Goal: Information Seeking & Learning: Learn about a topic

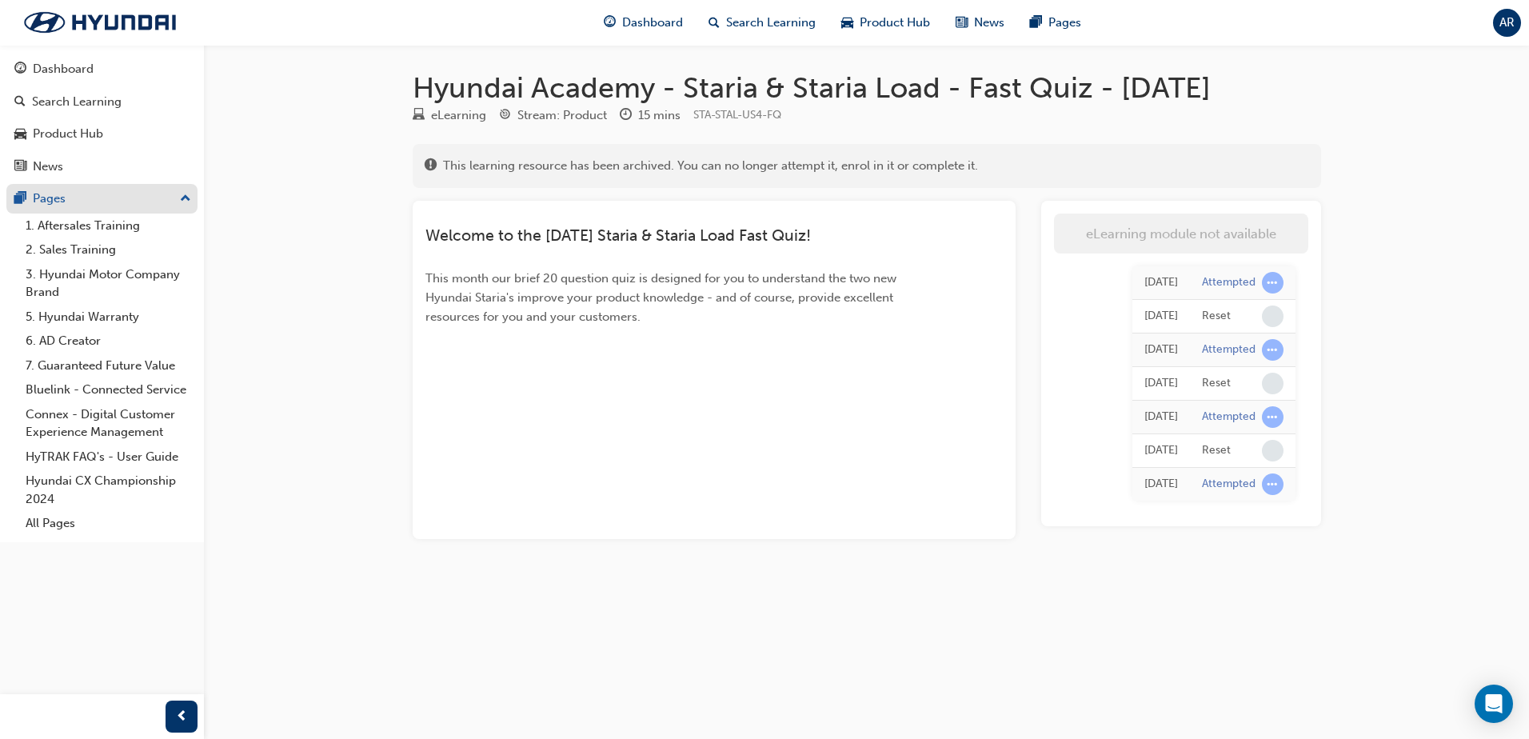
click at [55, 196] on div "Pages" at bounding box center [49, 199] width 33 height 18
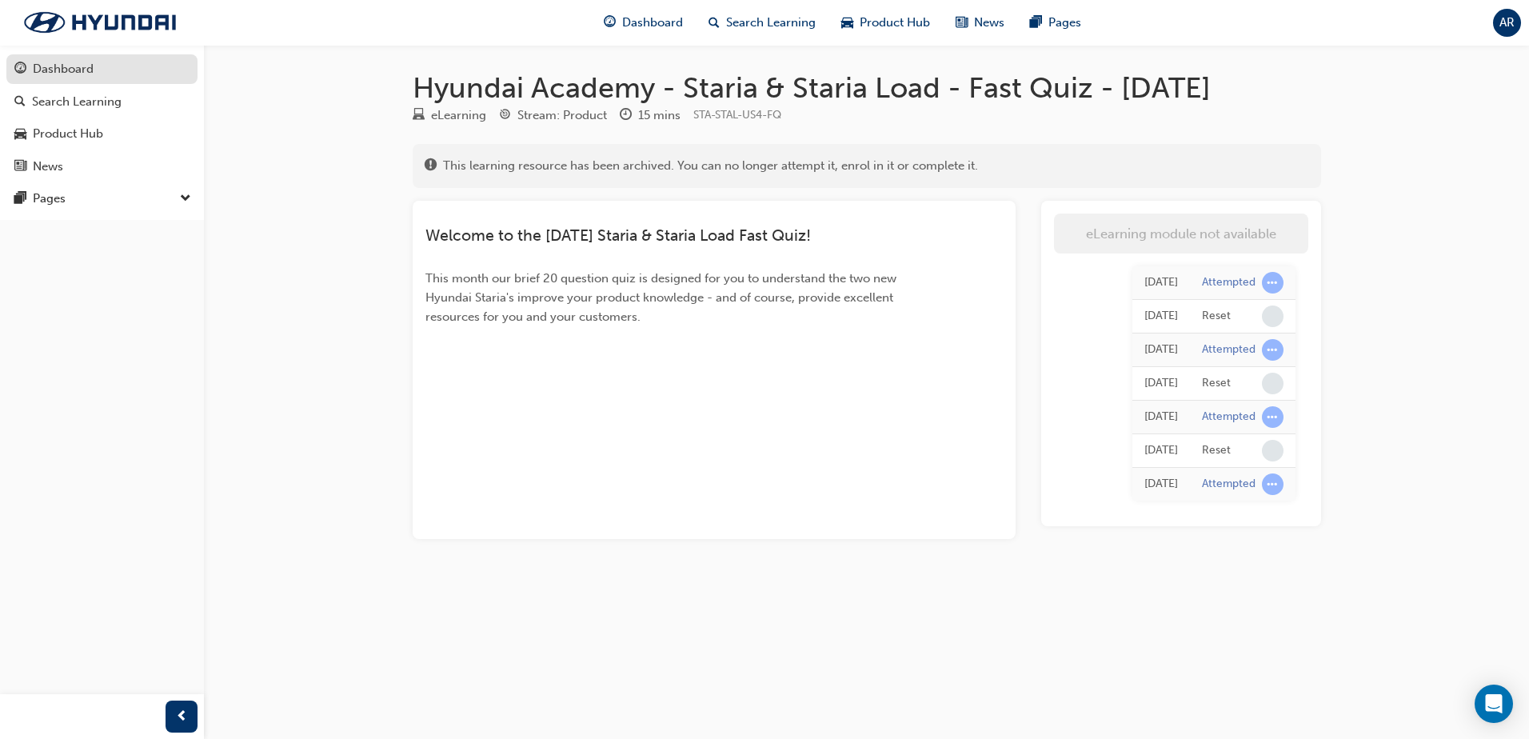
click at [105, 62] on div "Dashboard" at bounding box center [101, 69] width 175 height 20
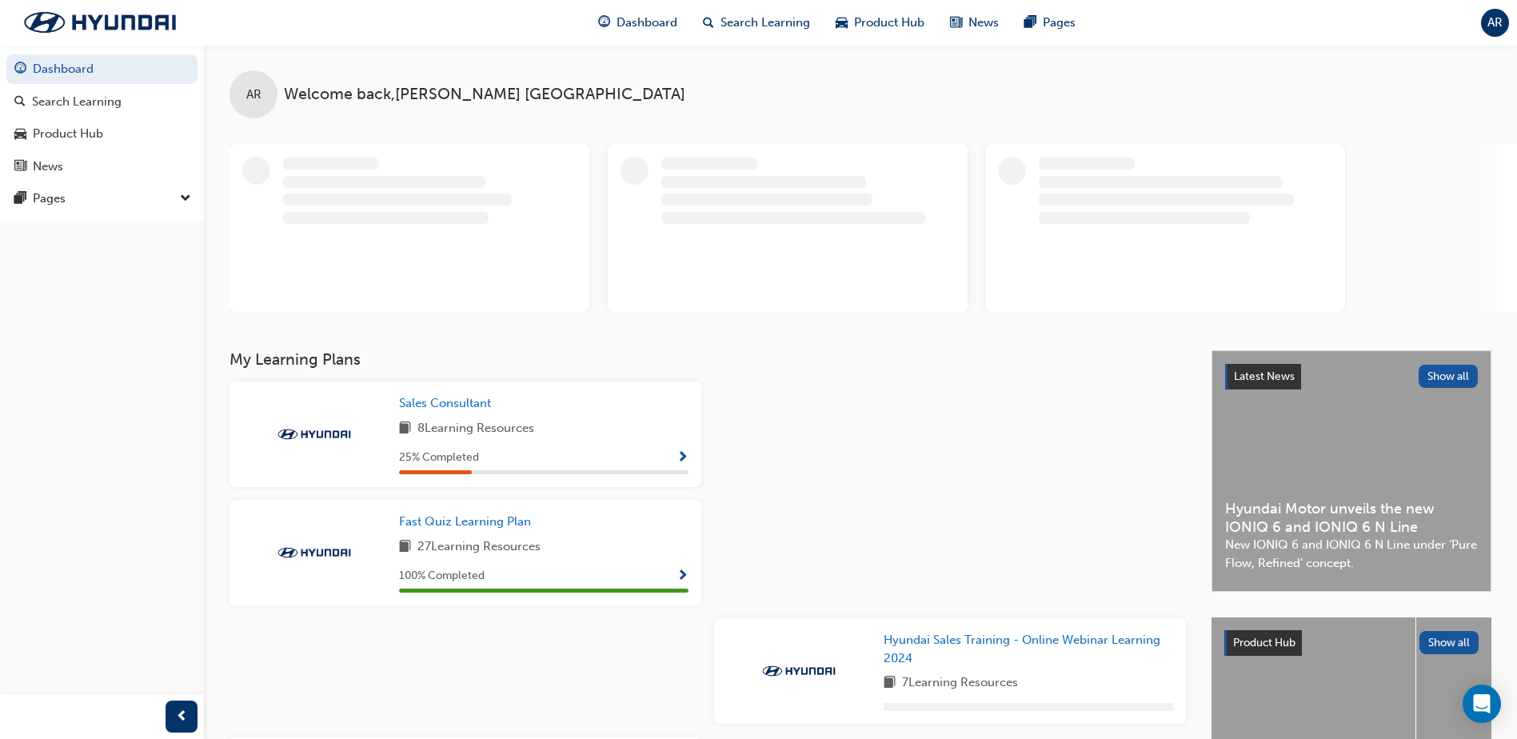
click at [683, 456] on span "Show Progress" at bounding box center [683, 458] width 12 height 14
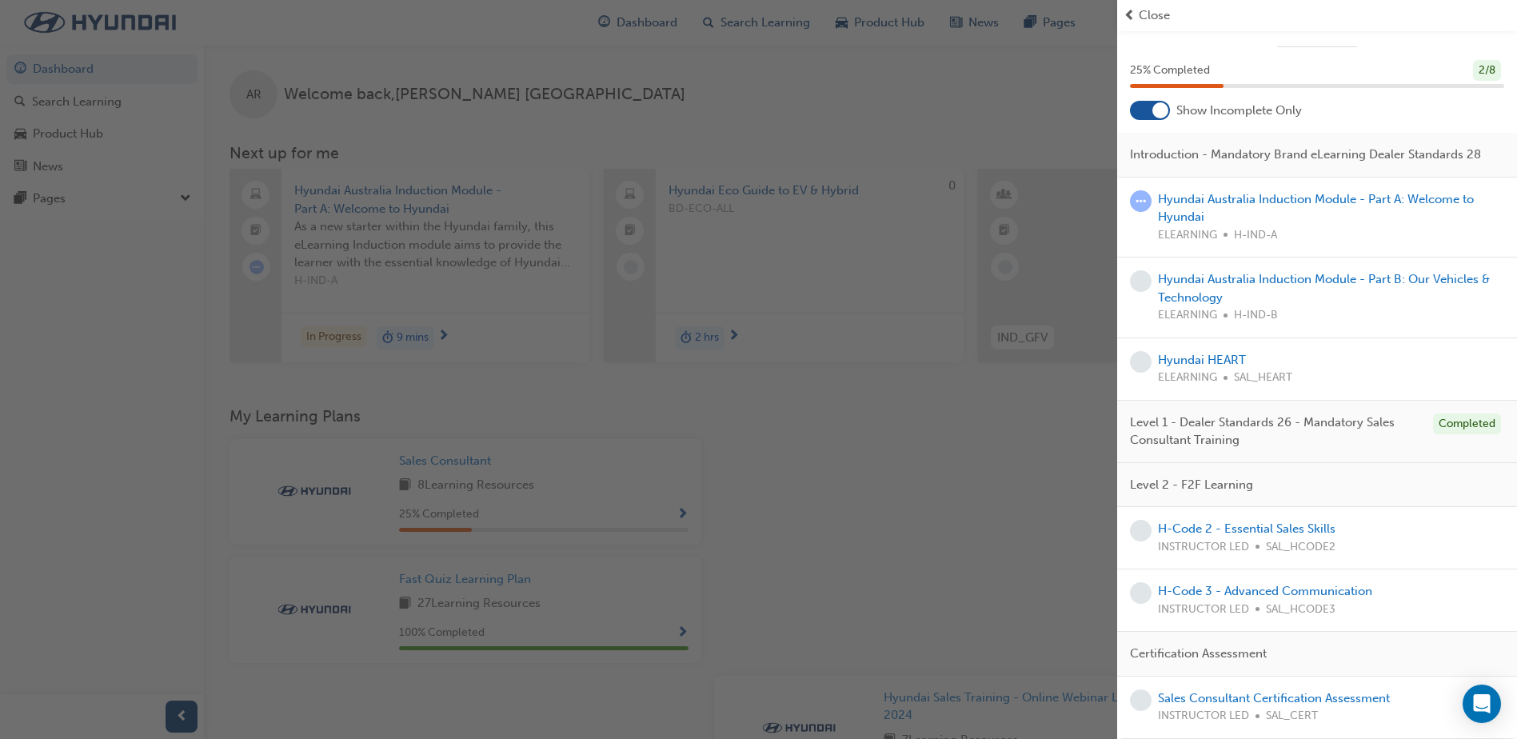
click at [1194, 206] on div "Hyundai Australia Induction Module - Part A: Welcome to Hyundai ELEARNING H-IND…" at bounding box center [1331, 217] width 346 height 54
click at [1199, 198] on link "Hyundai Australia Induction Module - Part A: Welcome to Hyundai" at bounding box center [1316, 208] width 316 height 33
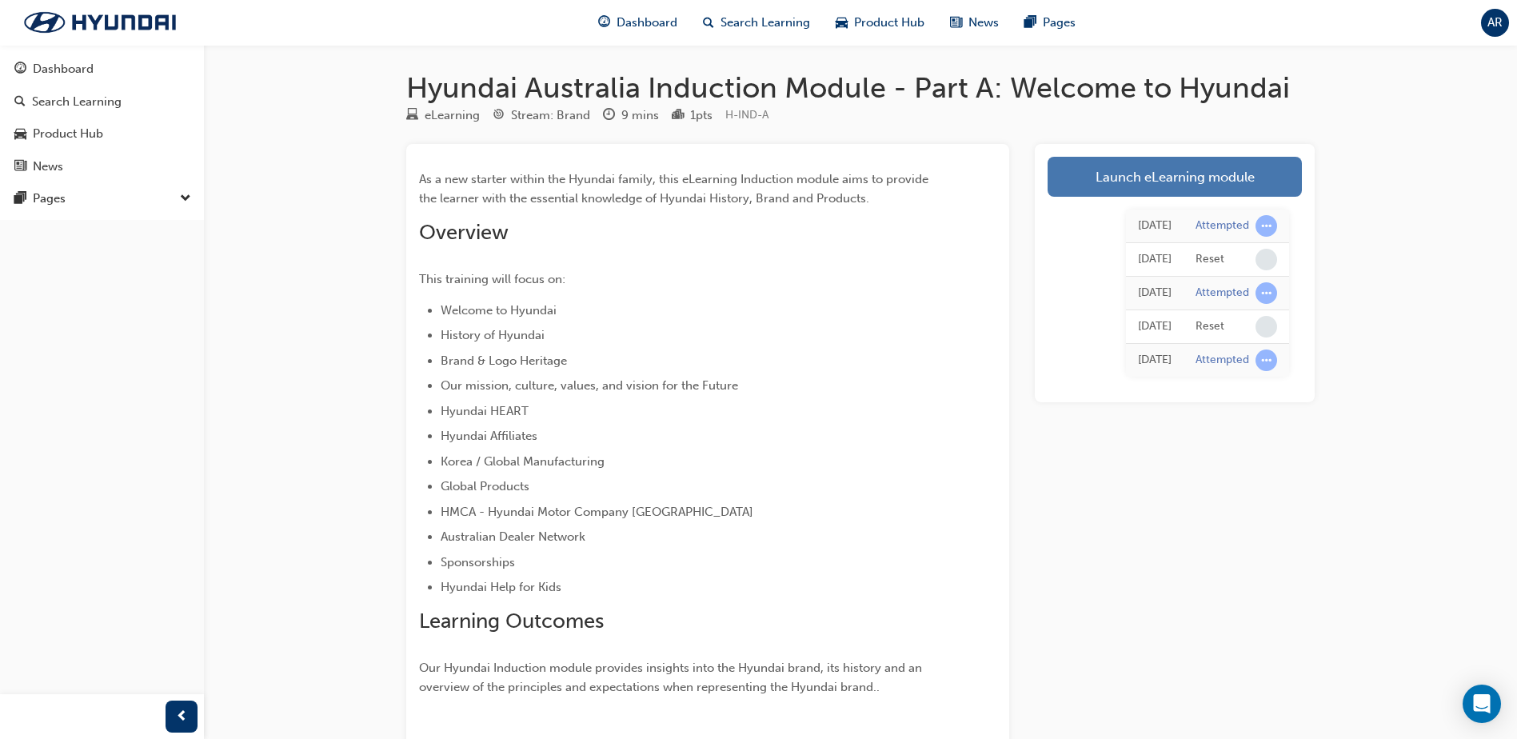
click at [1115, 182] on link "Launch eLearning module" at bounding box center [1175, 177] width 254 height 40
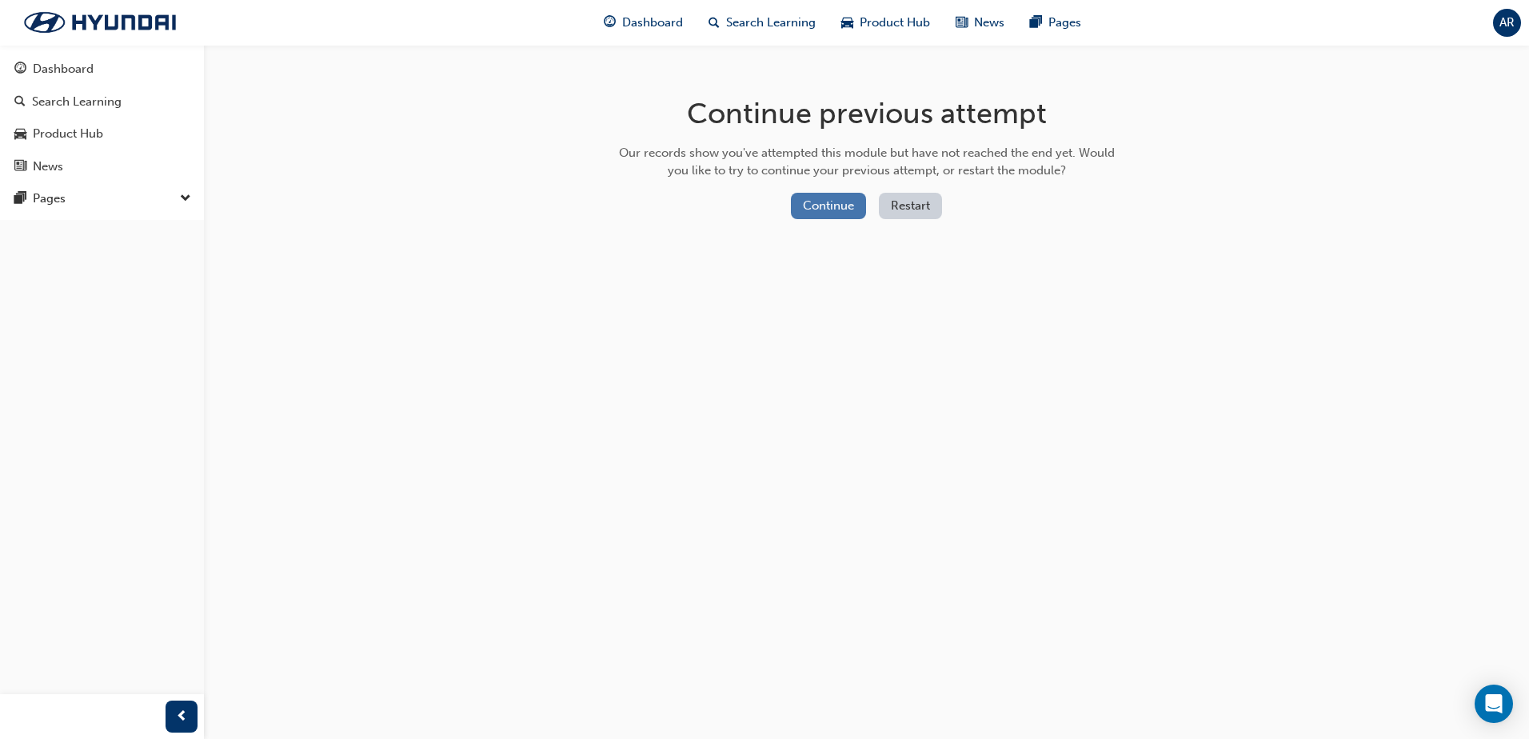
click at [845, 194] on button "Continue" at bounding box center [828, 206] width 75 height 26
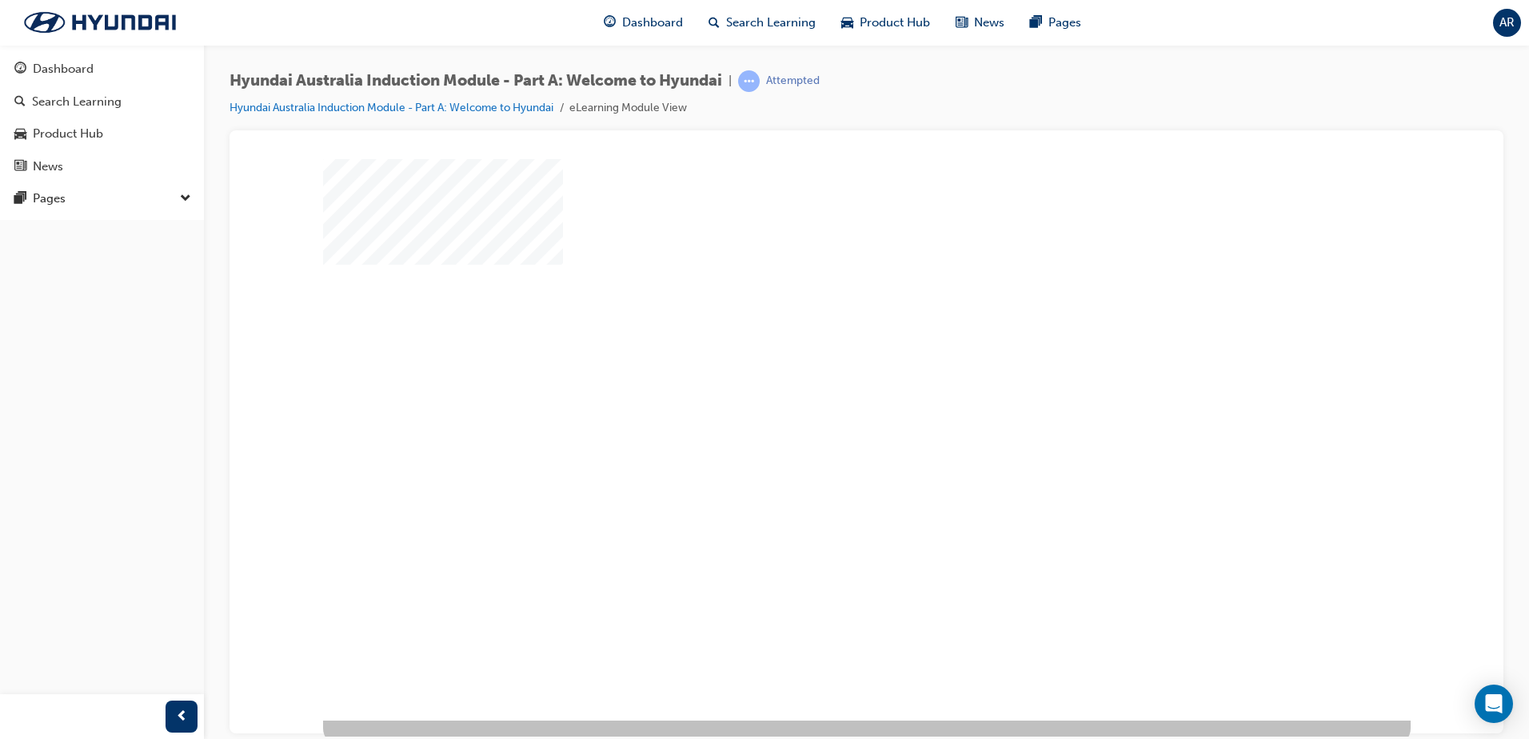
scroll to position [22, 0]
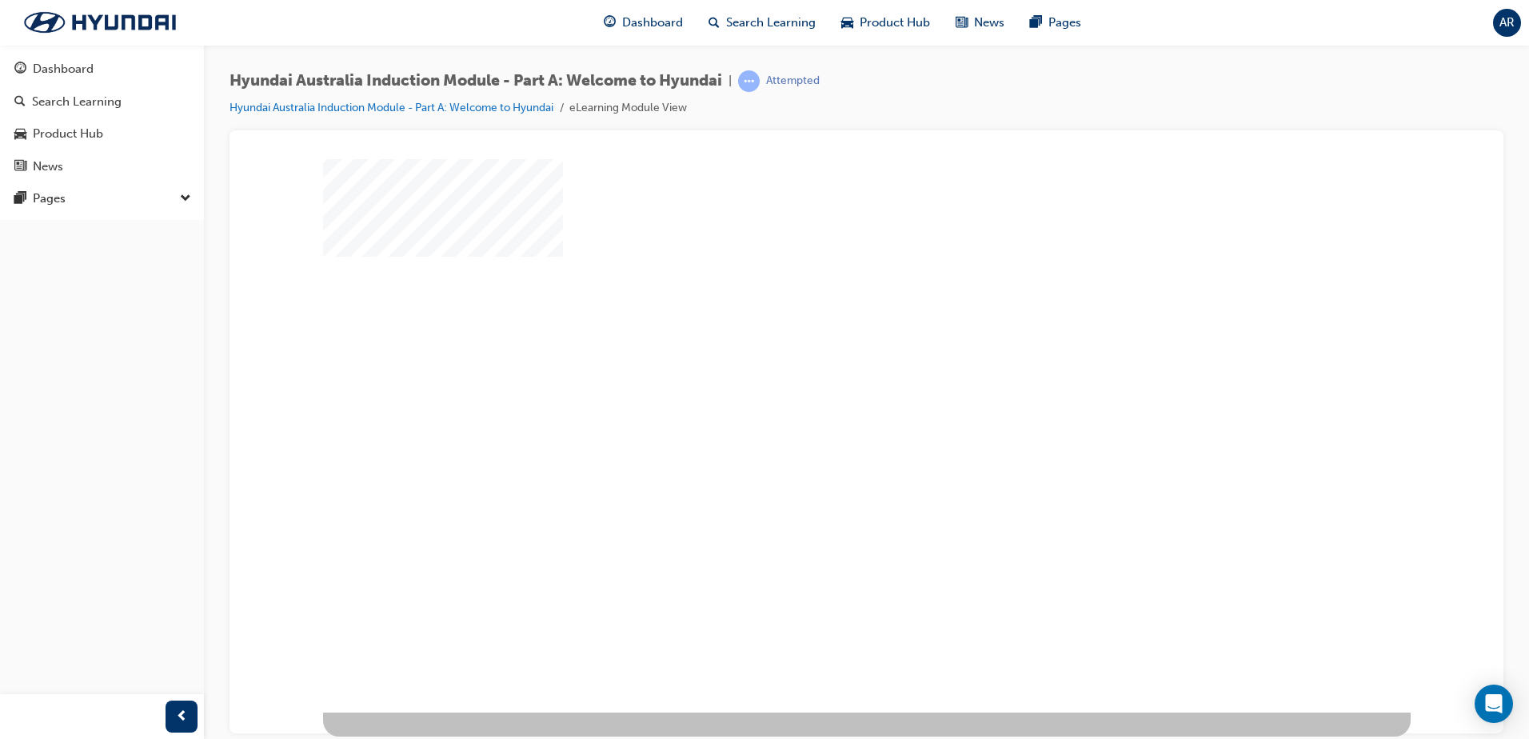
click at [821, 378] on div "play" at bounding box center [821, 378] width 0 height 0
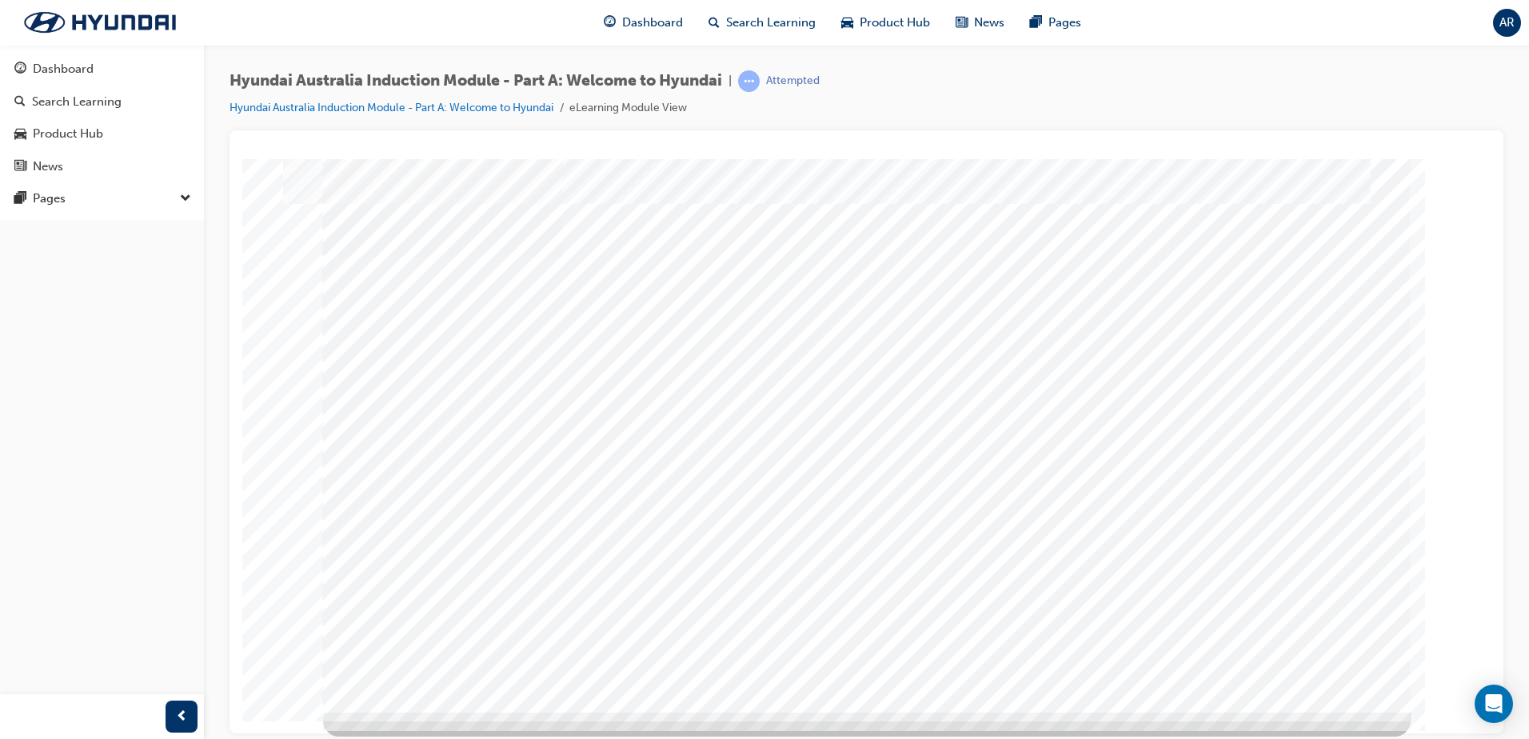
click at [234, 362] on div at bounding box center [867, 431] width 1274 height 603
drag, startPoint x: 800, startPoint y: 499, endPoint x: 255, endPoint y: 437, distance: 548.2
click at [255, 142] on div "History Video" at bounding box center [867, 142] width 1236 height 0
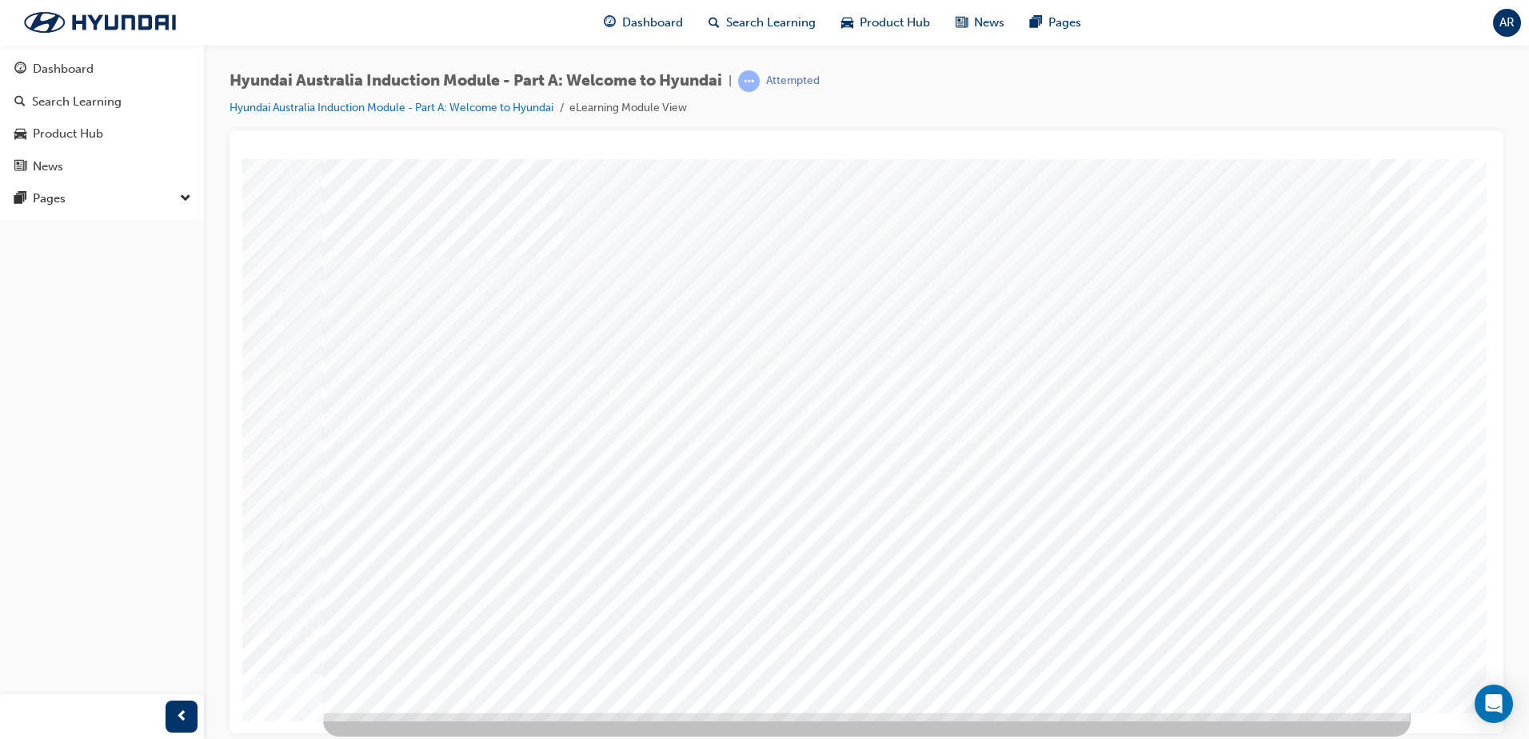
scroll to position [0, 0]
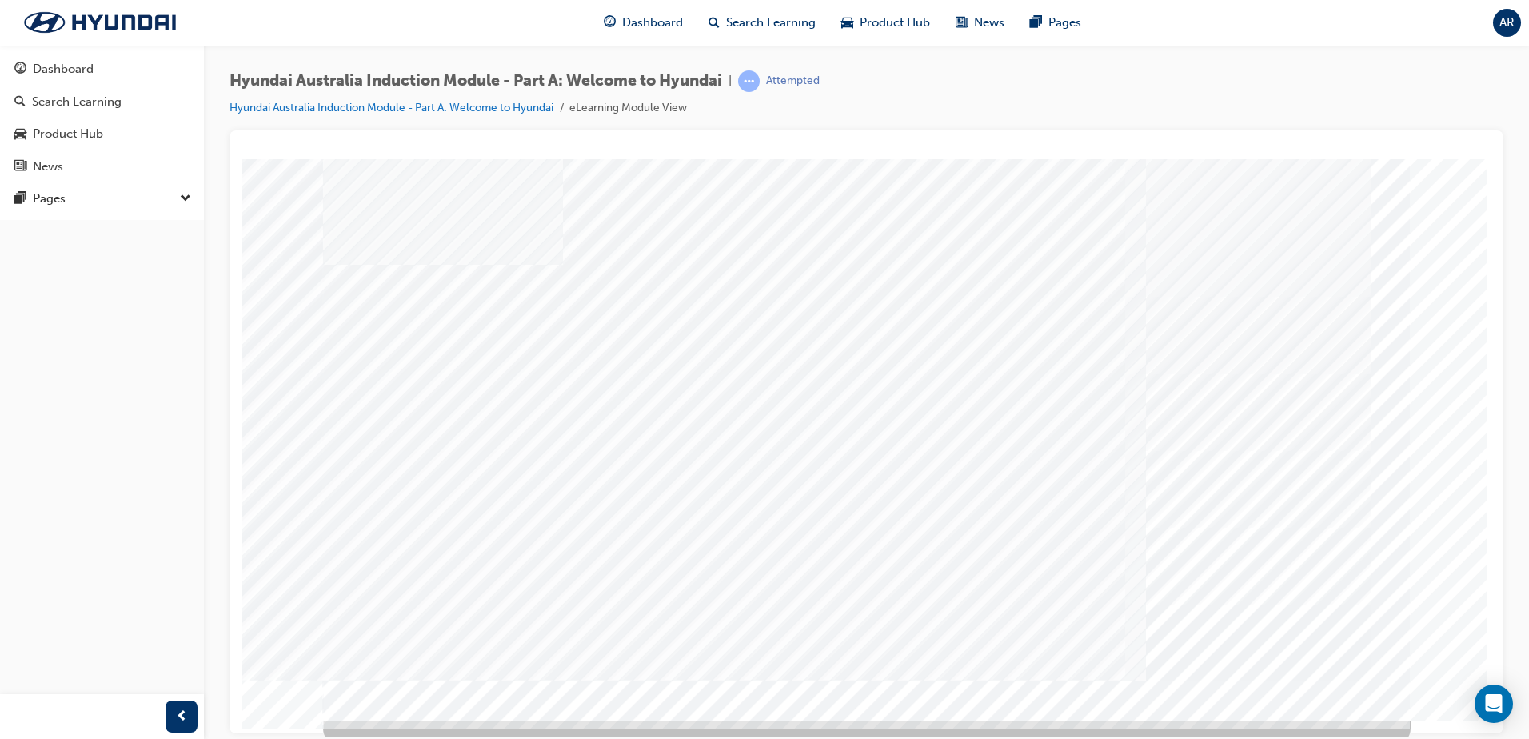
scroll to position [22, 0]
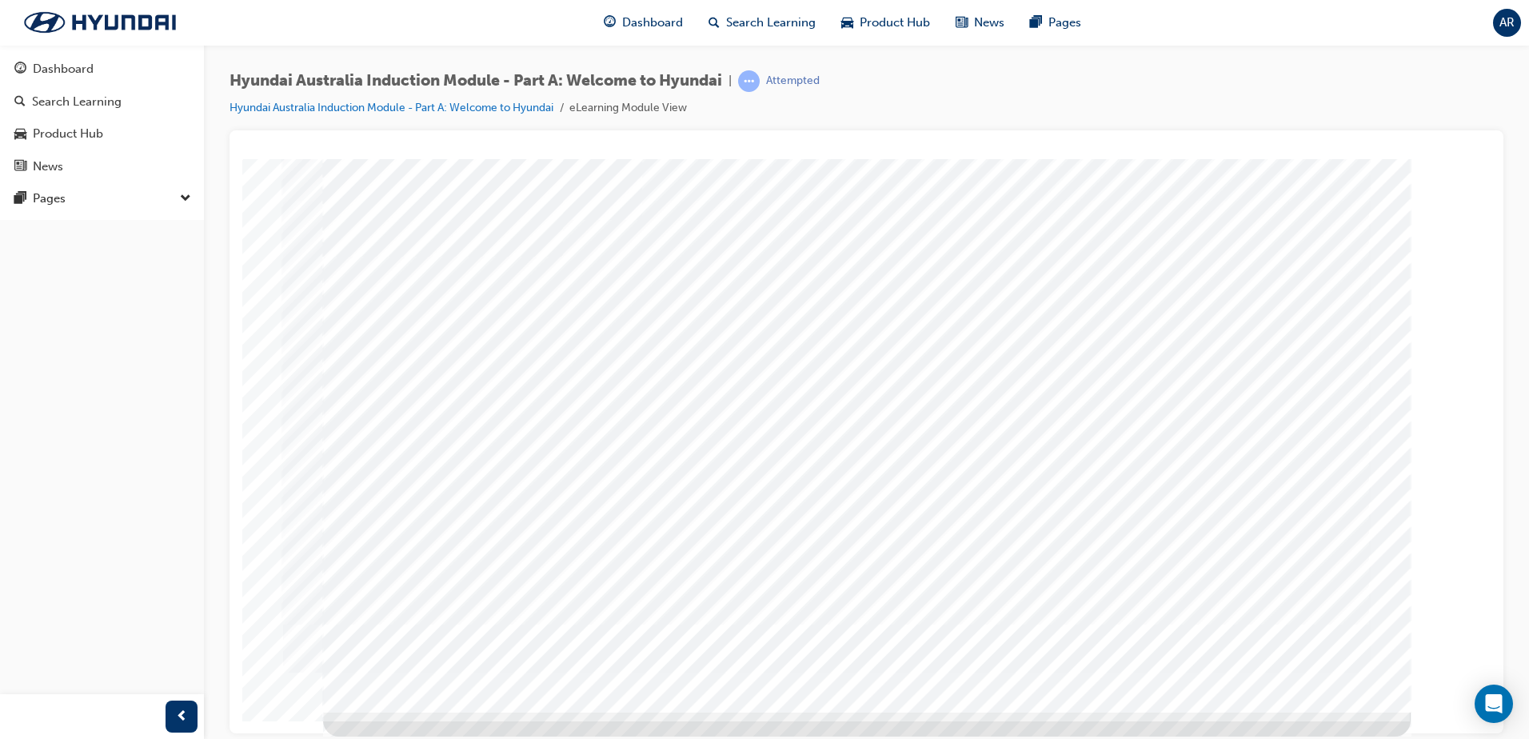
scroll to position [0, 0]
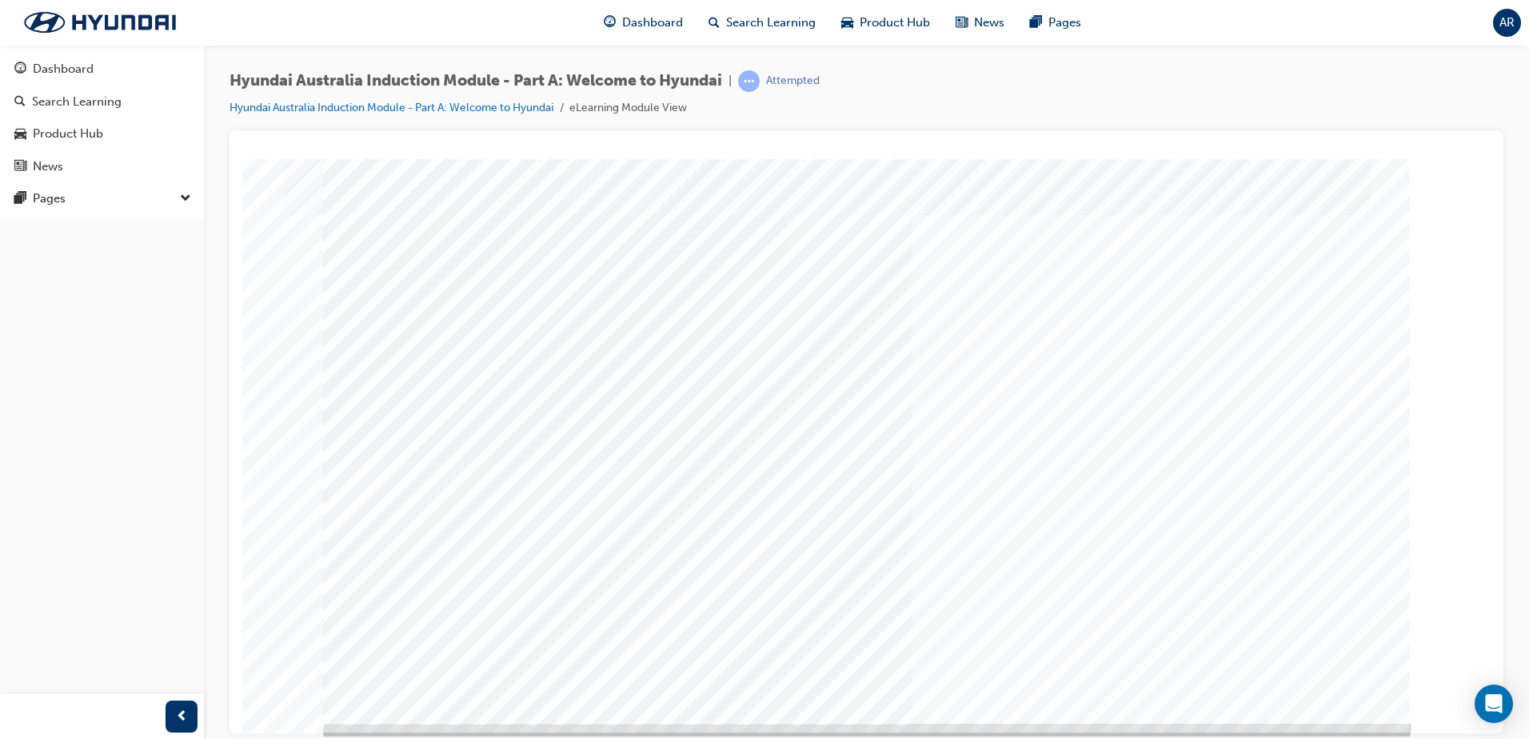
scroll to position [22, 0]
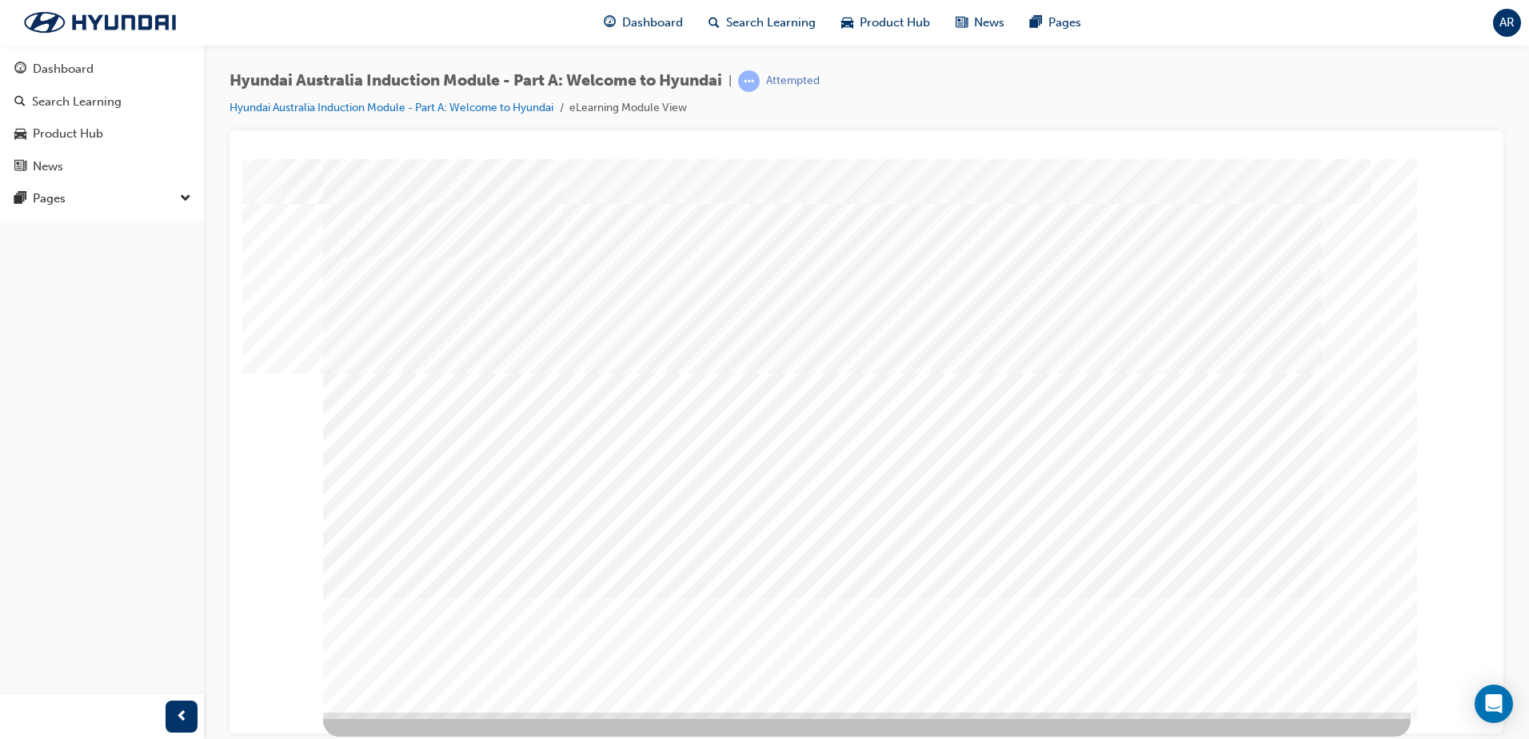
scroll to position [0, 0]
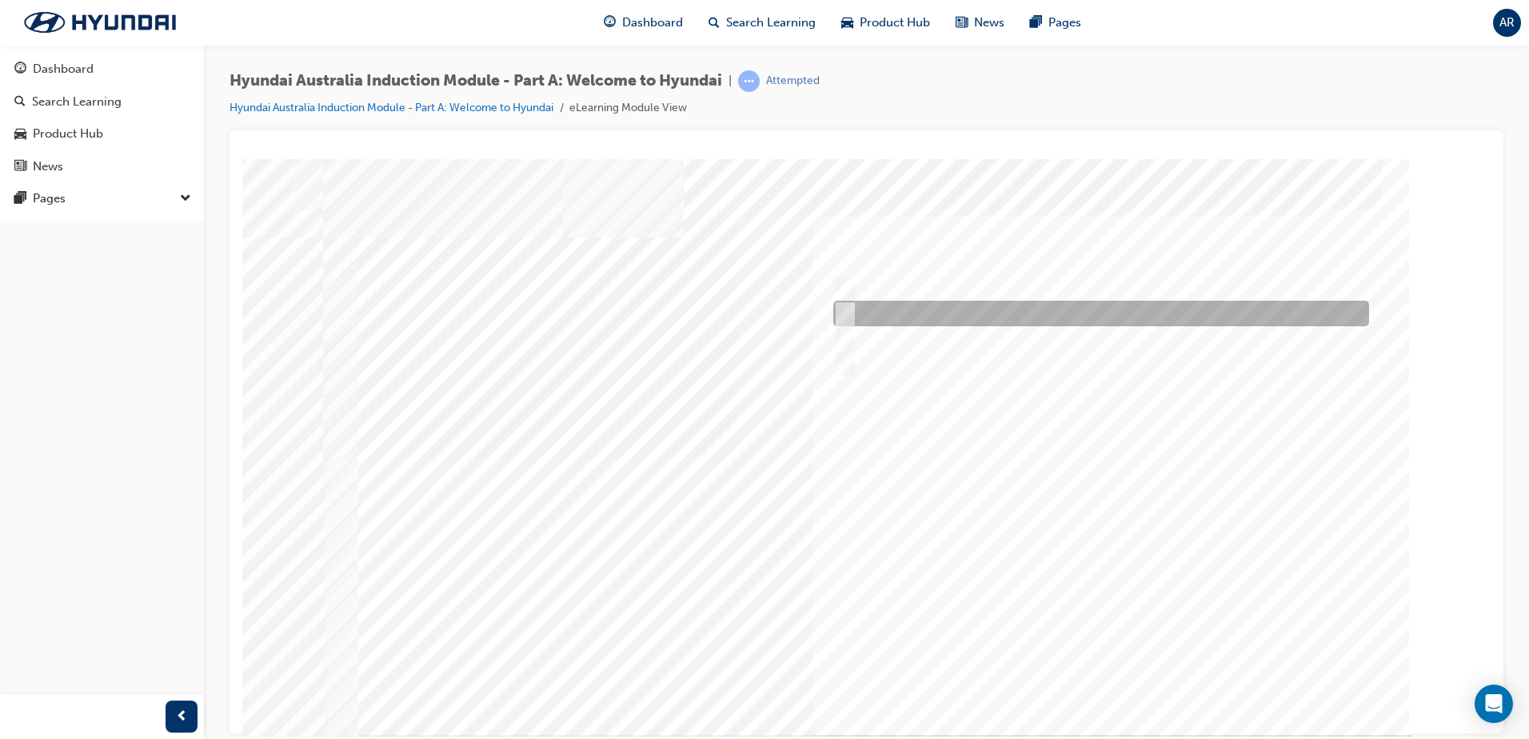
click at [906, 306] on div at bounding box center [1097, 314] width 536 height 26
radio input "true"
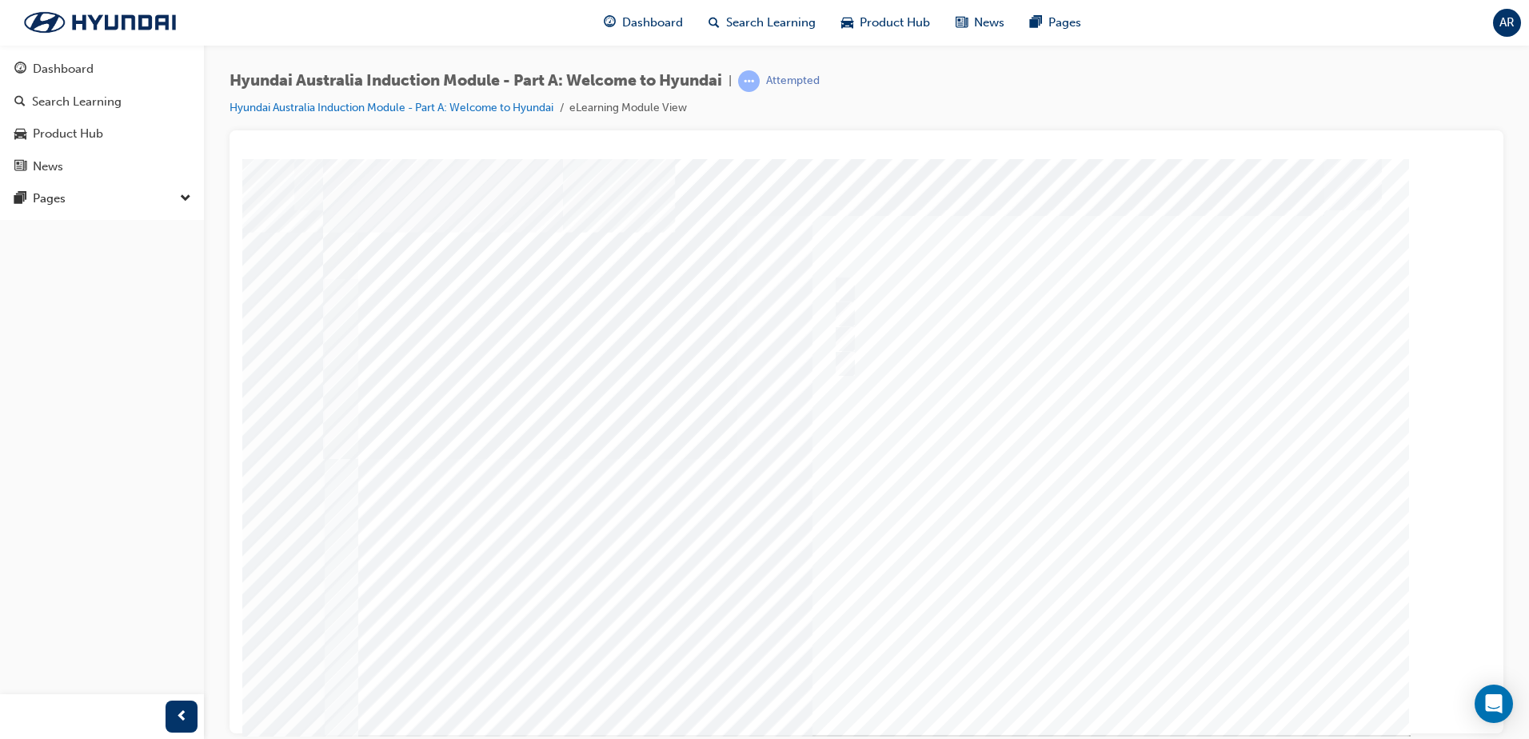
click at [850, 334] on div at bounding box center [867, 446] width 1088 height 576
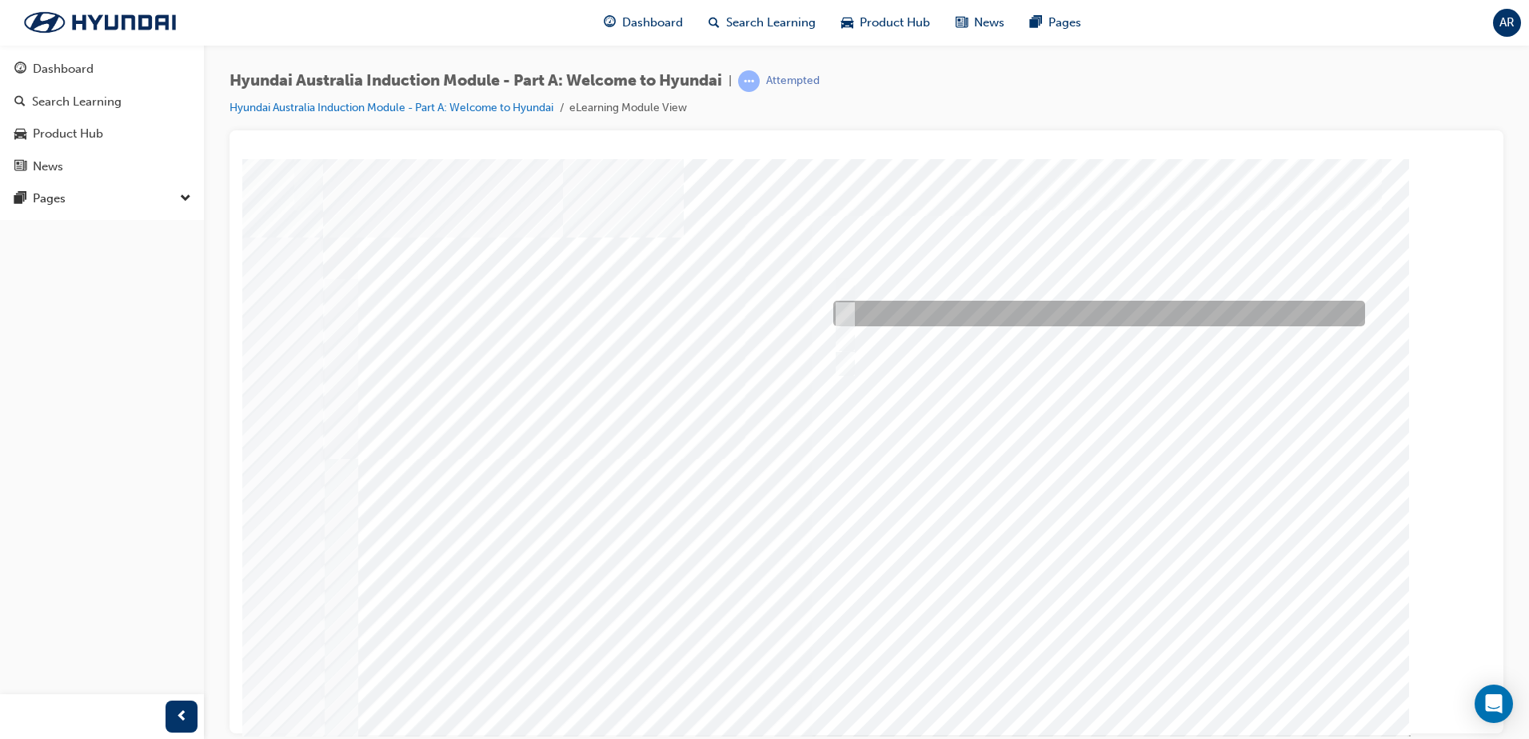
click at [979, 306] on div at bounding box center [1095, 314] width 532 height 26
radio input "true"
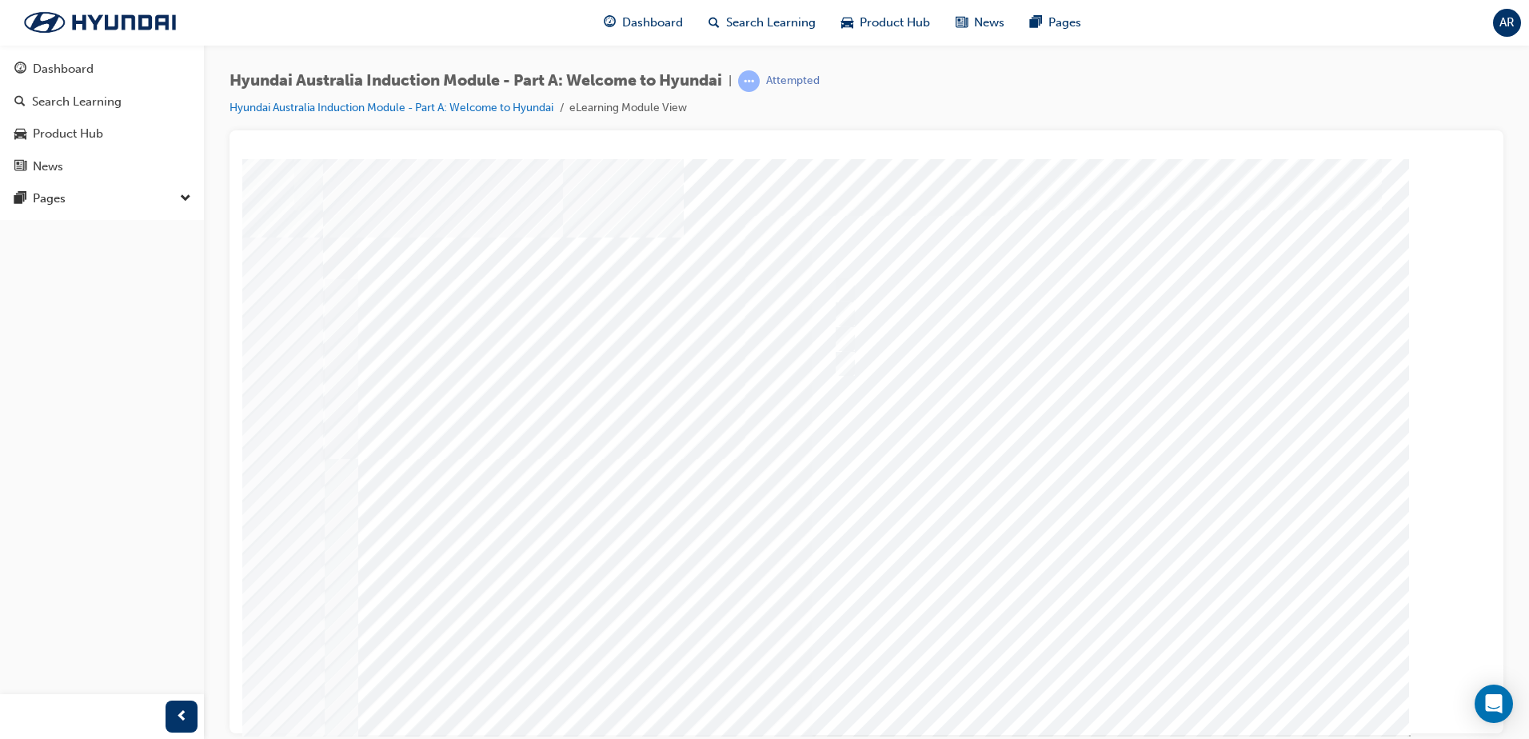
click at [1122, 685] on div at bounding box center [866, 465] width 1088 height 576
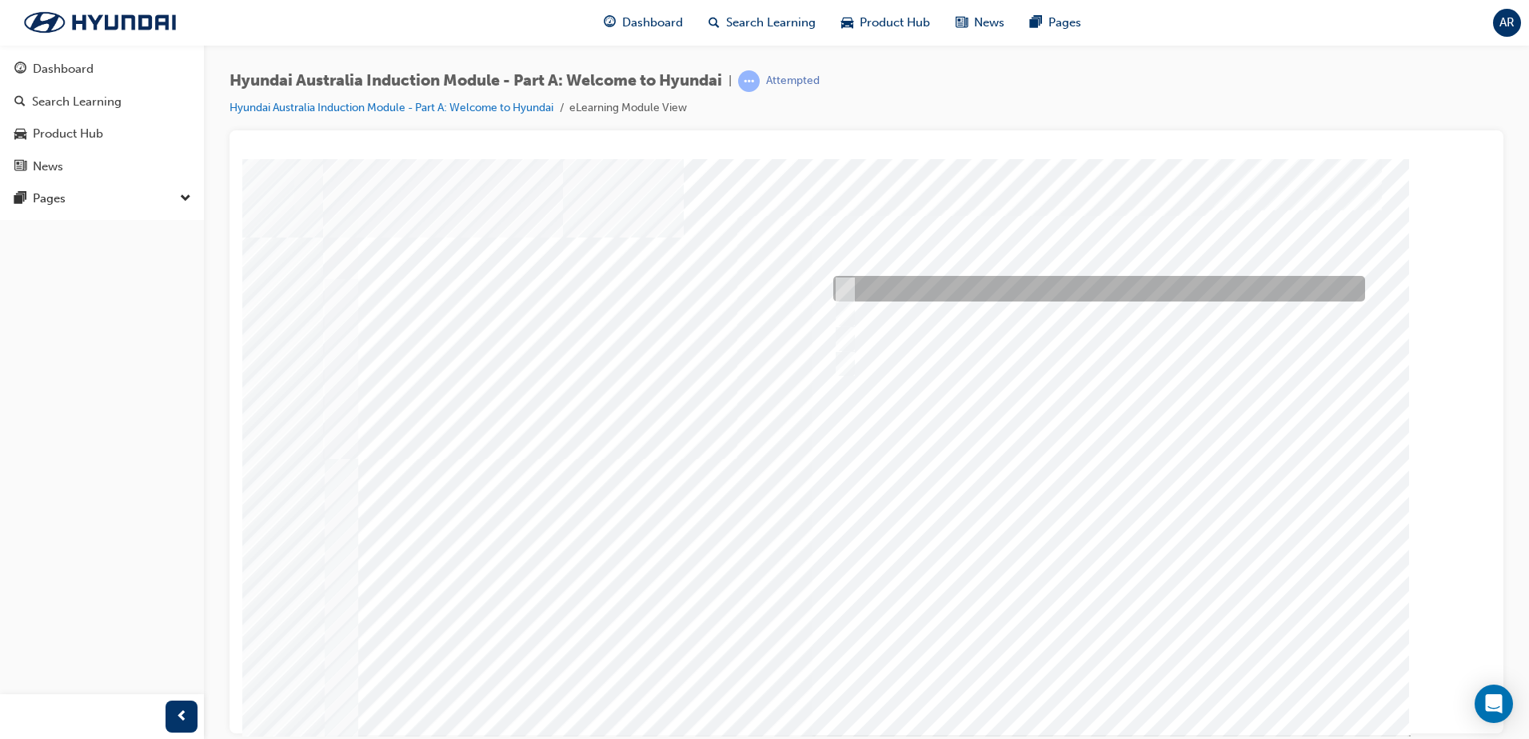
click at [1035, 290] on div at bounding box center [1095, 289] width 532 height 26
checkbox input "true"
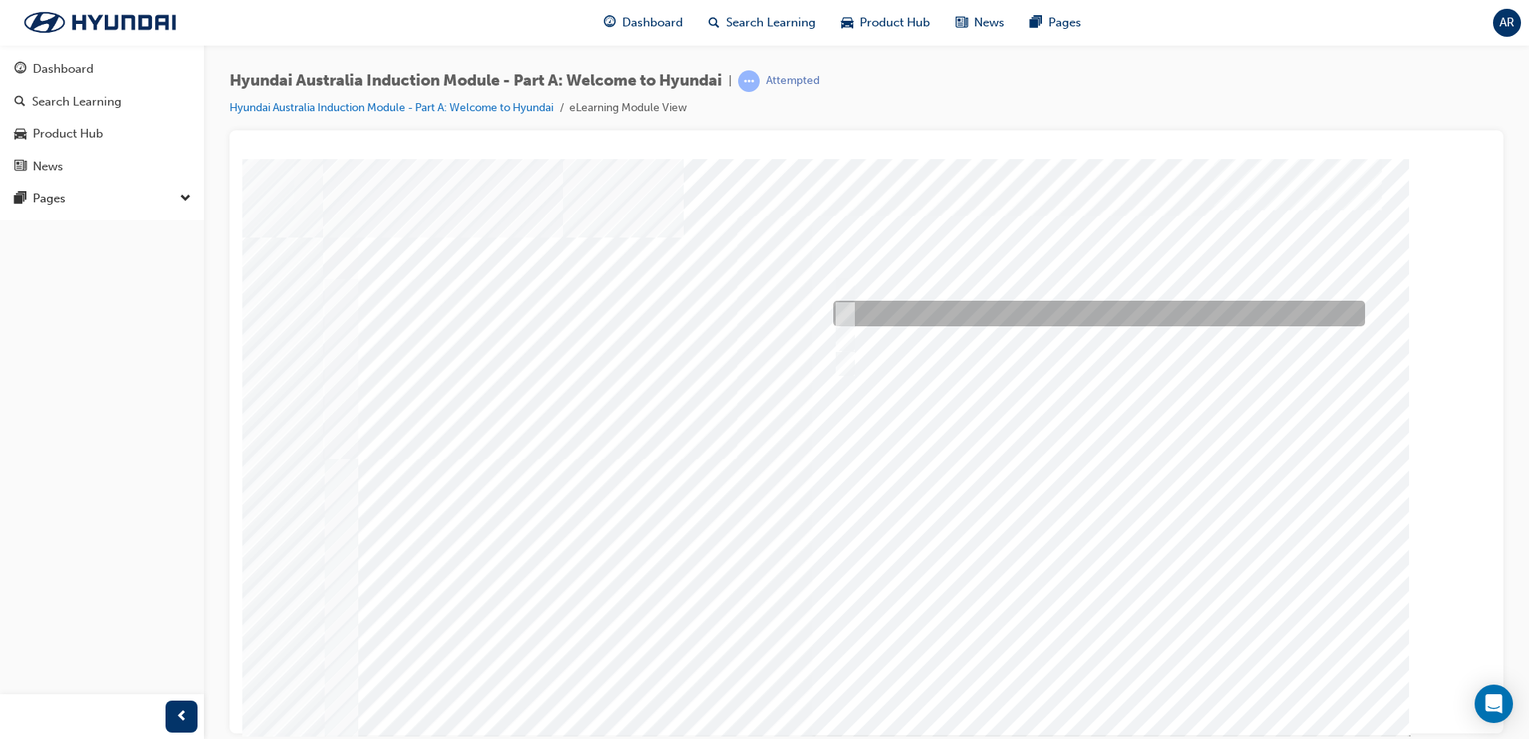
click at [1029, 302] on div at bounding box center [1095, 314] width 532 height 26
checkbox input "true"
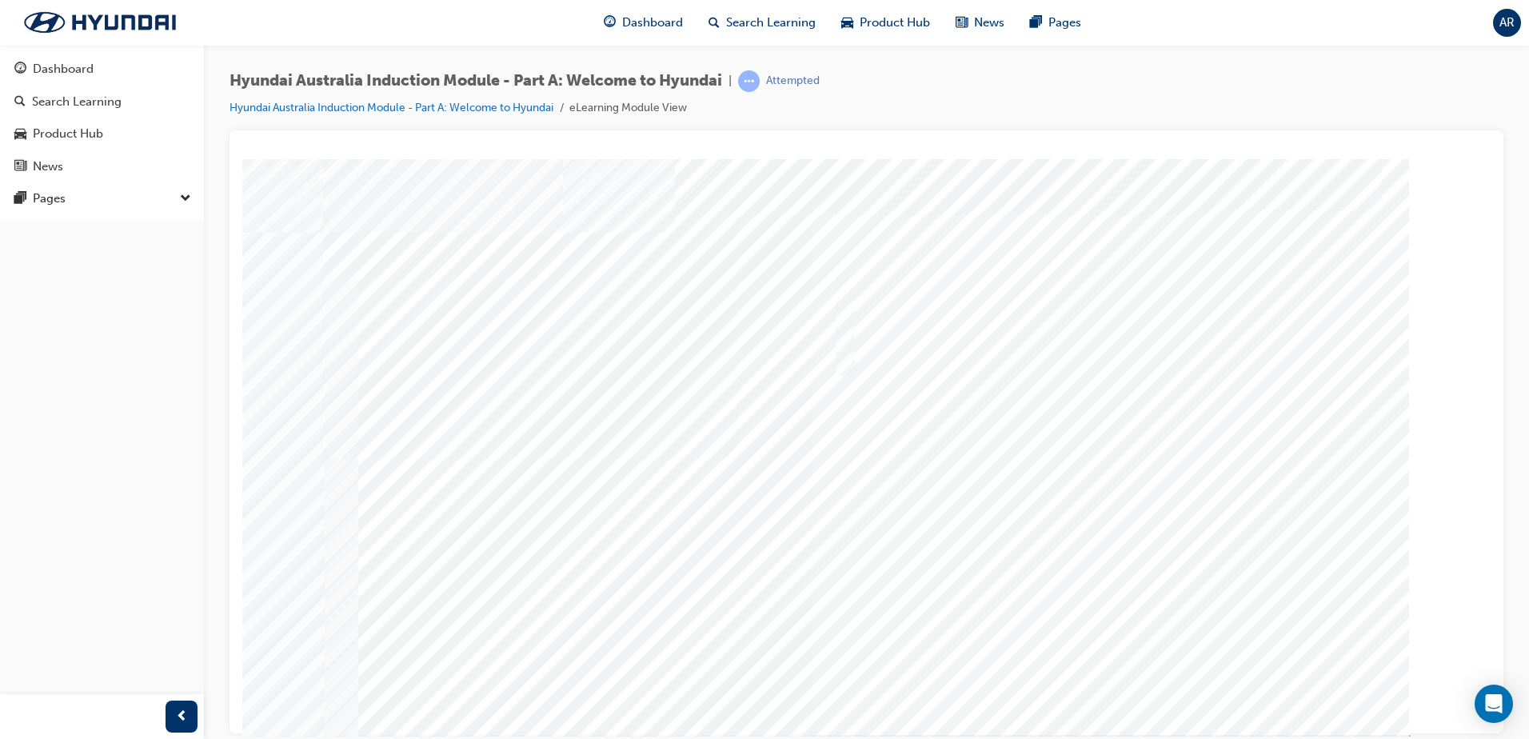
click at [1089, 692] on div at bounding box center [867, 446] width 1088 height 576
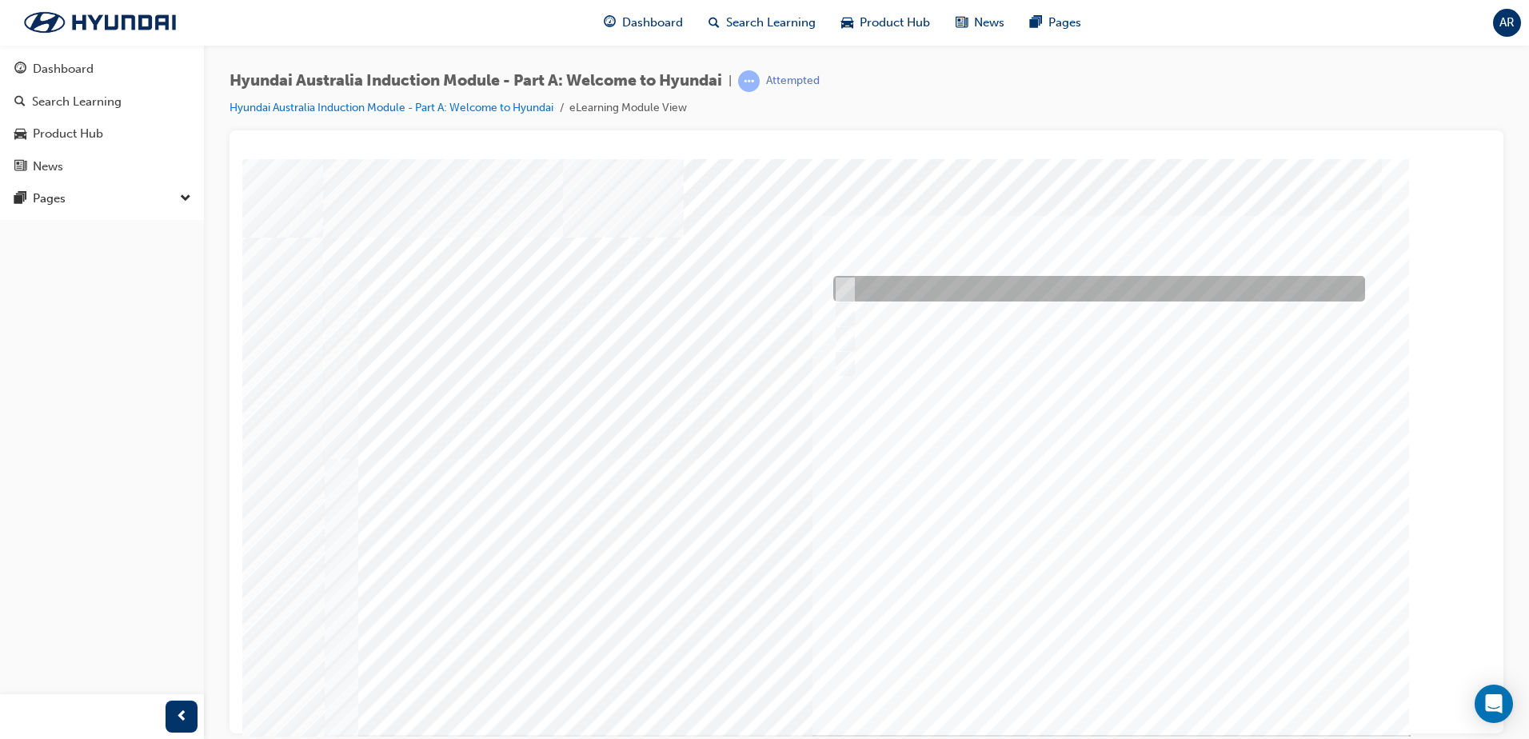
click at [925, 280] on div at bounding box center [1095, 289] width 532 height 26
checkbox input "true"
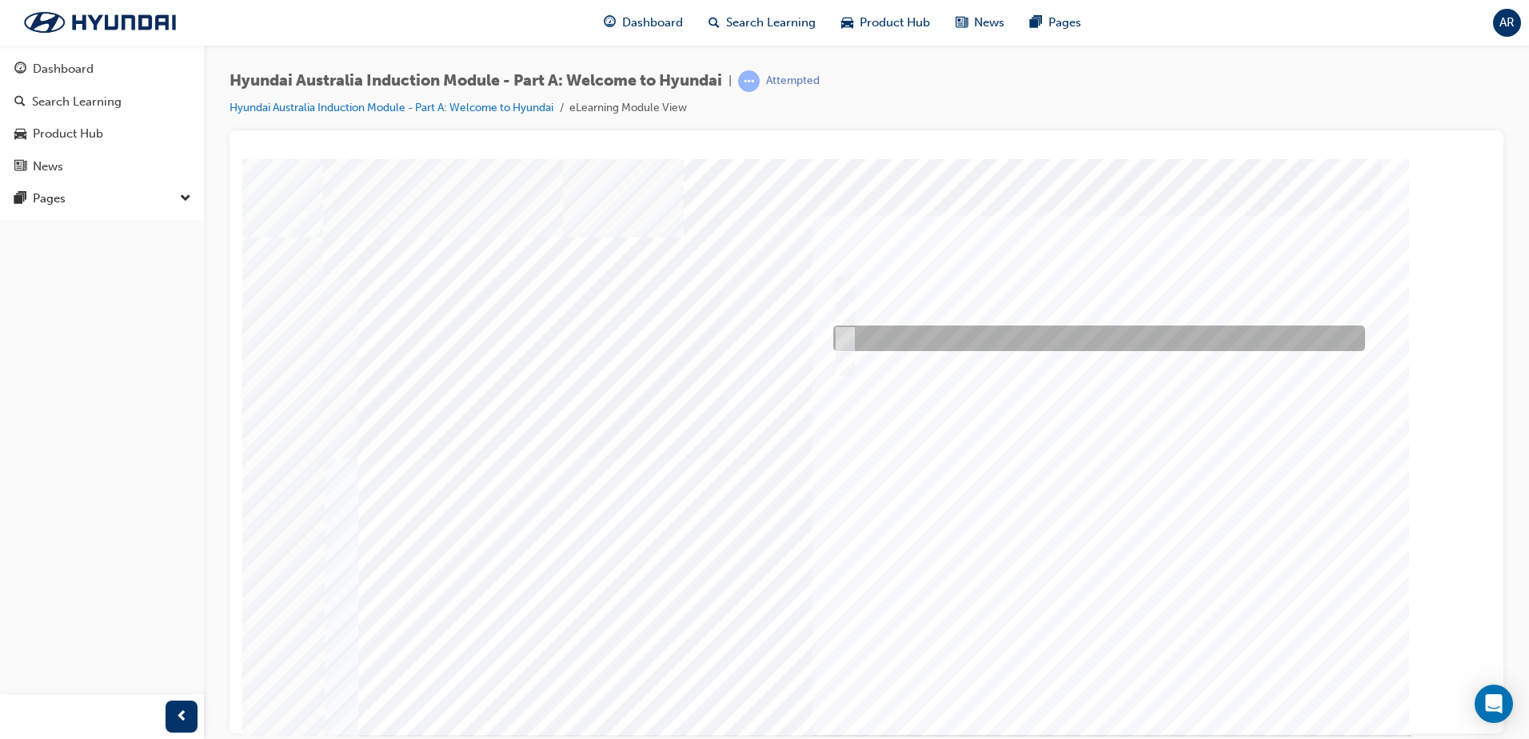
click at [925, 334] on div at bounding box center [1095, 339] width 532 height 26
checkbox input "true"
click at [924, 357] on div at bounding box center [1095, 363] width 532 height 26
checkbox input "true"
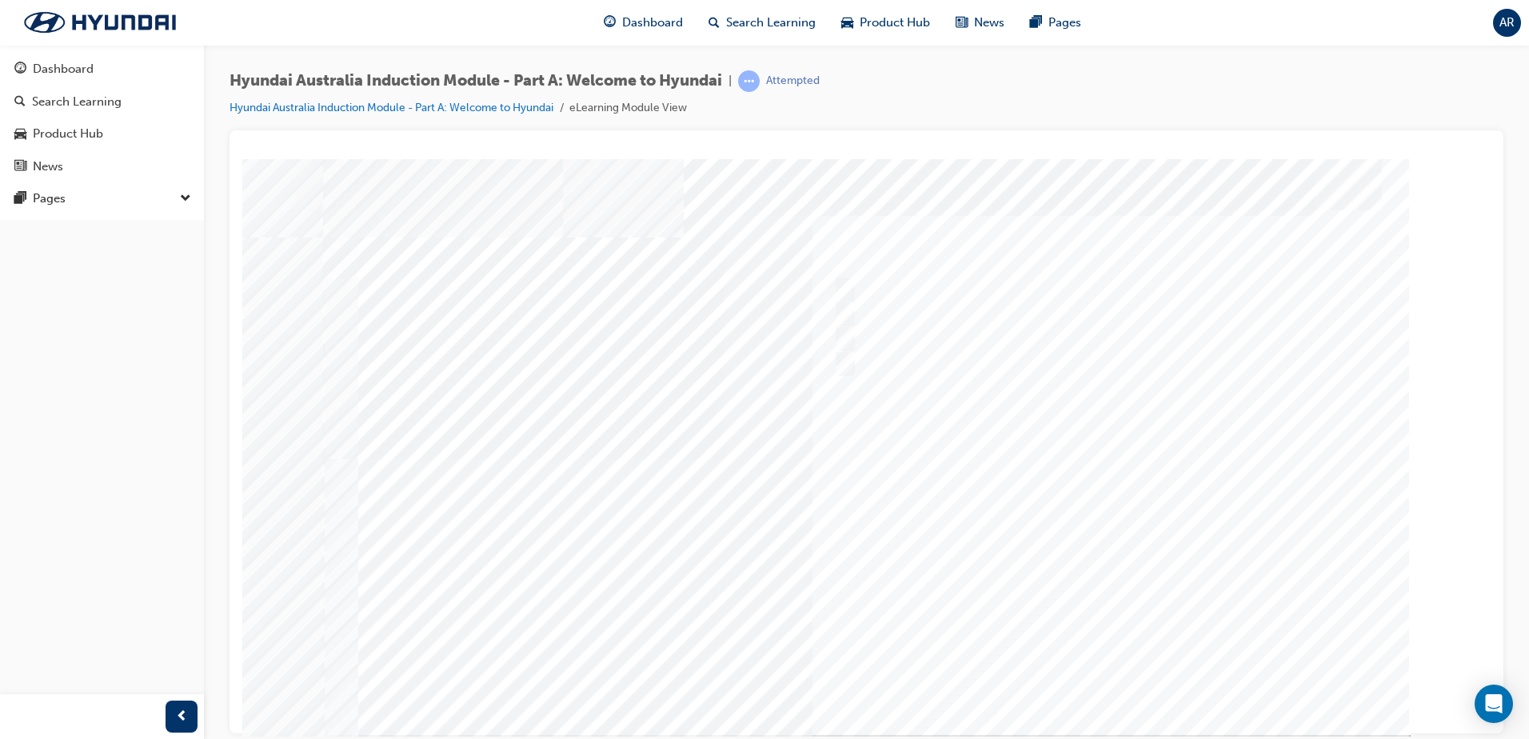
click at [1107, 652] on div at bounding box center [867, 446] width 1088 height 576
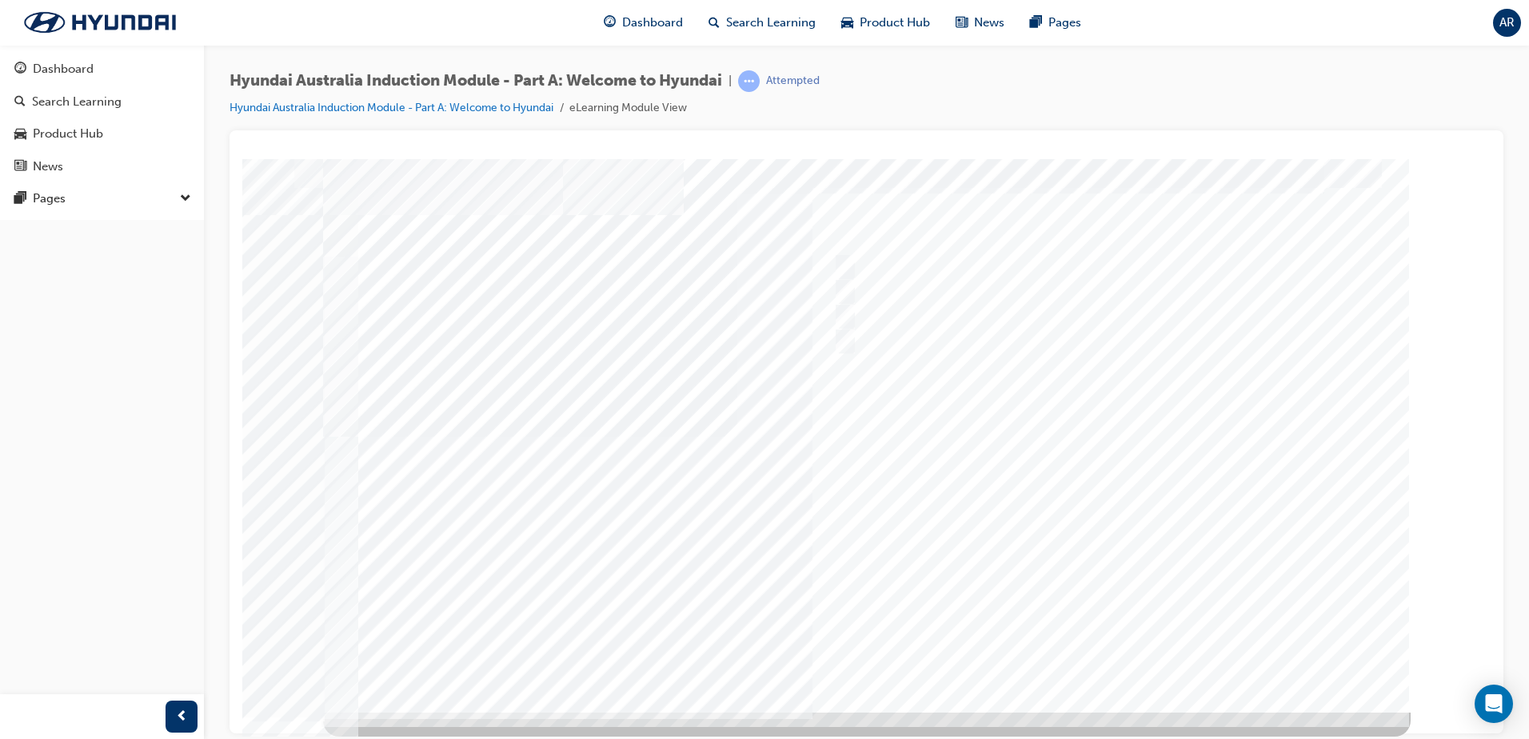
scroll to position [0, 0]
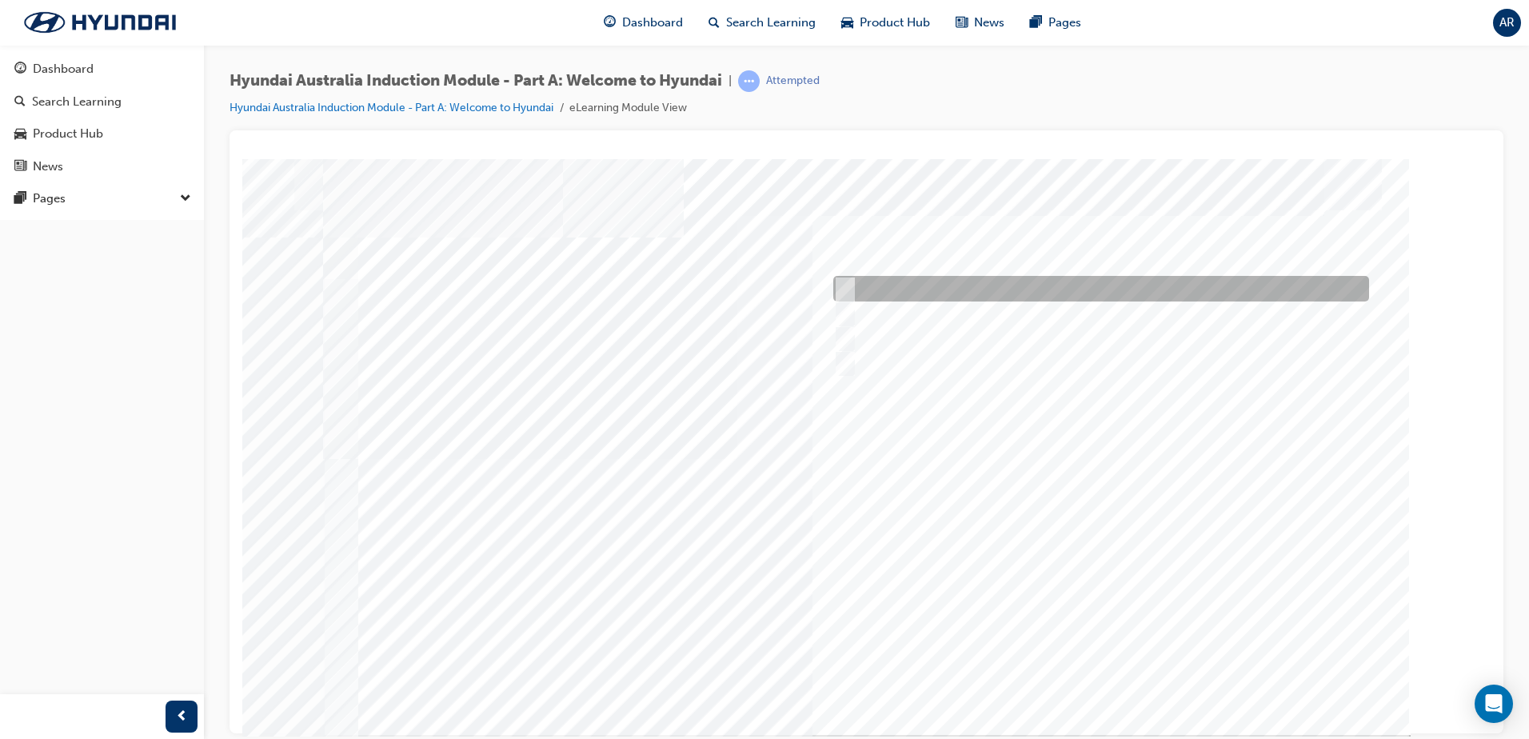
click at [959, 282] on div at bounding box center [1097, 289] width 536 height 26
radio input "true"
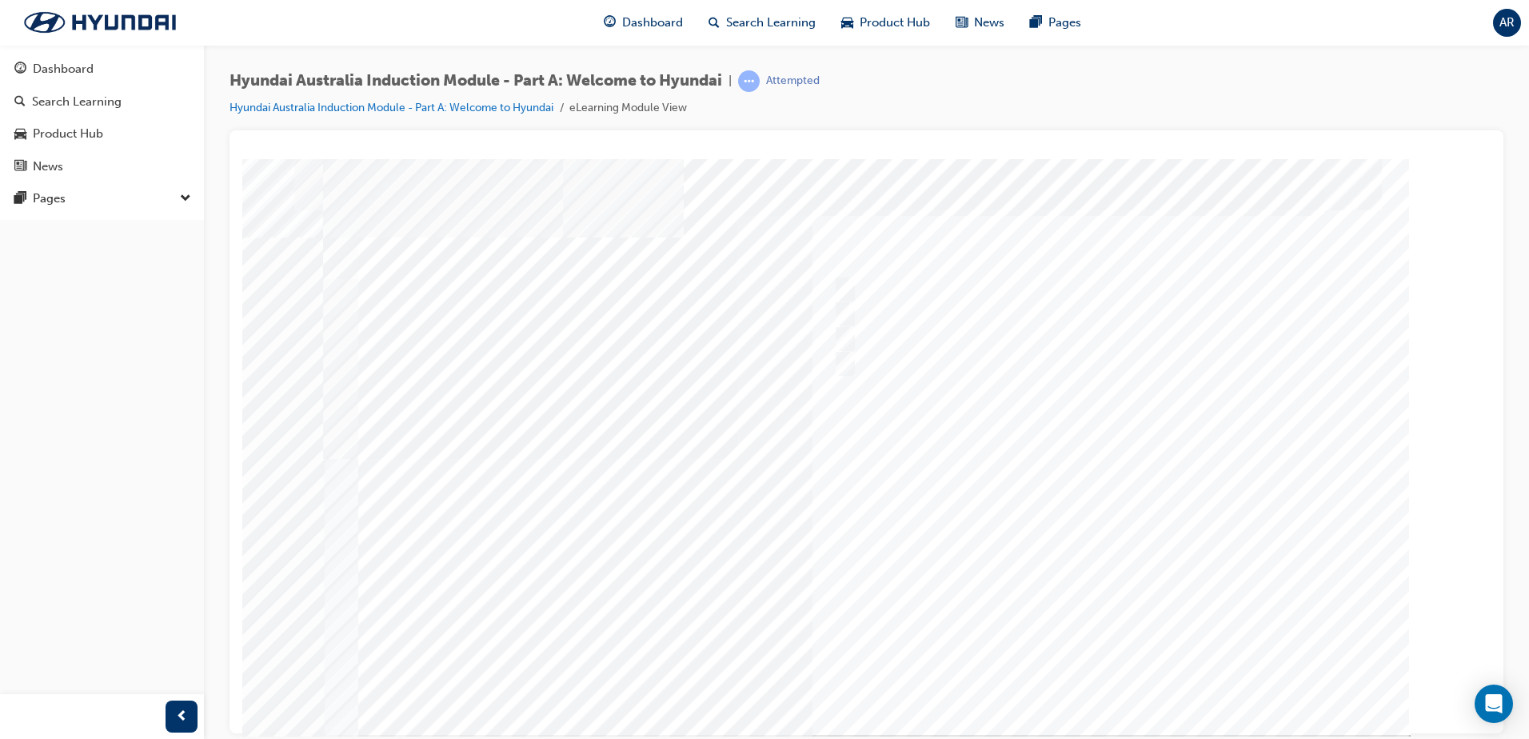
click at [1117, 675] on div at bounding box center [867, 446] width 1088 height 576
click at [130, 201] on div "Pages" at bounding box center [101, 199] width 175 height 20
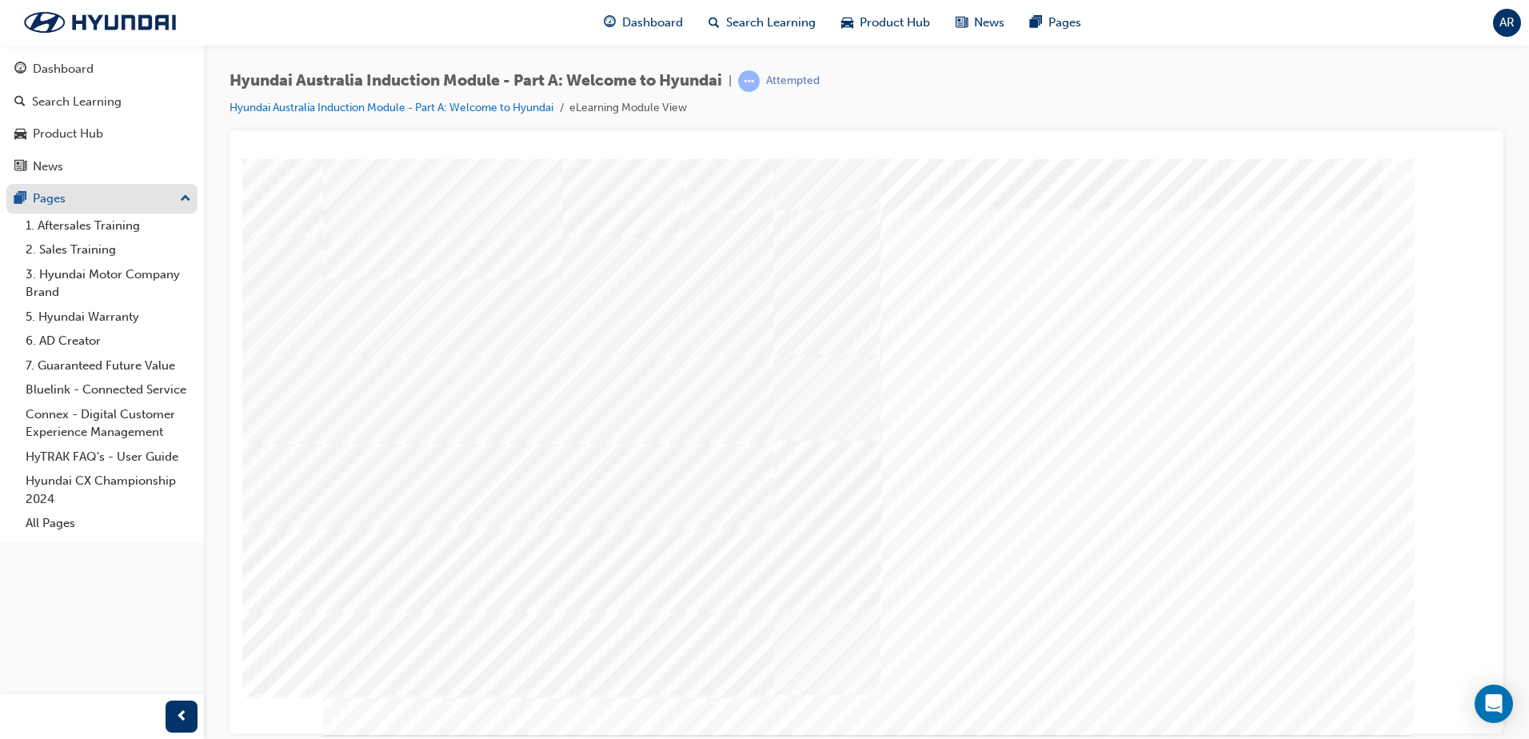
click at [130, 201] on div "Pages" at bounding box center [101, 199] width 175 height 20
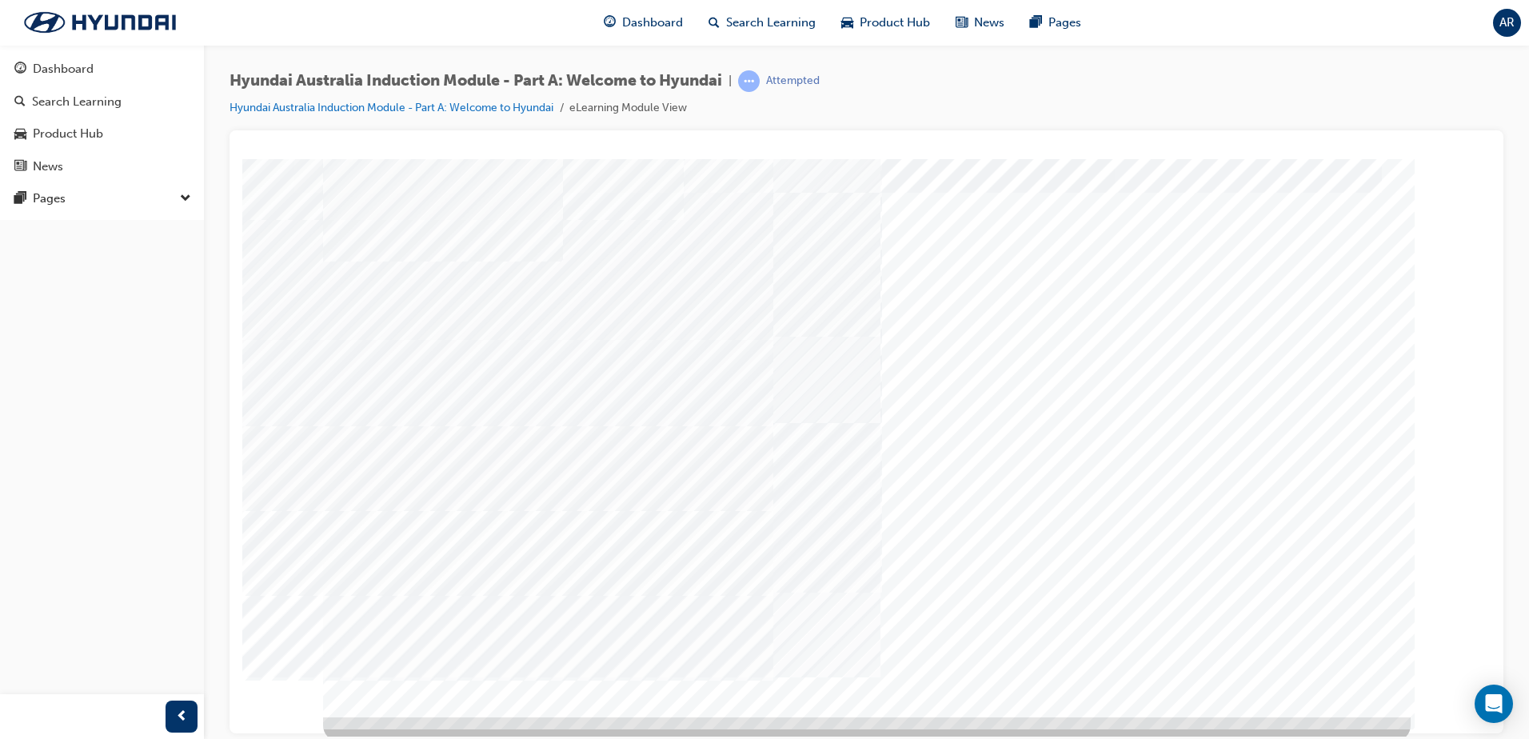
scroll to position [22, 0]
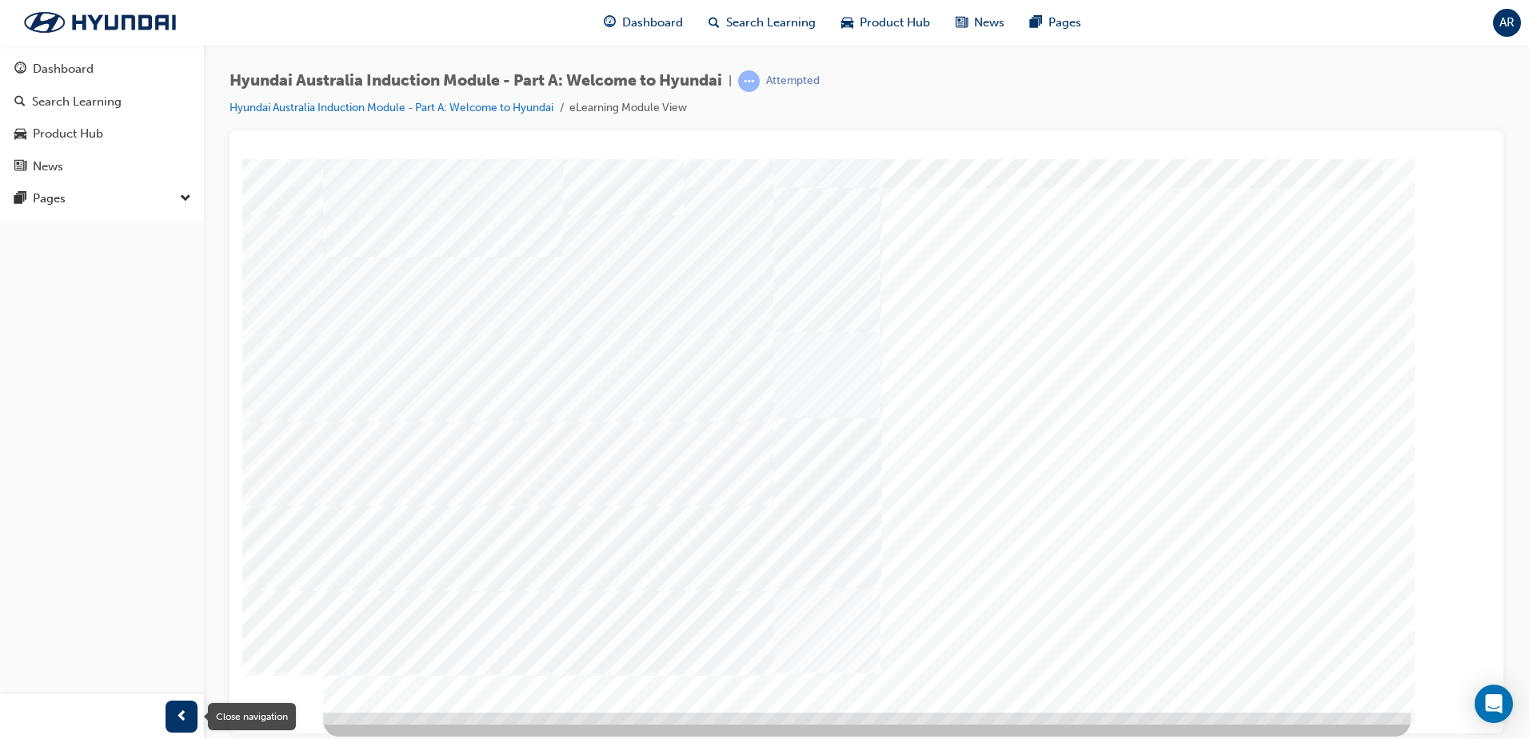
click at [186, 715] on span "prev-icon" at bounding box center [182, 717] width 12 height 20
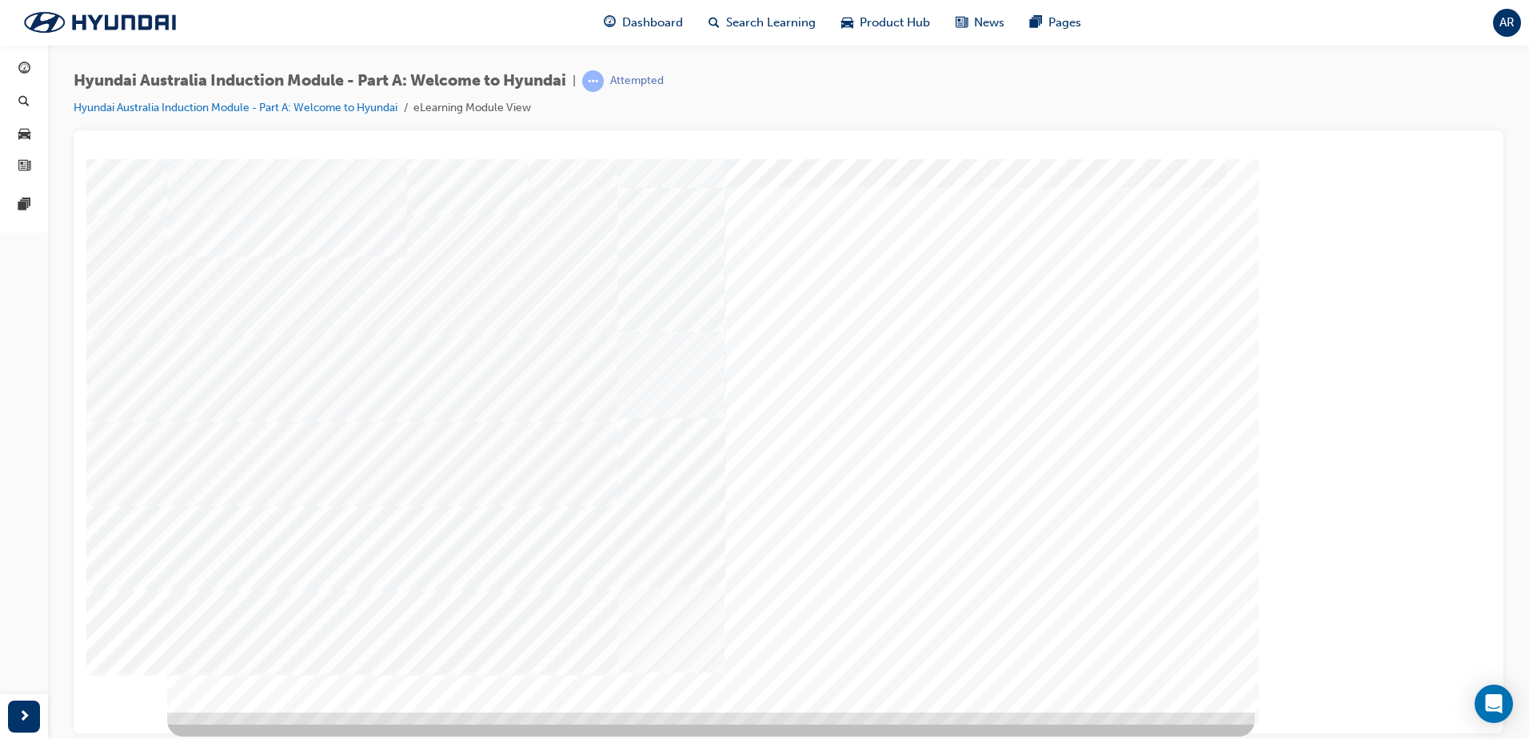
scroll to position [0, 0]
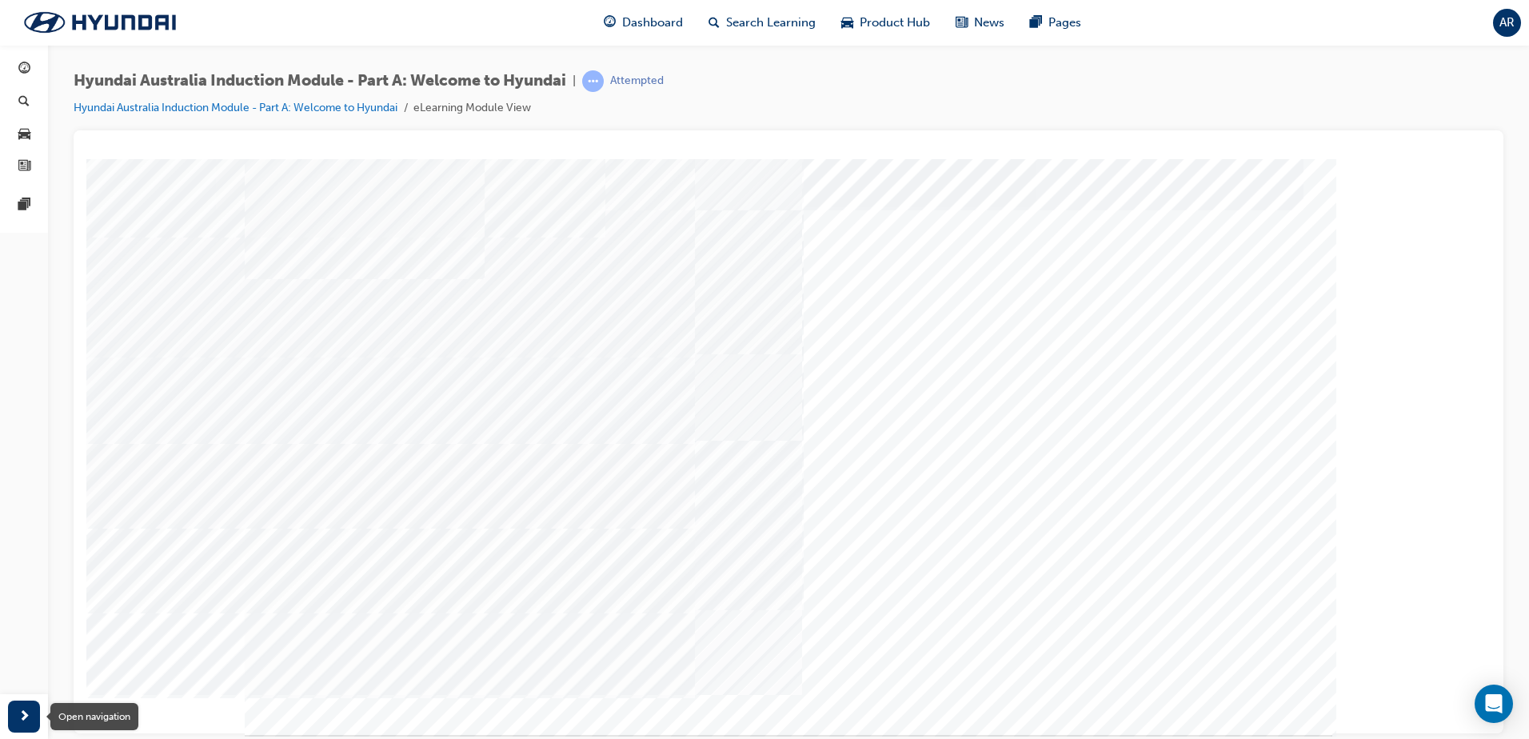
click at [34, 717] on div "button" at bounding box center [24, 717] width 32 height 32
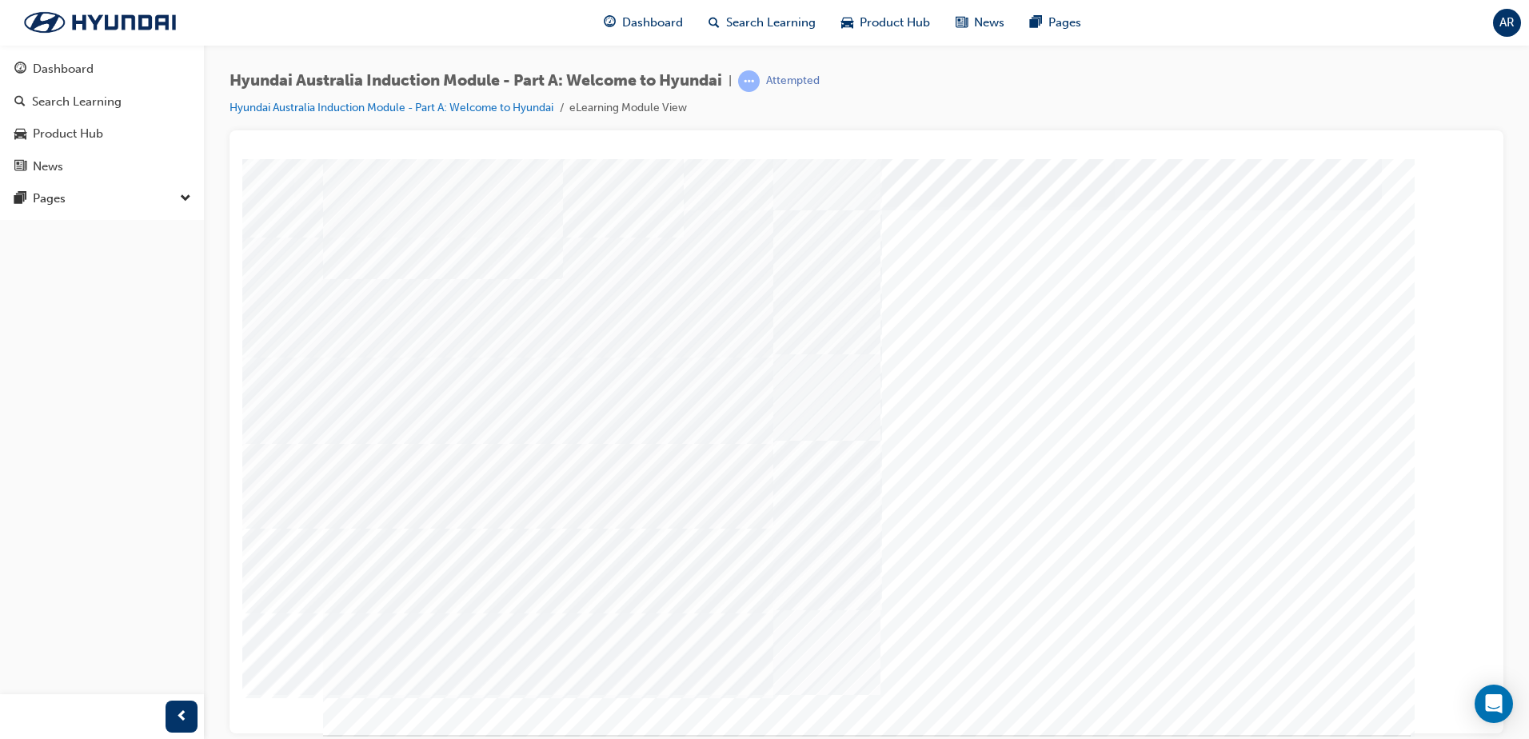
click at [200, 724] on div at bounding box center [102, 716] width 204 height 45
click at [149, 198] on div "Pages" at bounding box center [101, 199] width 175 height 20
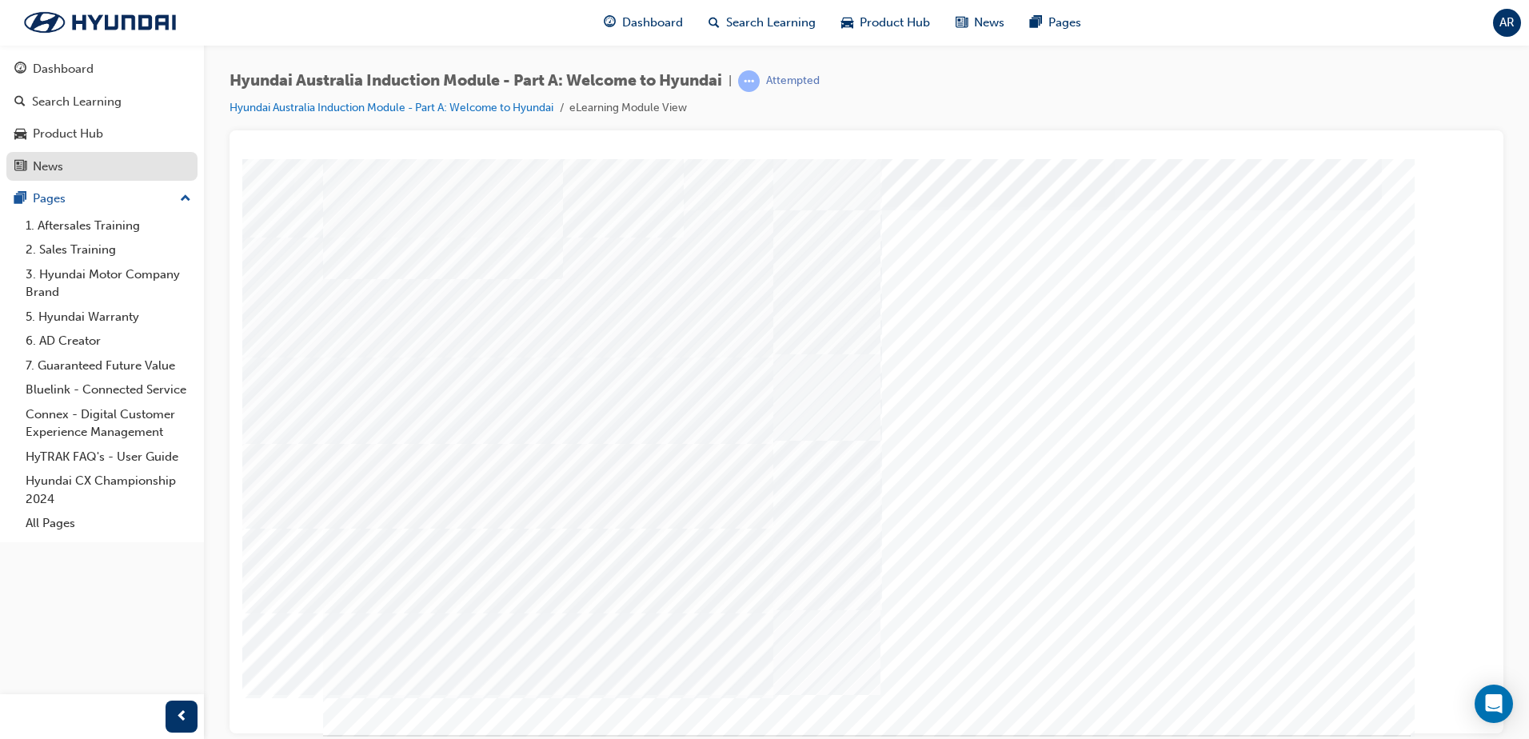
drag, startPoint x: 71, startPoint y: 196, endPoint x: 147, endPoint y: 170, distance: 80.4
click at [147, 170] on div "News" at bounding box center [101, 167] width 175 height 20
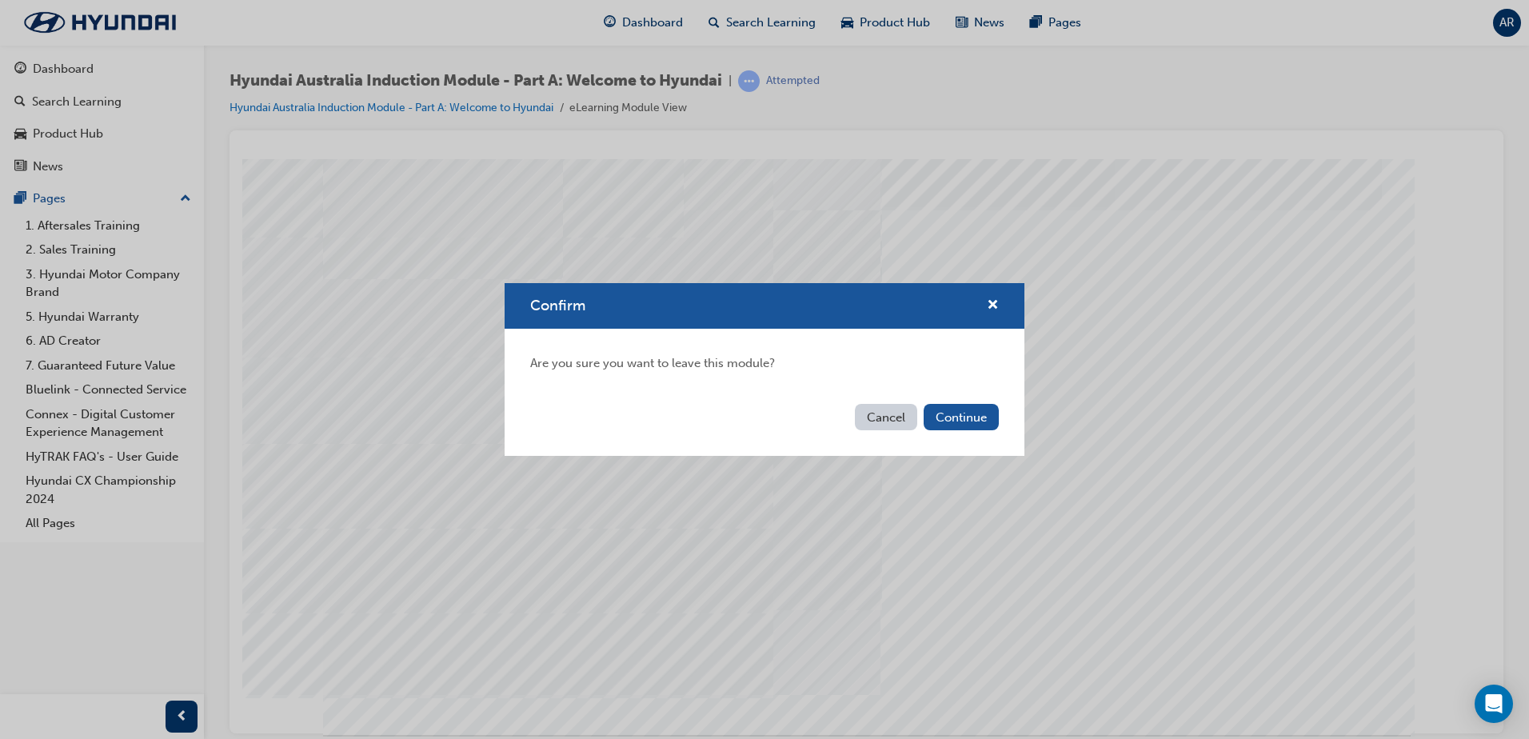
click at [877, 420] on button "Cancel" at bounding box center [886, 417] width 62 height 26
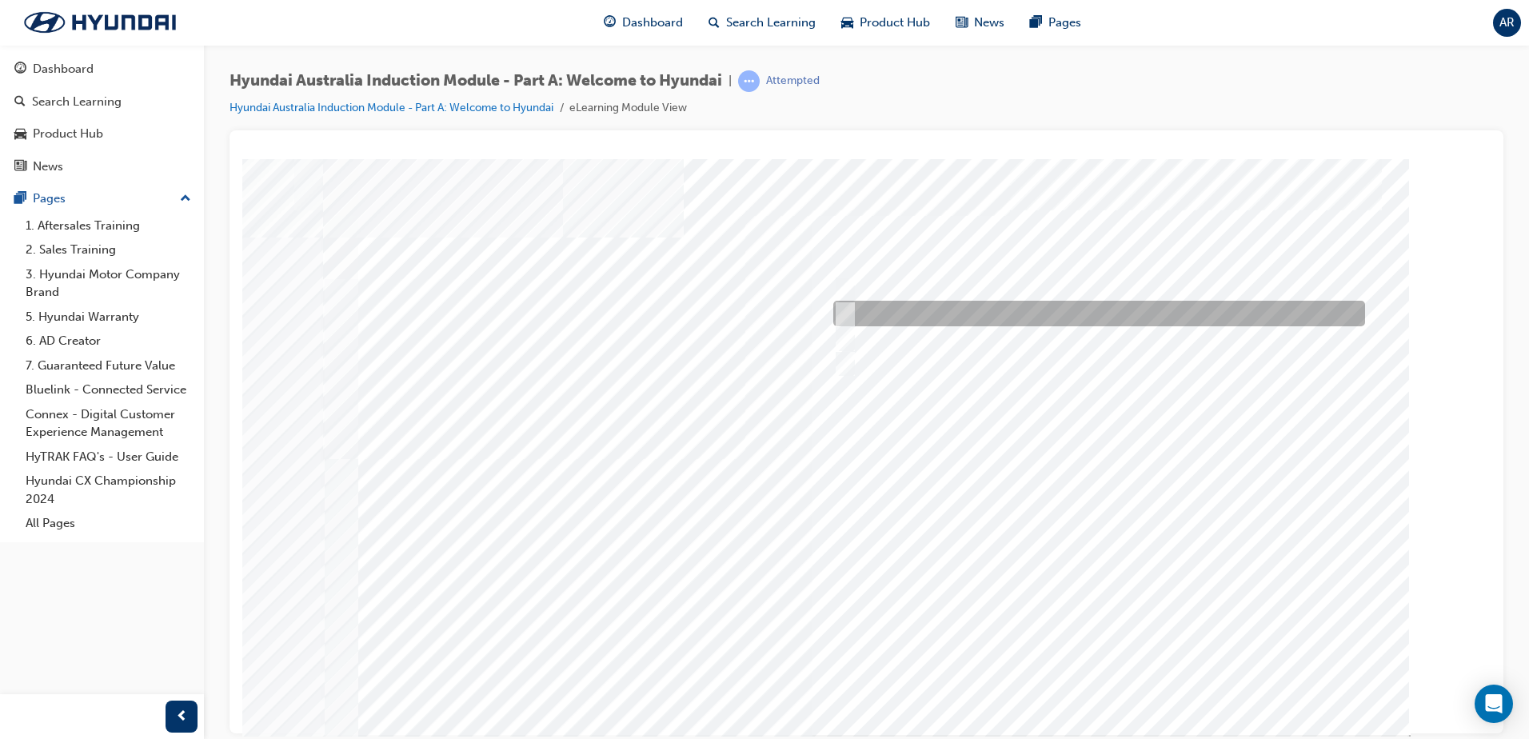
drag, startPoint x: 959, startPoint y: 303, endPoint x: 970, endPoint y: 320, distance: 20.2
click at [959, 304] on div at bounding box center [1095, 314] width 532 height 26
radio input "true"
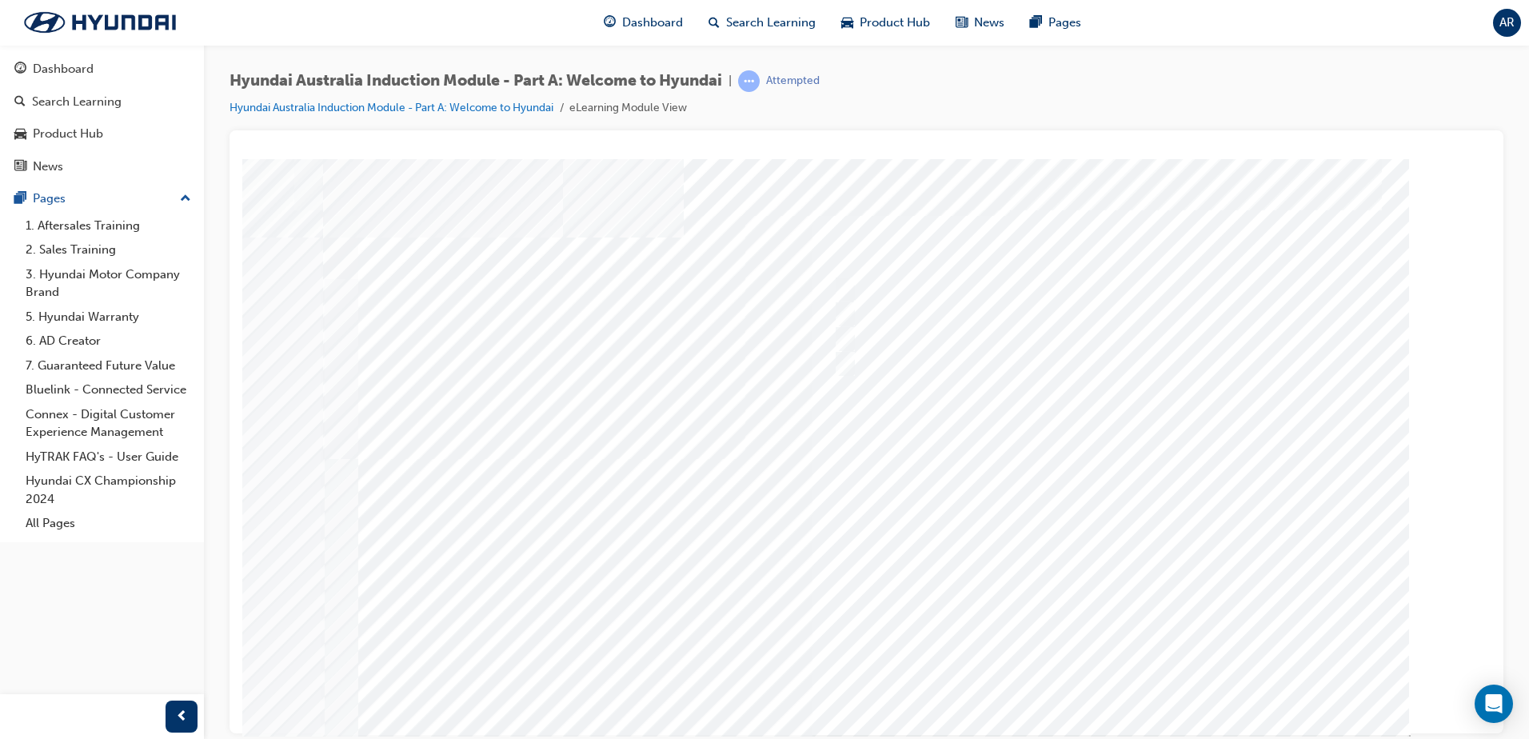
click at [1124, 684] on div at bounding box center [867, 446] width 1088 height 576
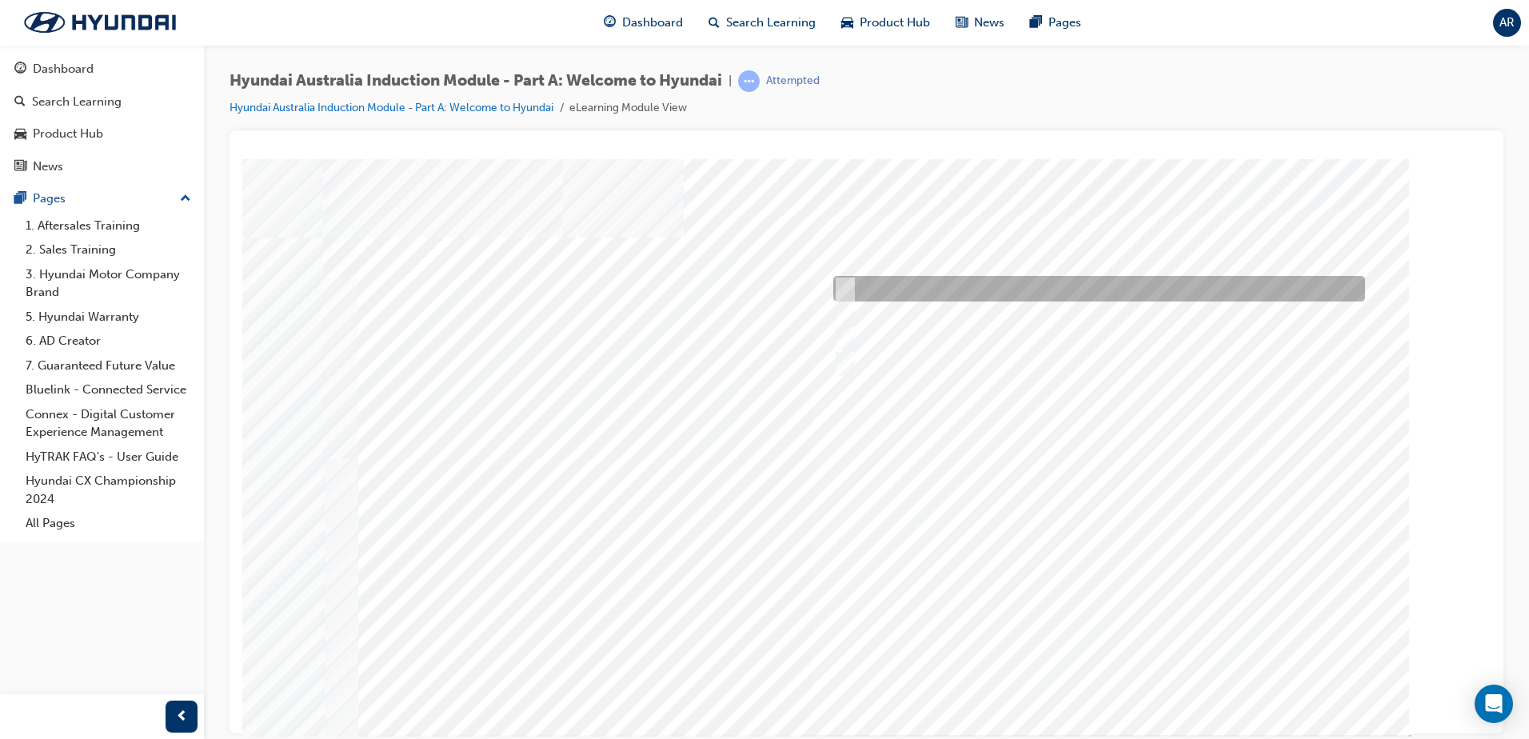
click at [991, 288] on div at bounding box center [1095, 289] width 532 height 26
checkbox input "true"
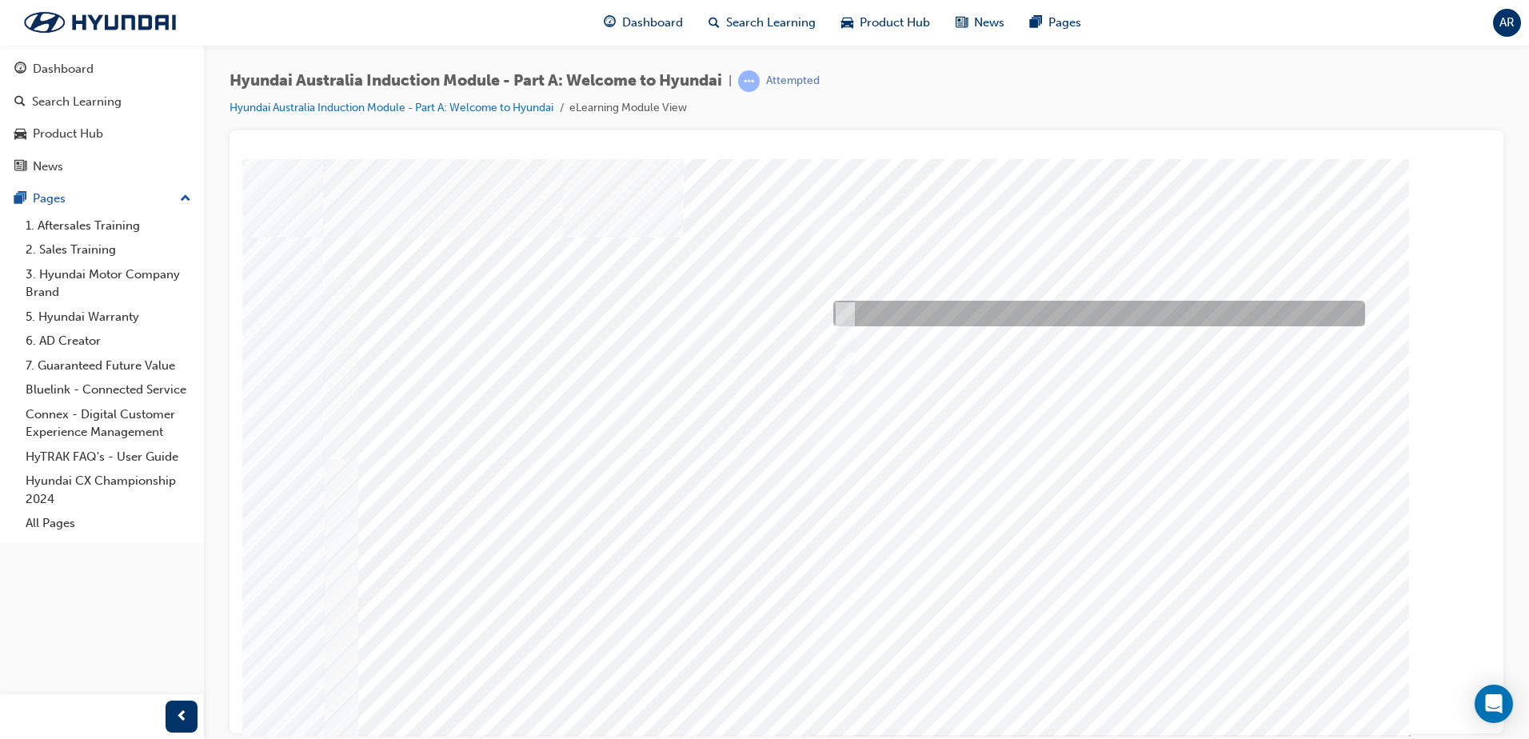
click at [973, 308] on div at bounding box center [1095, 314] width 532 height 26
checkbox input "true"
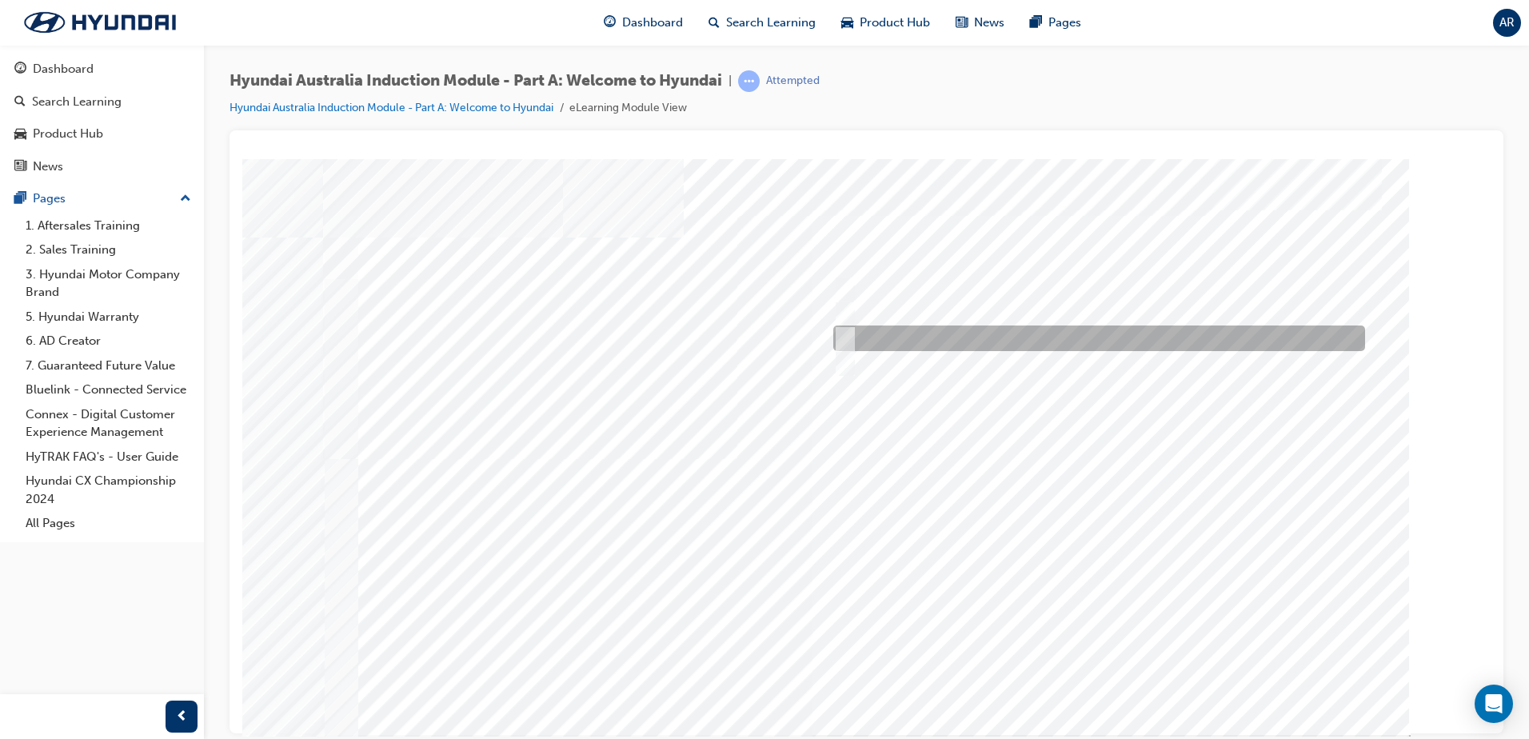
click at [968, 335] on div at bounding box center [1095, 339] width 532 height 26
checkbox input "true"
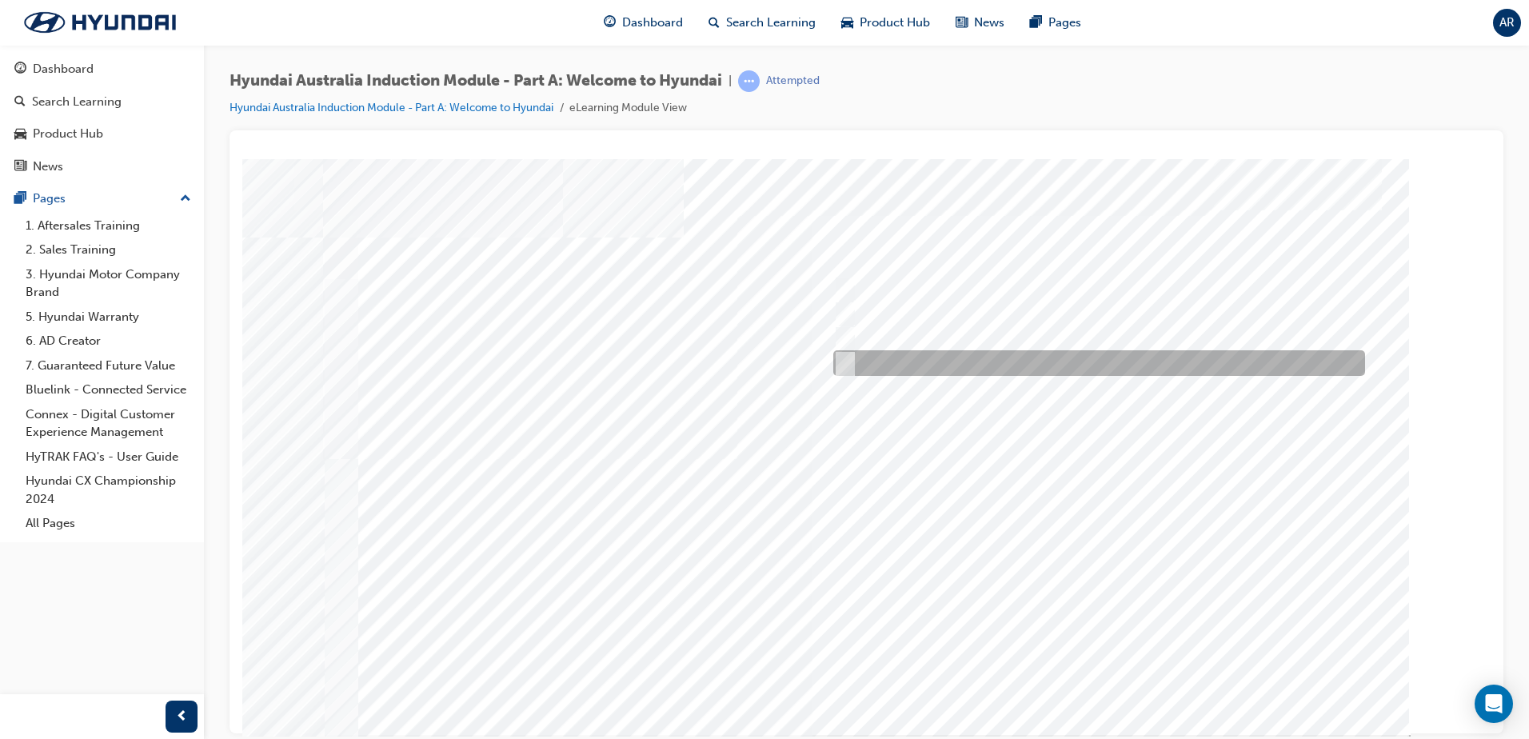
click at [956, 356] on div at bounding box center [1095, 363] width 532 height 26
checkbox input "true"
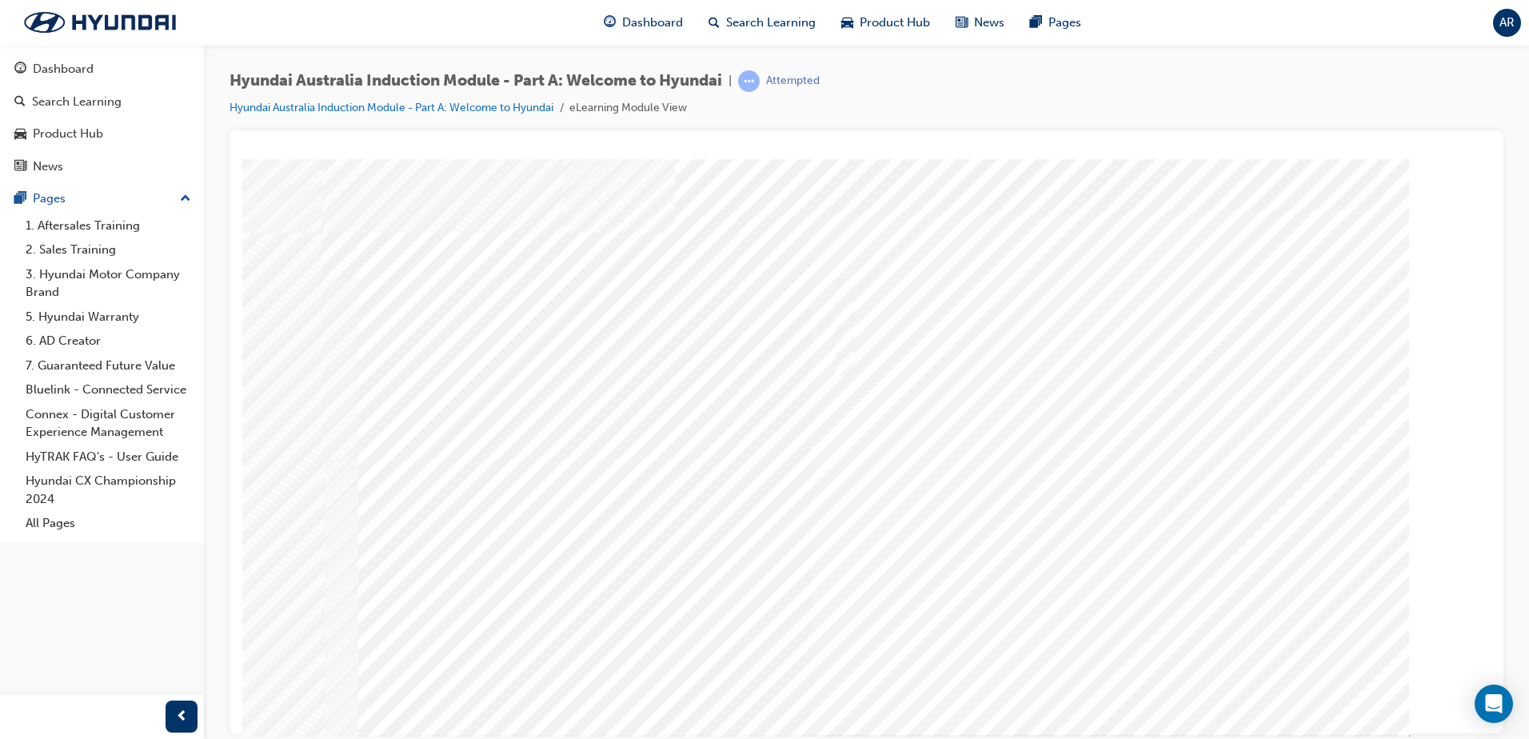
click at [1129, 657] on div at bounding box center [867, 446] width 1088 height 576
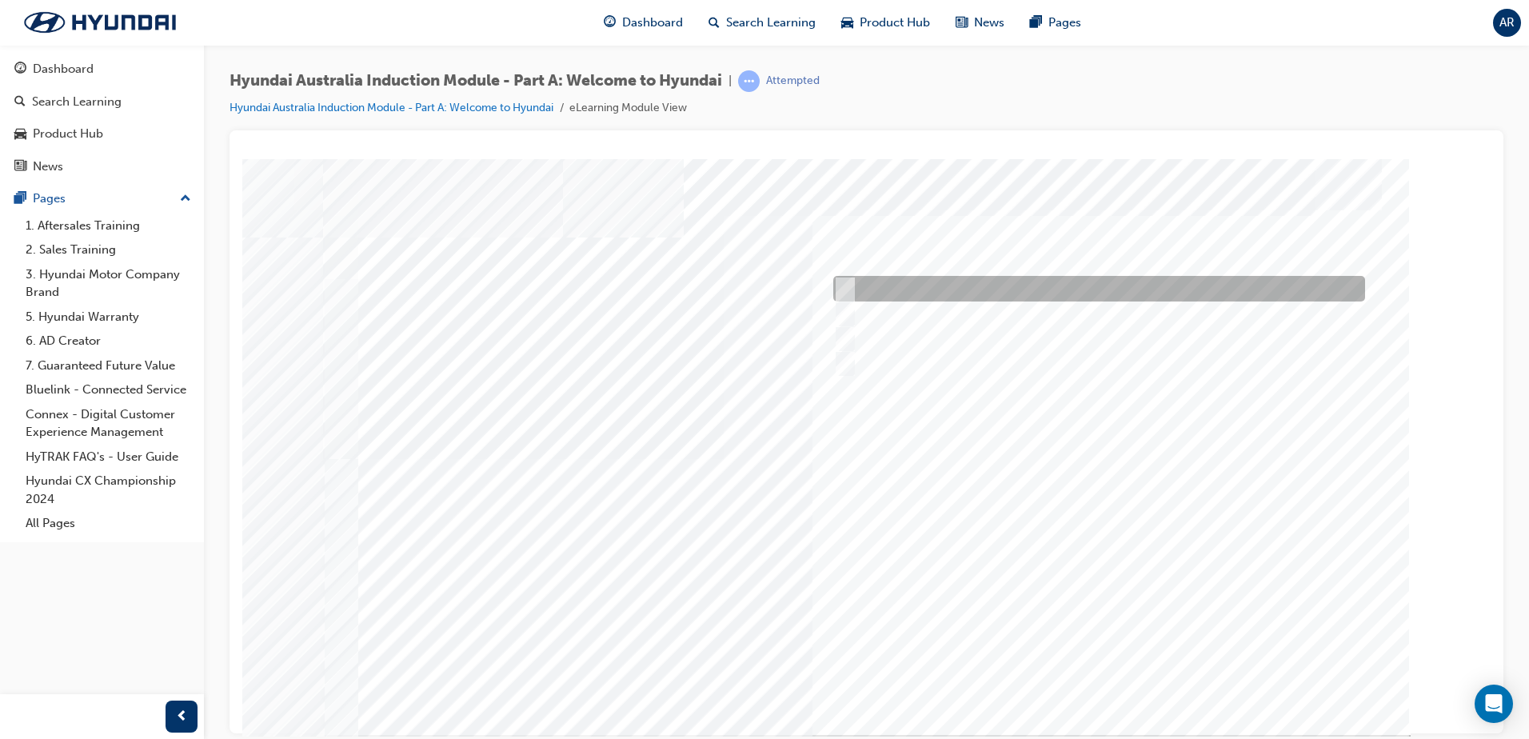
click at [980, 287] on div at bounding box center [1095, 289] width 532 height 26
checkbox input "true"
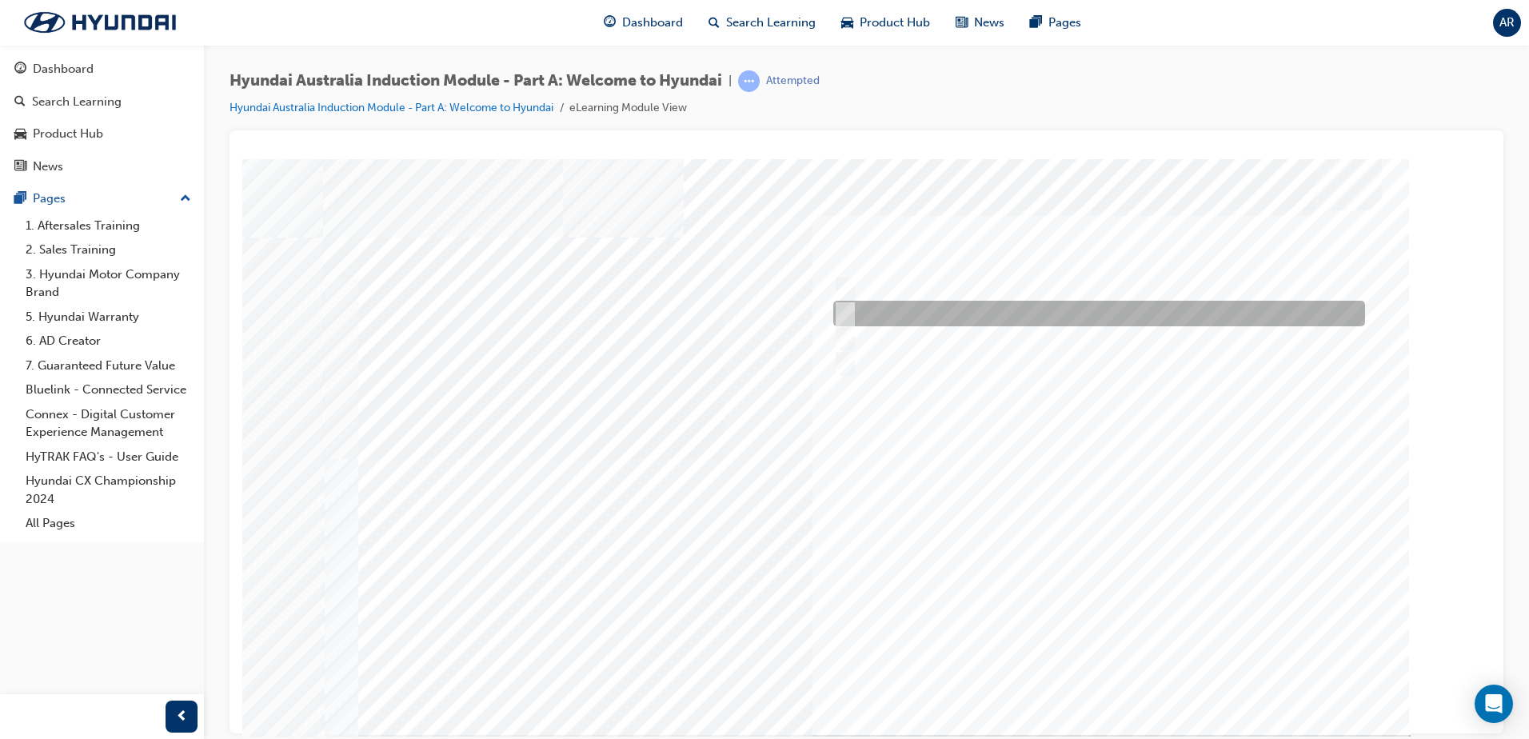
click at [970, 313] on div at bounding box center [1095, 314] width 532 height 26
checkbox input "true"
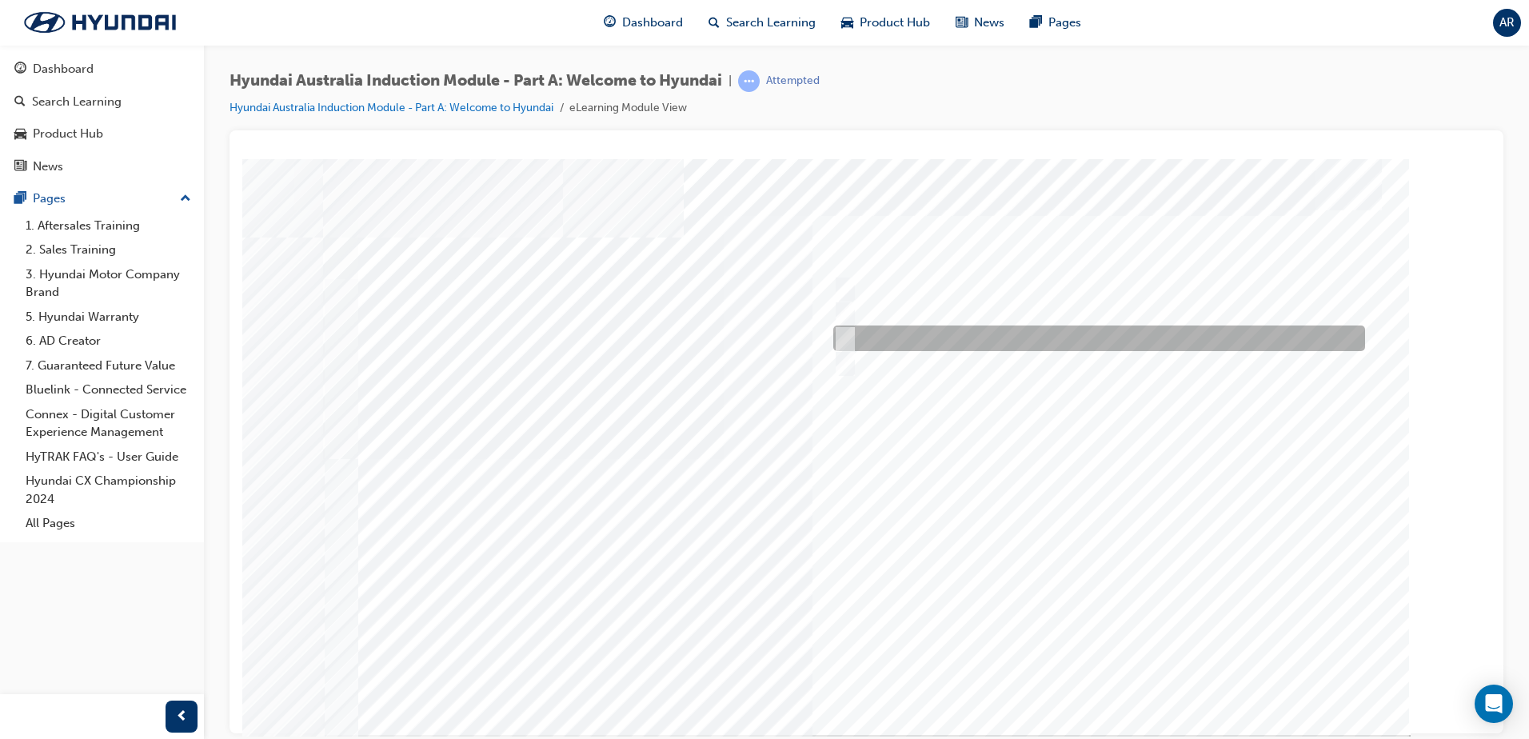
click at [966, 330] on div at bounding box center [1095, 339] width 532 height 26
checkbox input "true"
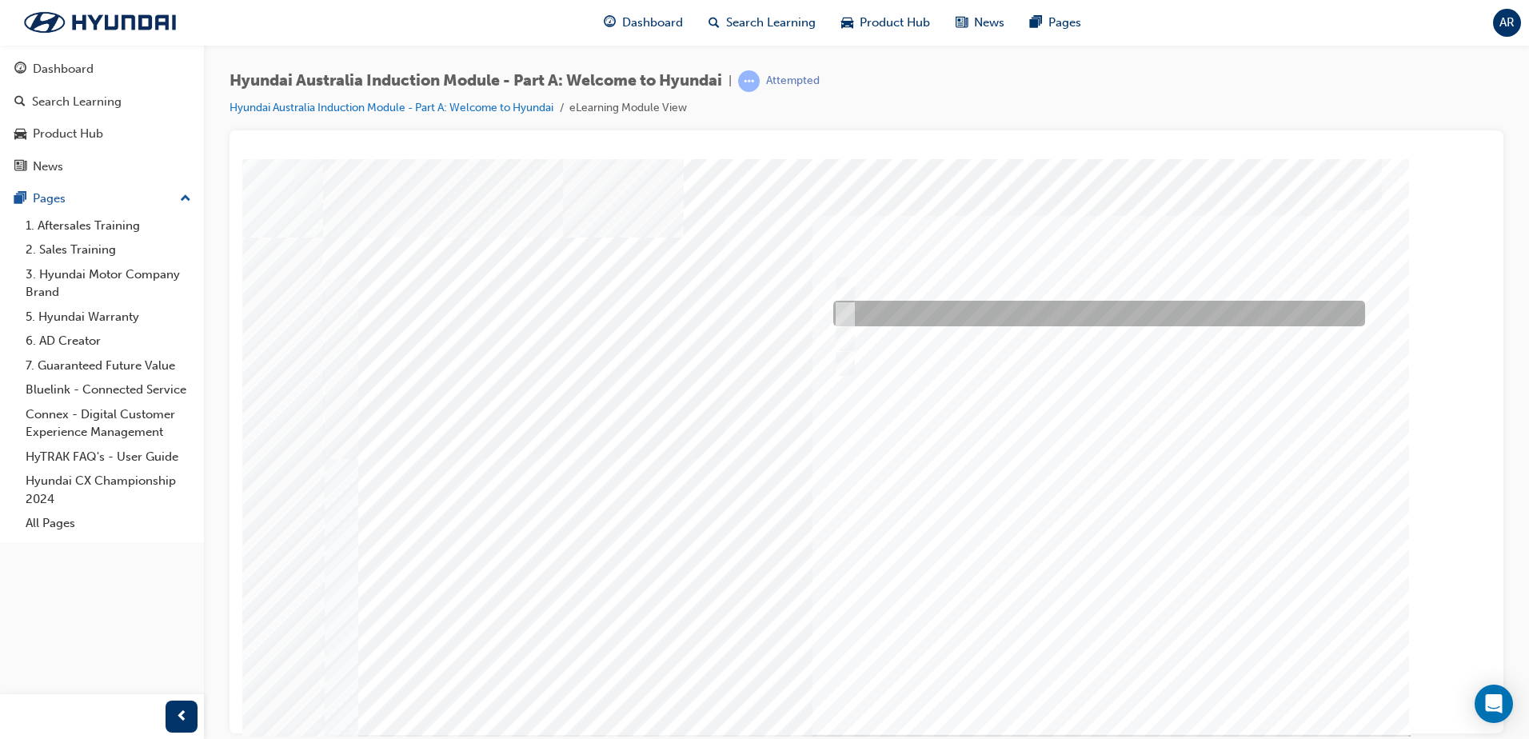
click at [962, 310] on div at bounding box center [1095, 314] width 532 height 26
checkbox input "false"
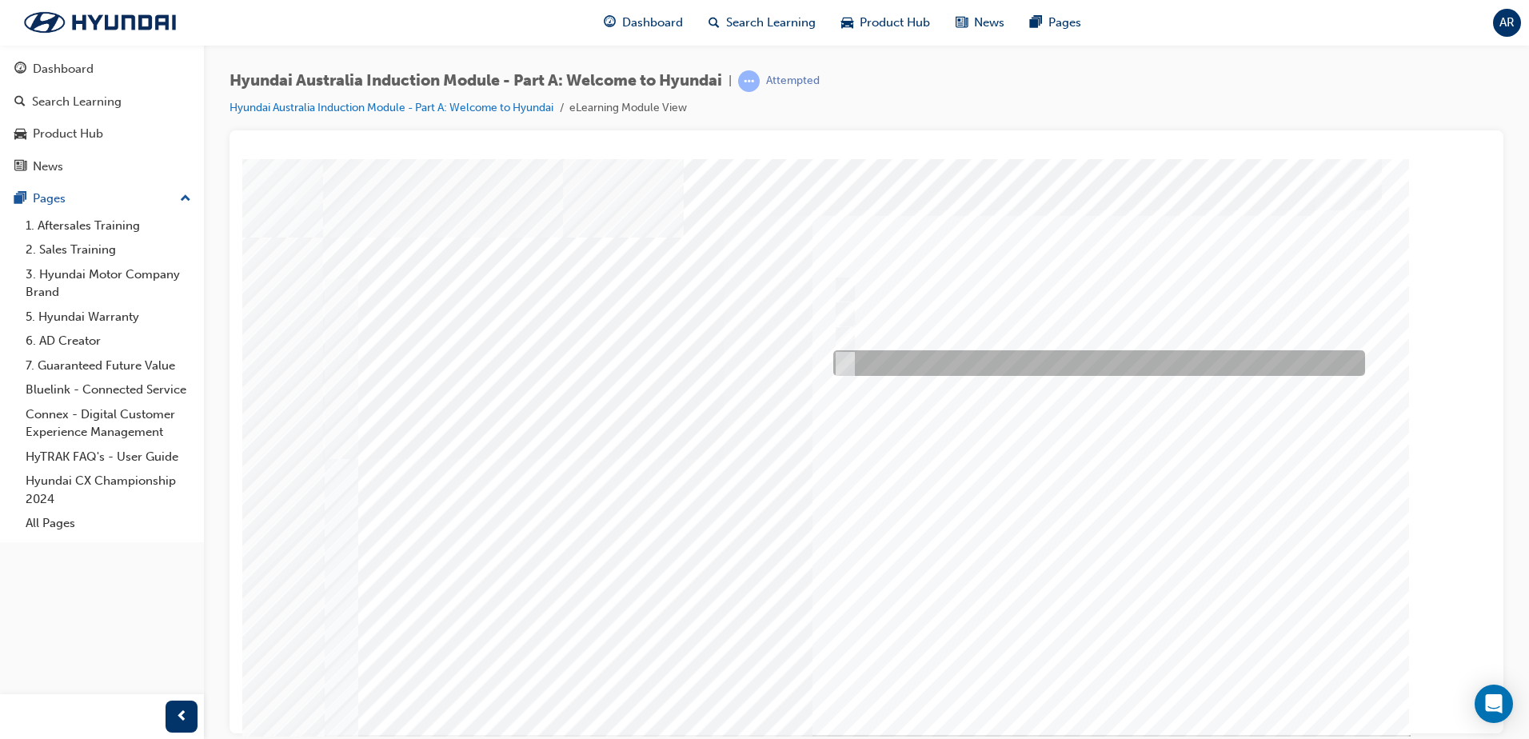
click at [953, 354] on div at bounding box center [1095, 363] width 532 height 26
checkbox input "true"
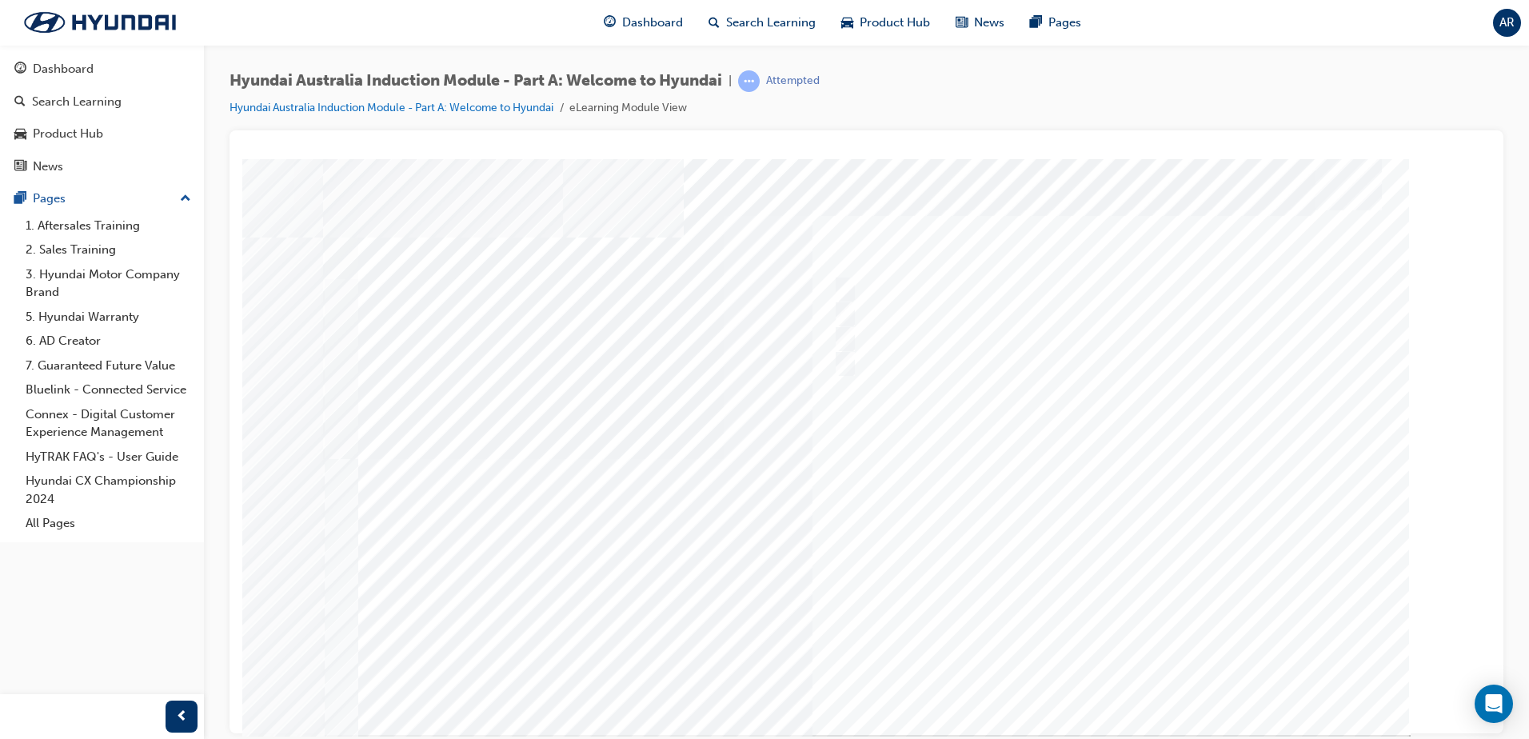
click at [1126, 660] on div at bounding box center [867, 446] width 1088 height 576
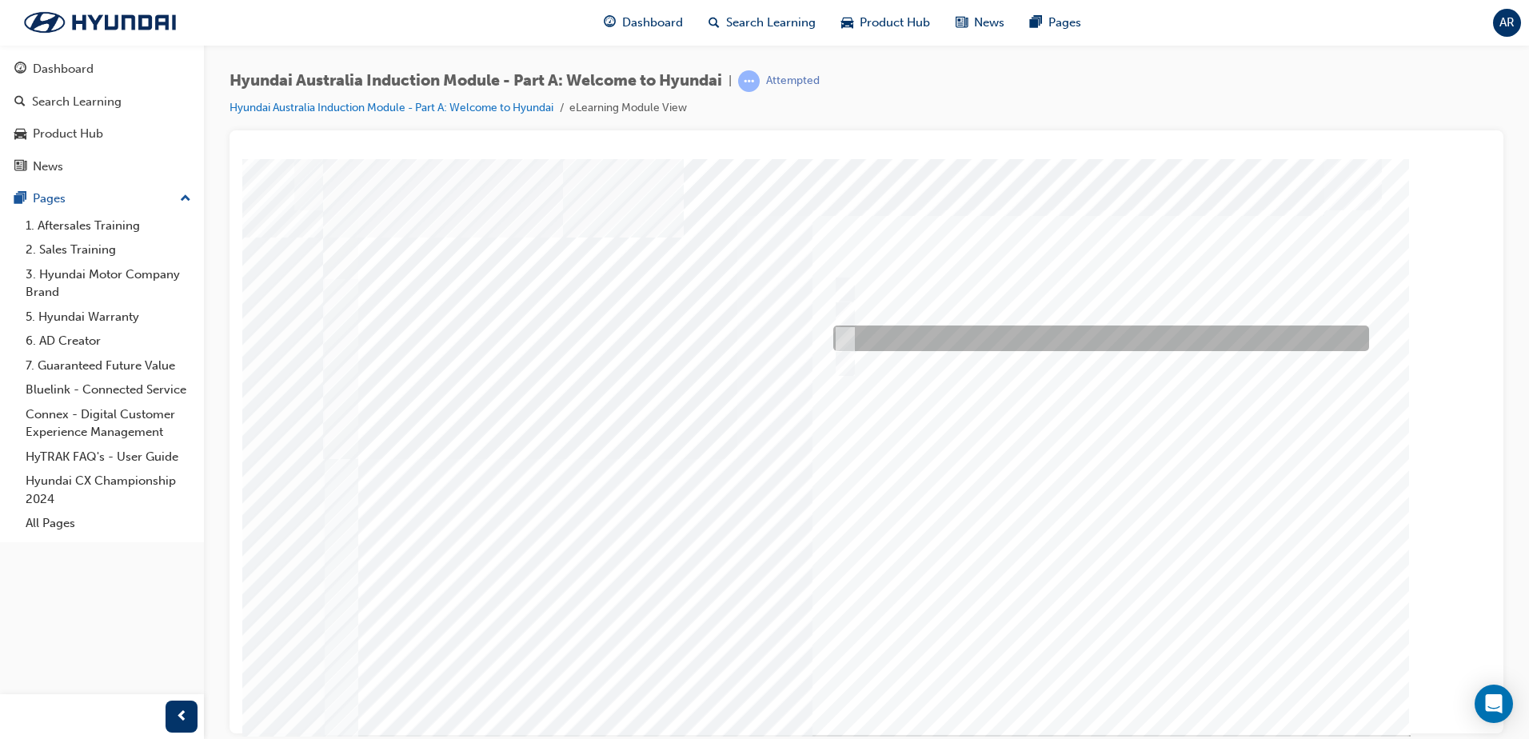
click at [964, 328] on div at bounding box center [1097, 339] width 536 height 26
radio input "true"
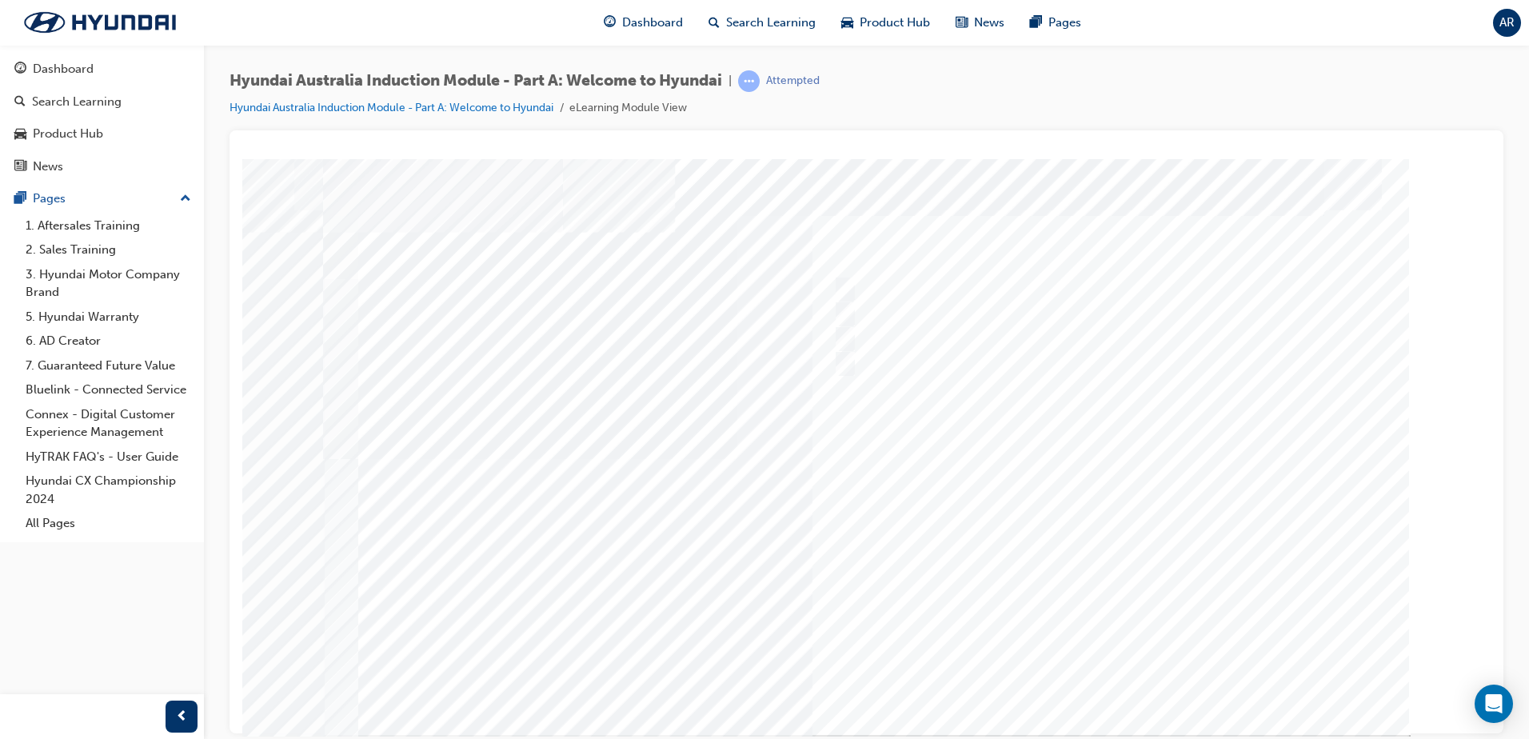
click at [1114, 671] on div at bounding box center [867, 446] width 1088 height 576
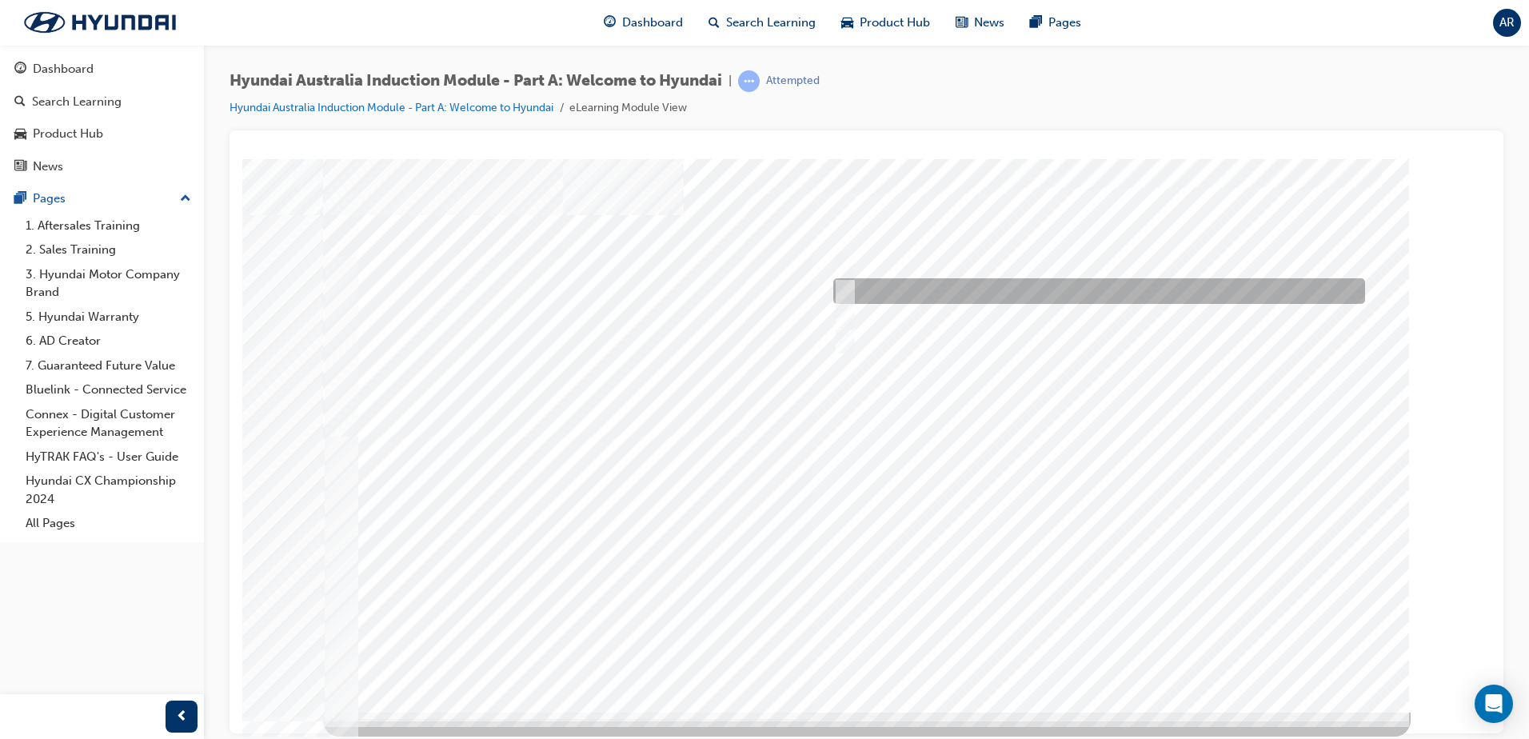
click at [965, 288] on div at bounding box center [1095, 291] width 532 height 26
radio input "true"
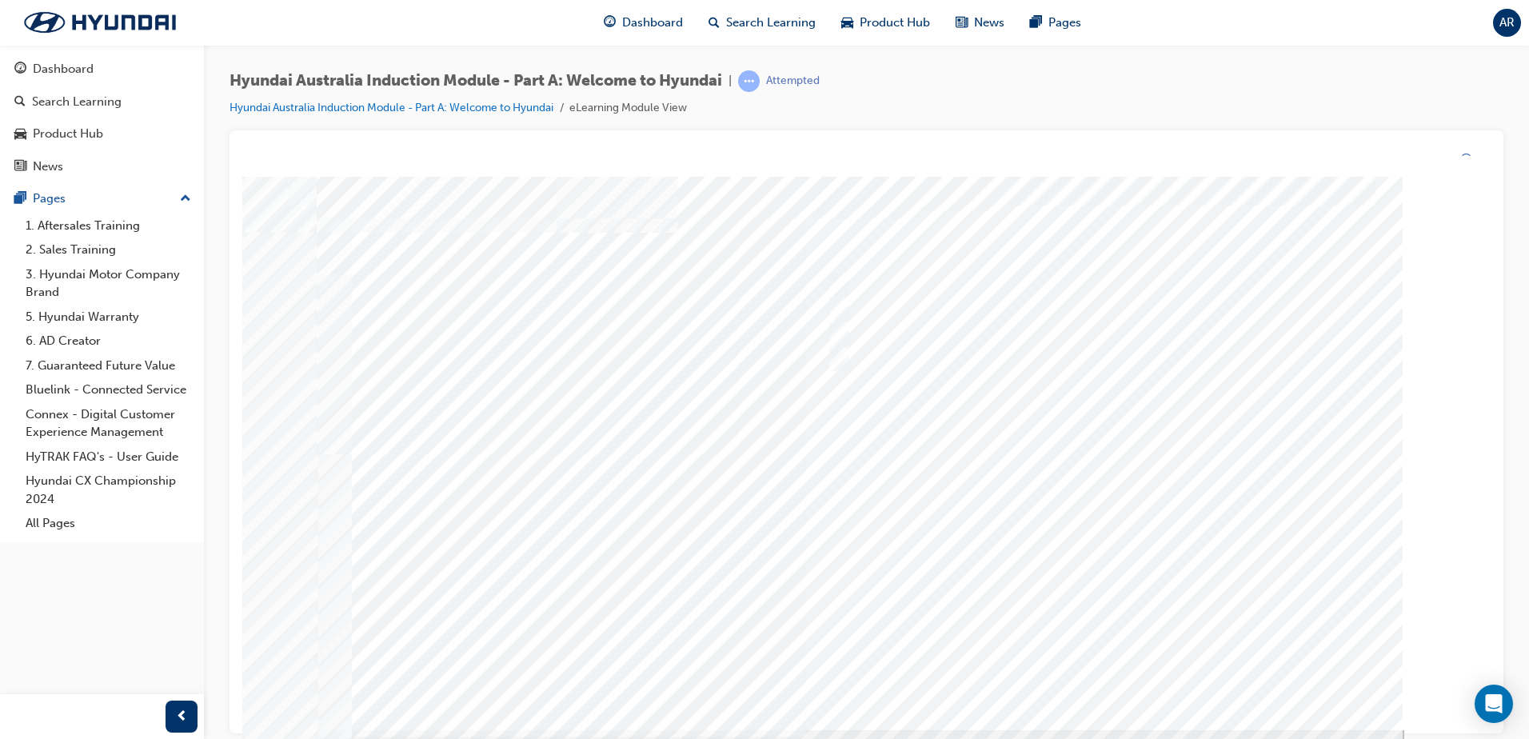
scroll to position [0, 0]
click at [1121, 668] on div at bounding box center [867, 446] width 1088 height 576
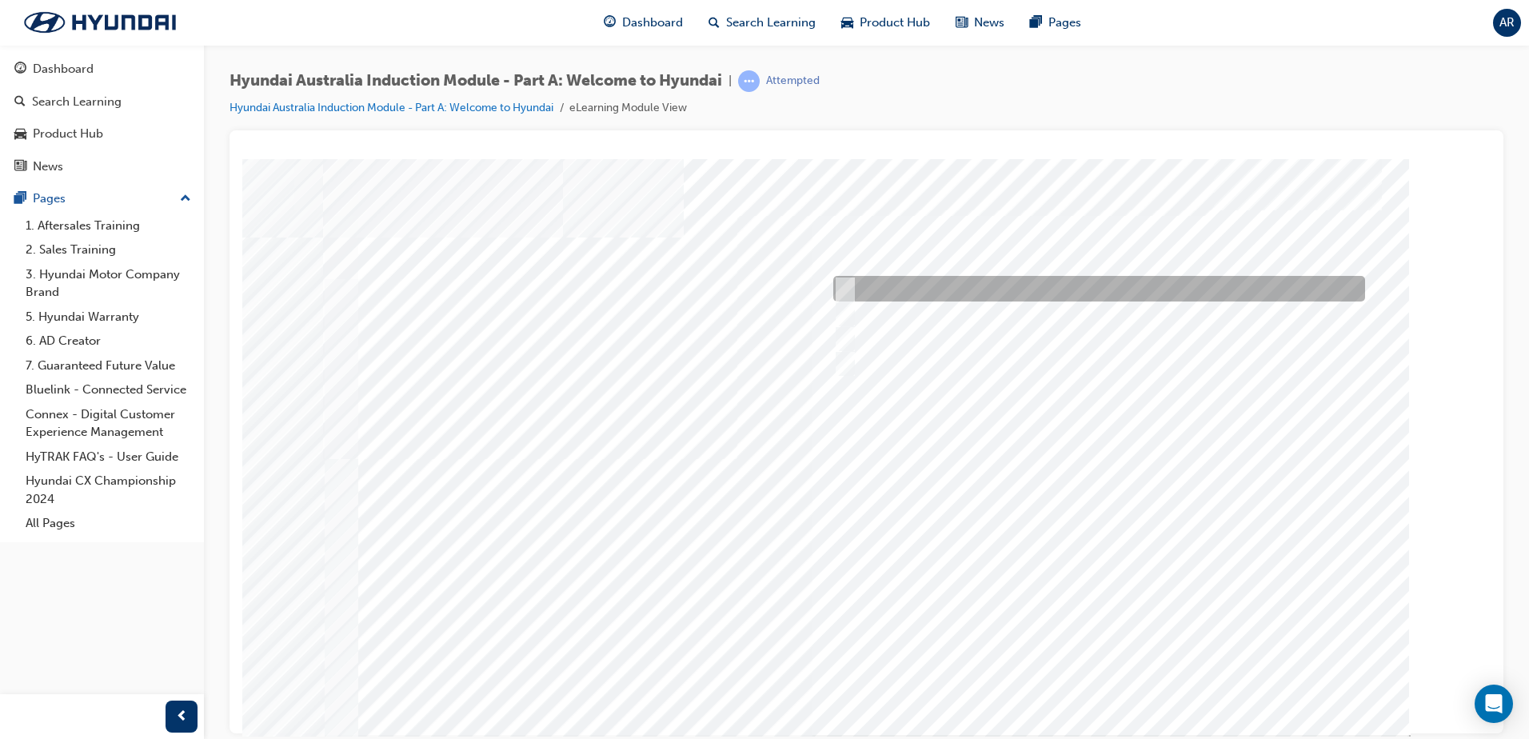
drag, startPoint x: 965, startPoint y: 281, endPoint x: 958, endPoint y: 293, distance: 13.6
click at [964, 282] on div at bounding box center [1095, 289] width 532 height 26
checkbox input "true"
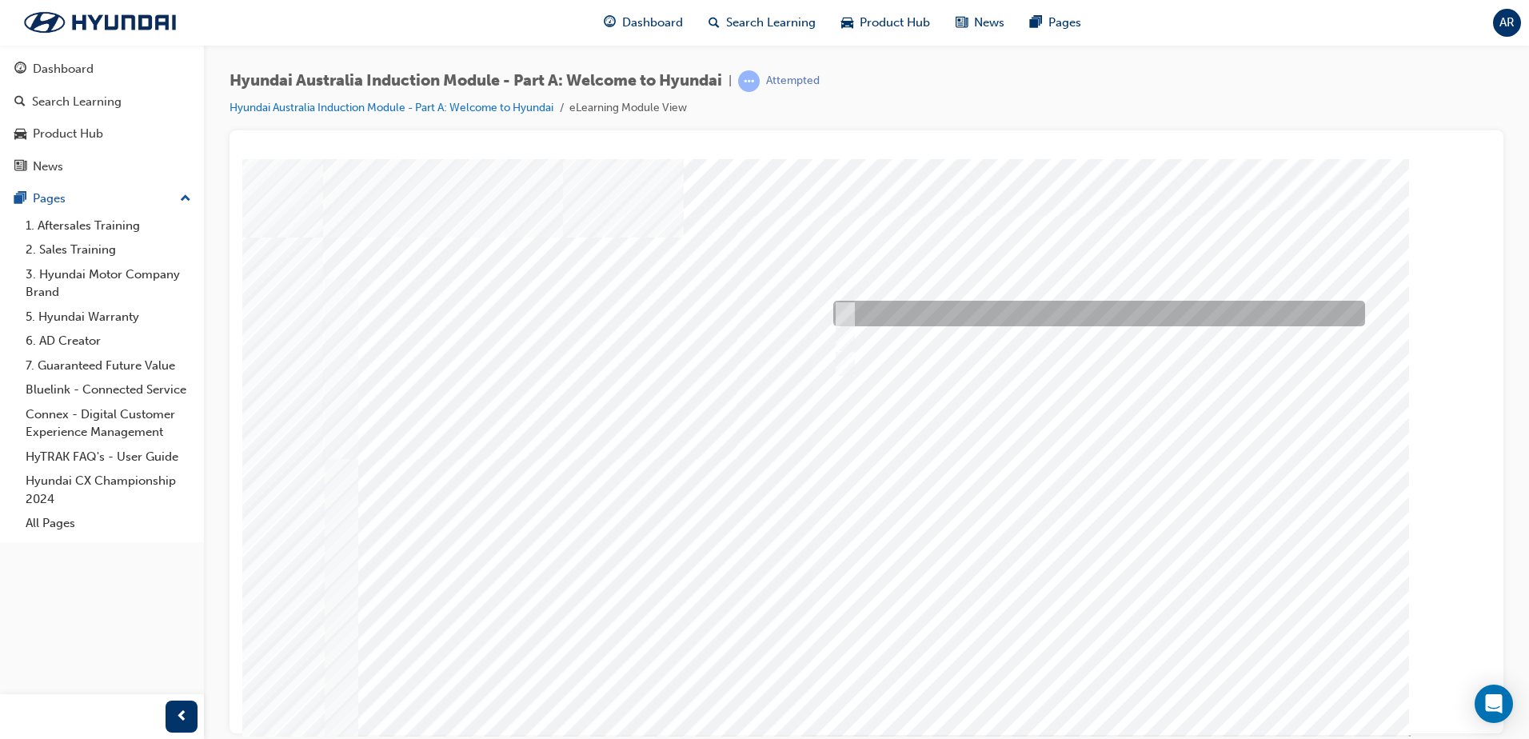
click at [948, 306] on div at bounding box center [1095, 314] width 532 height 26
checkbox input "true"
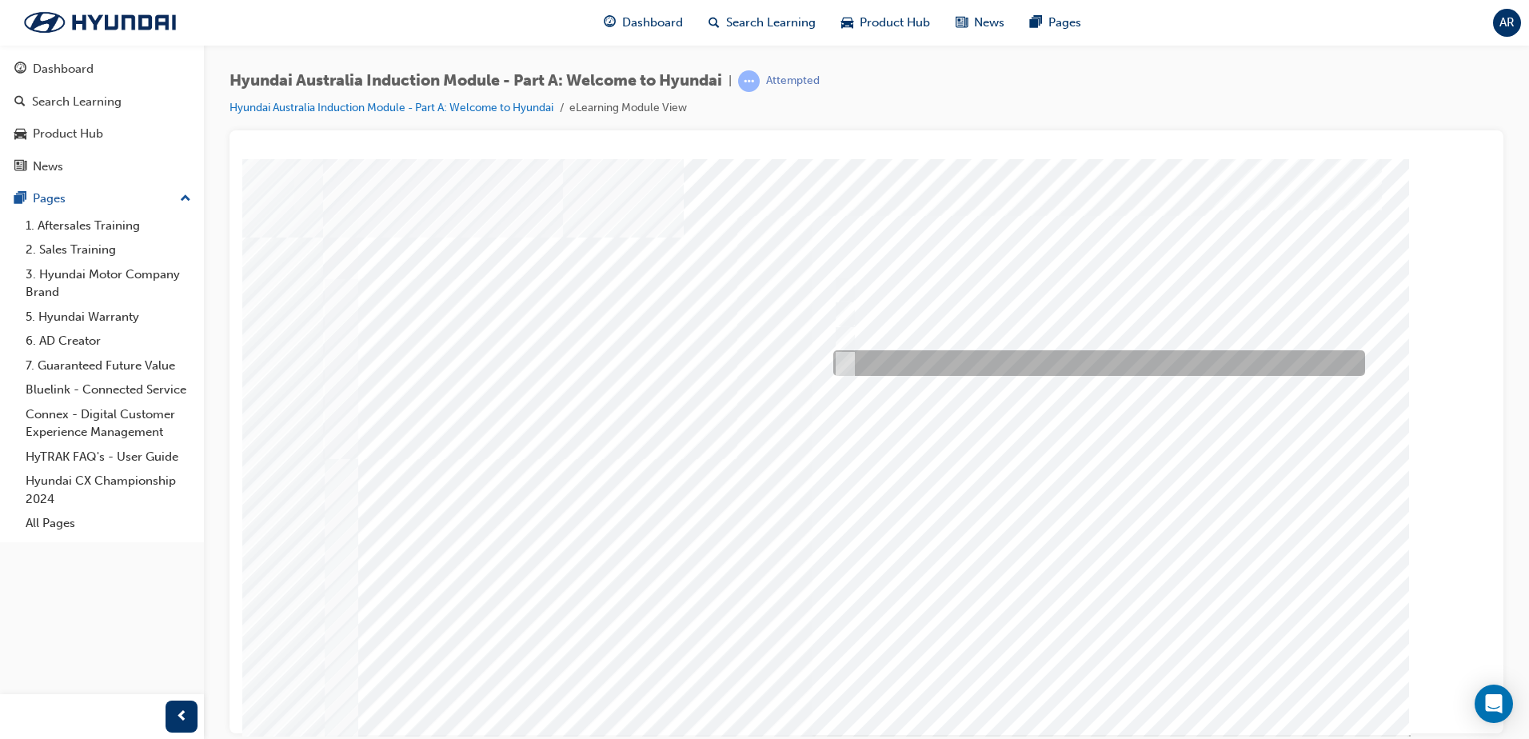
drag, startPoint x: 927, startPoint y: 361, endPoint x: 932, endPoint y: 370, distance: 10.0
click at [927, 362] on div at bounding box center [1095, 363] width 532 height 26
checkbox input "true"
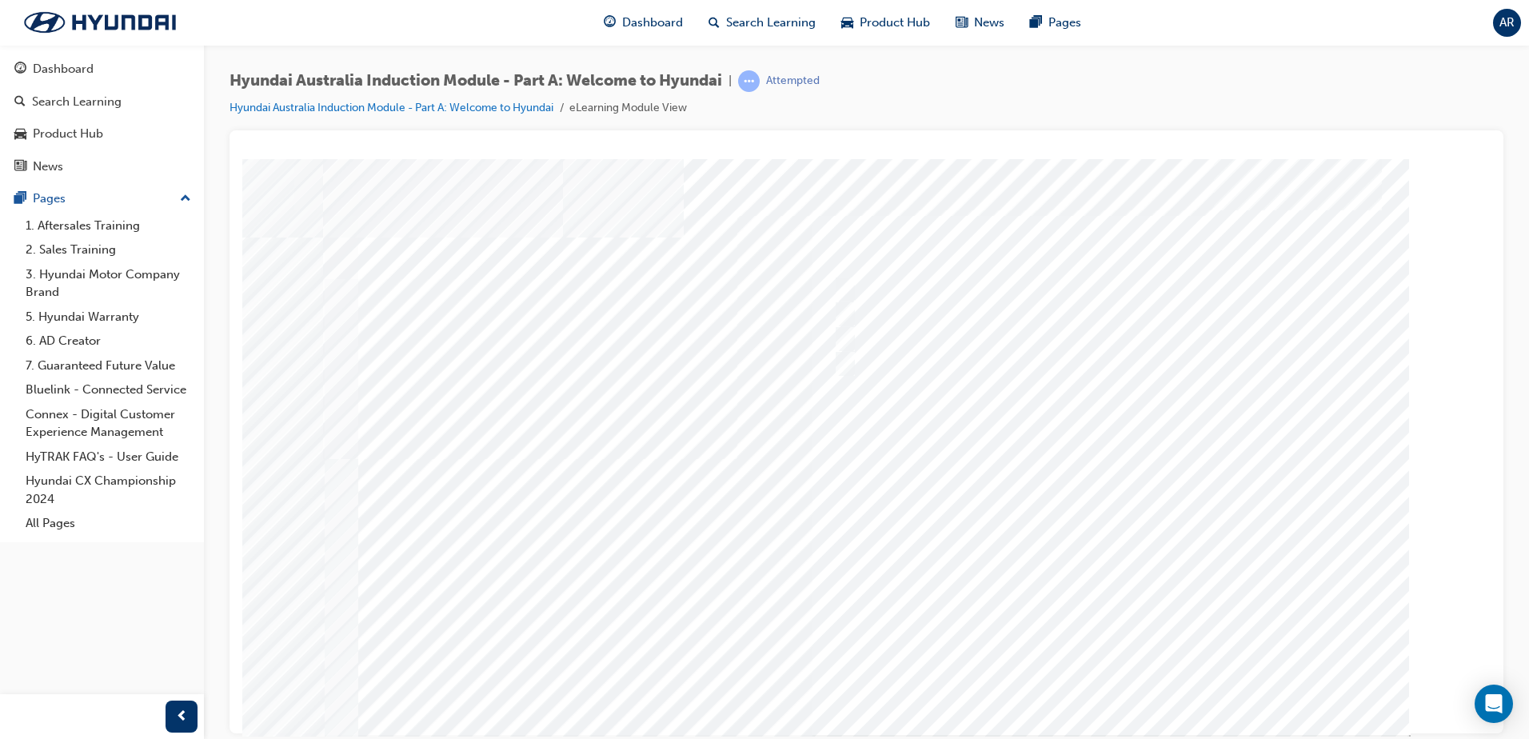
click at [1117, 673] on div at bounding box center [867, 446] width 1088 height 576
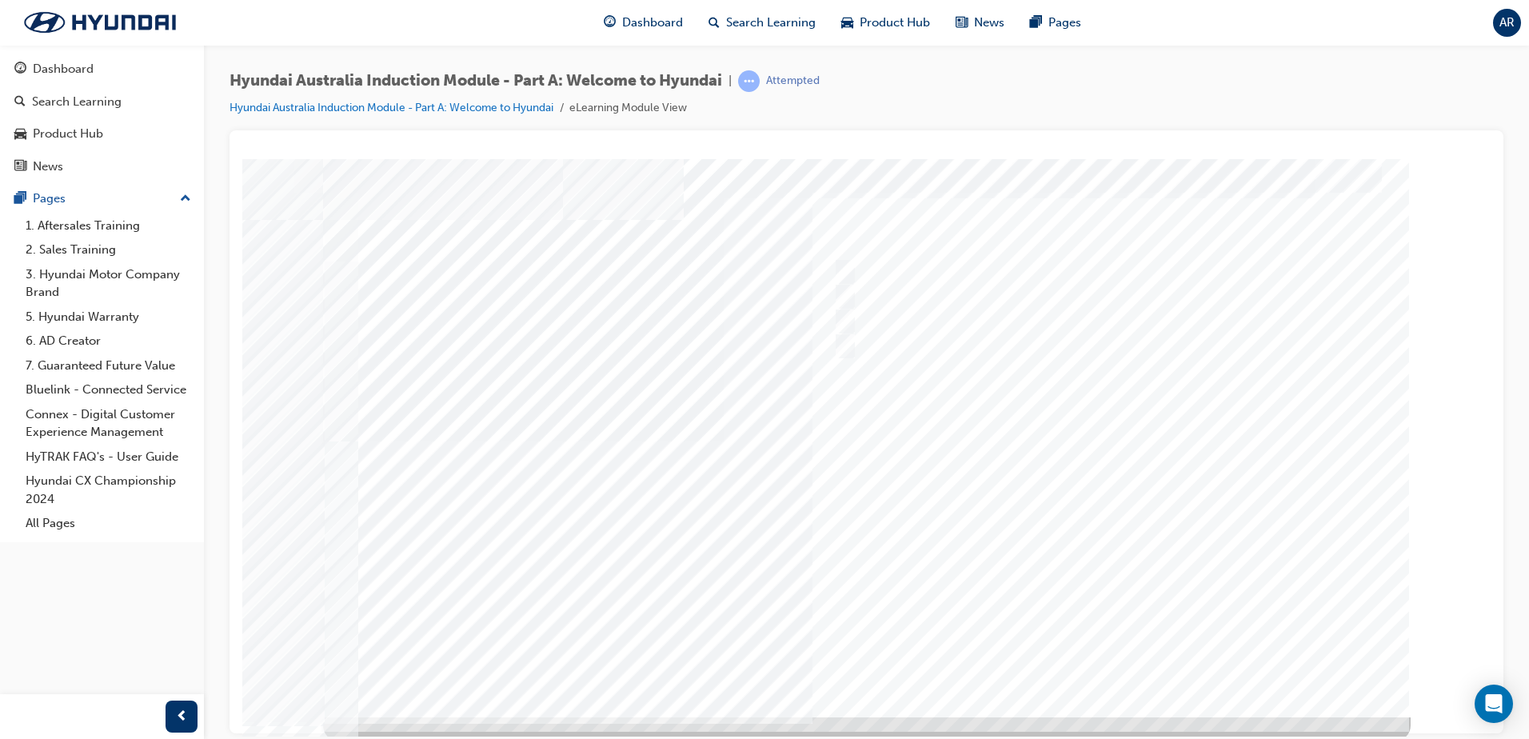
scroll to position [22, 0]
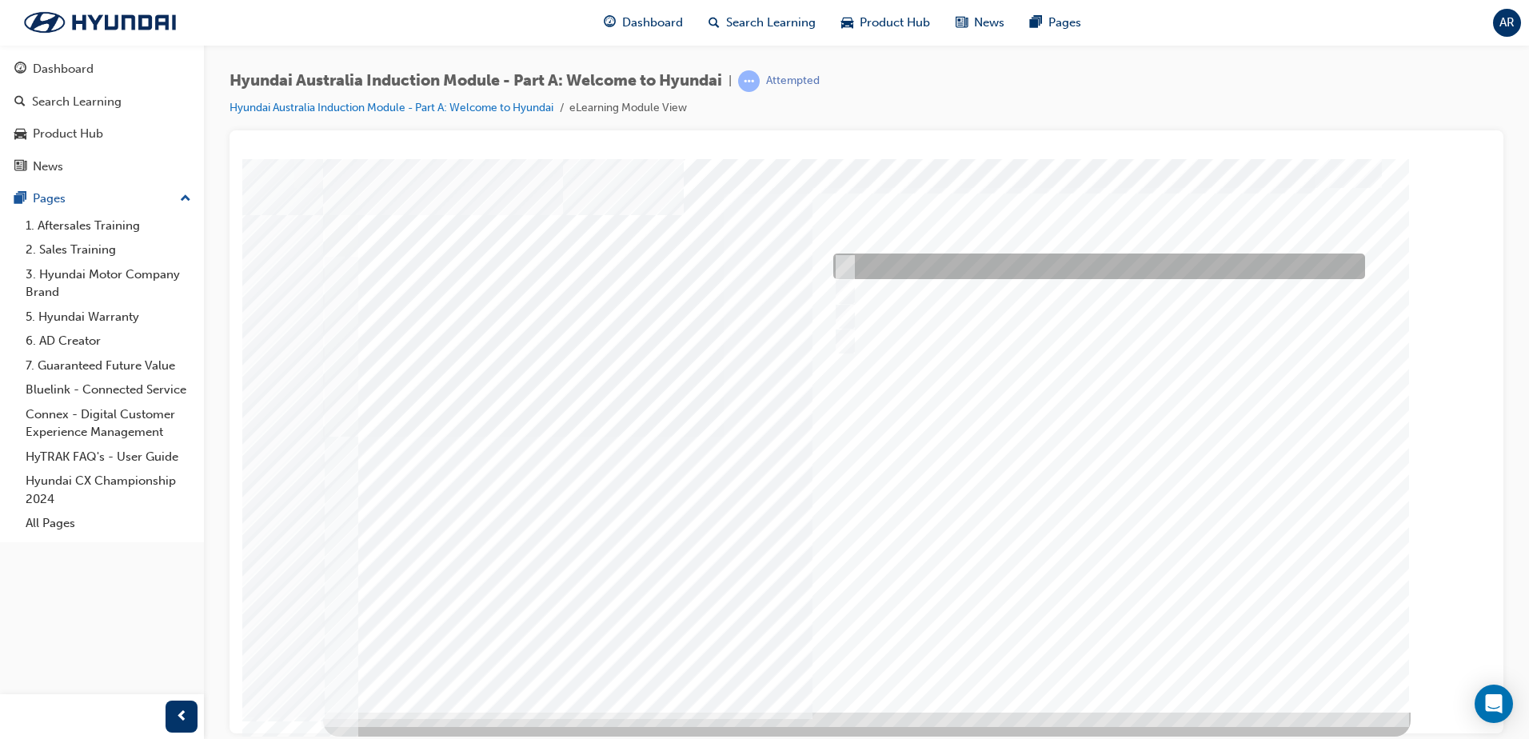
click at [925, 262] on div at bounding box center [1095, 267] width 532 height 26
checkbox input "true"
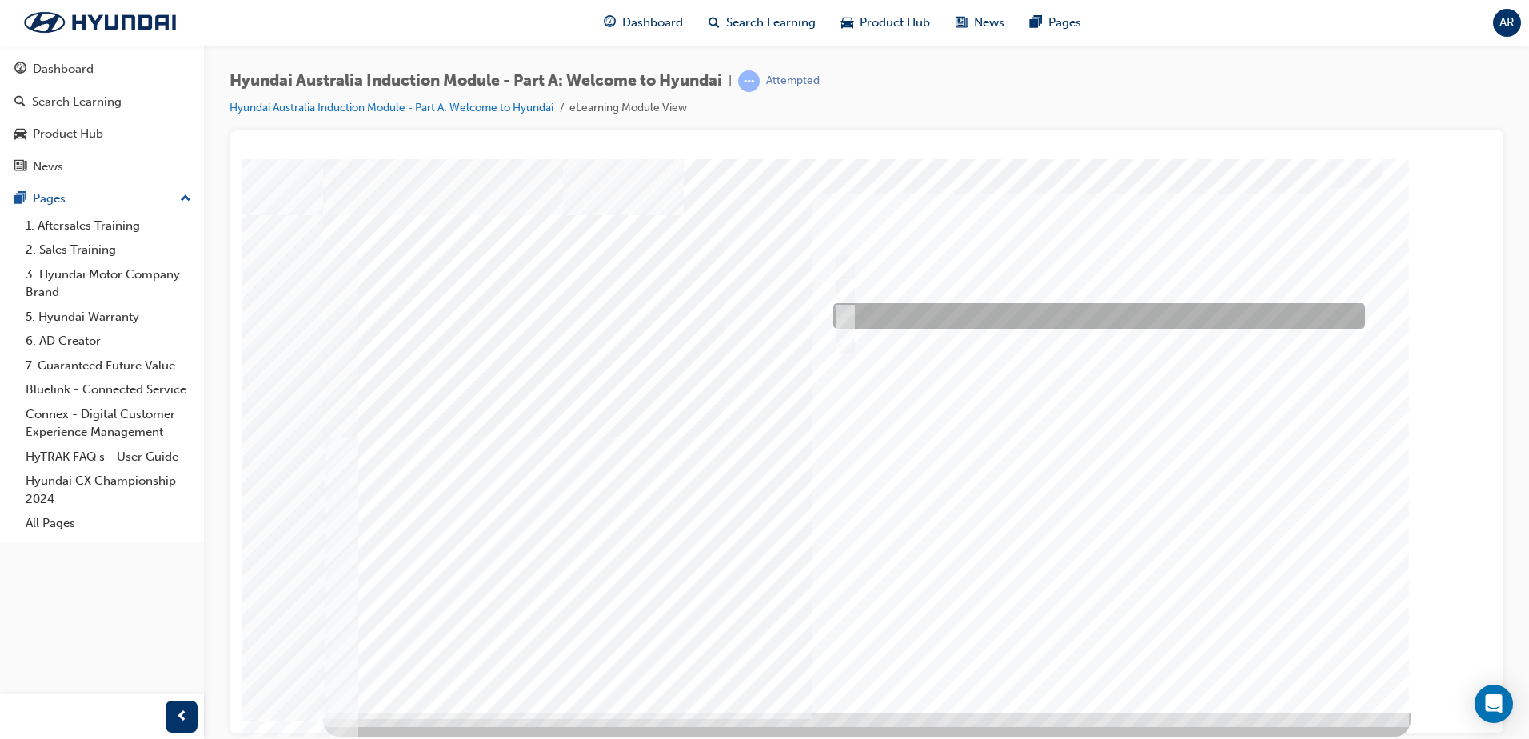
click at [909, 308] on div at bounding box center [1095, 316] width 532 height 26
checkbox input "true"
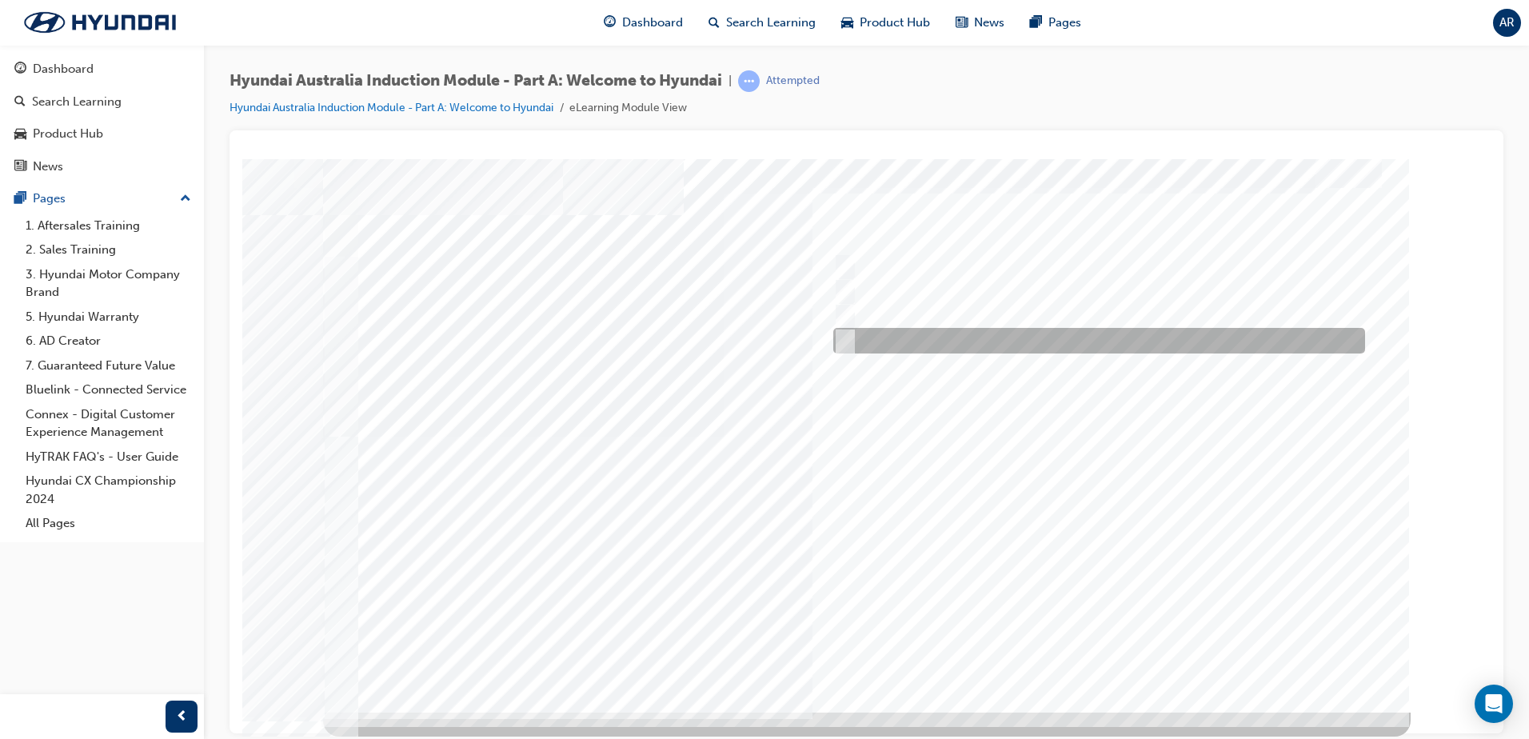
click at [906, 337] on div at bounding box center [1095, 341] width 532 height 26
checkbox input "true"
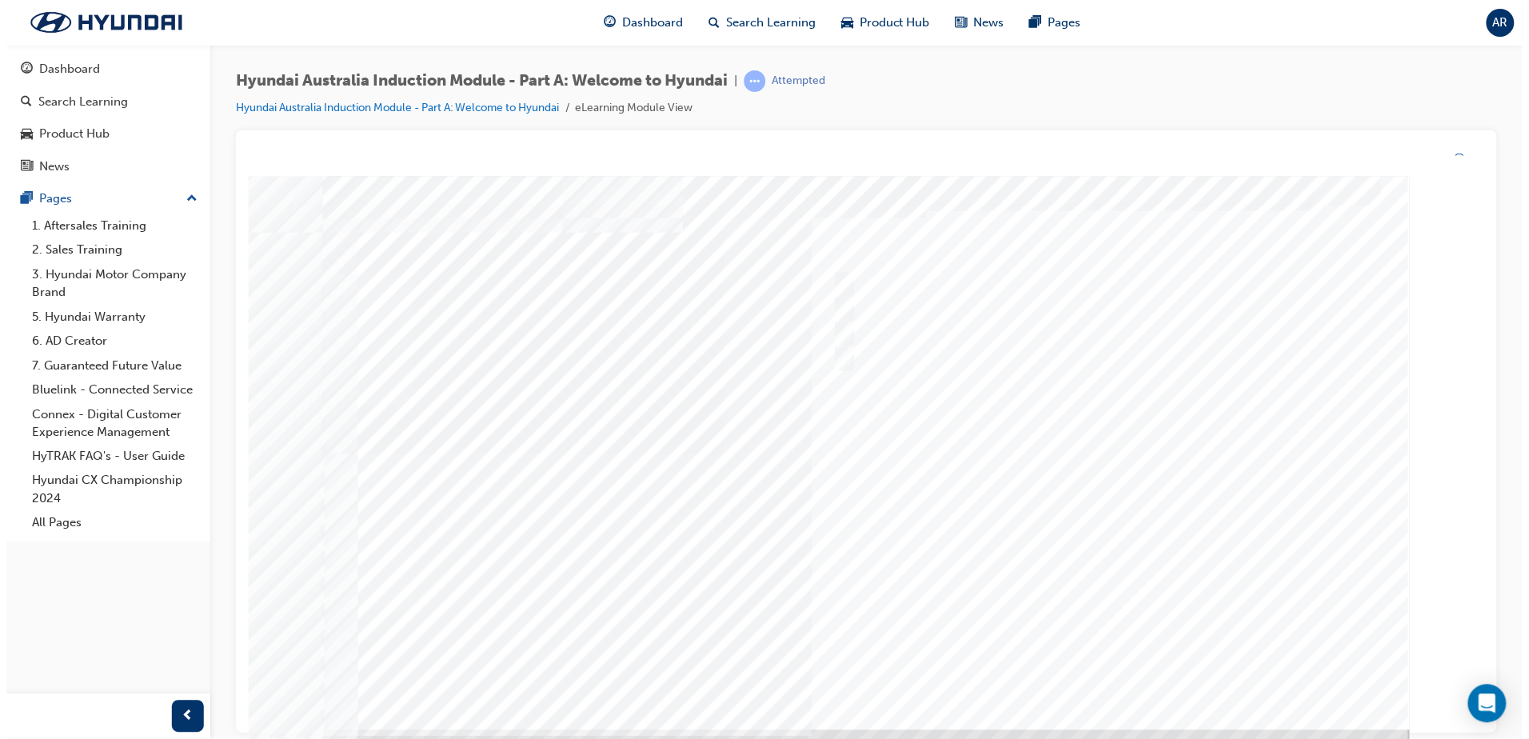
scroll to position [0, 0]
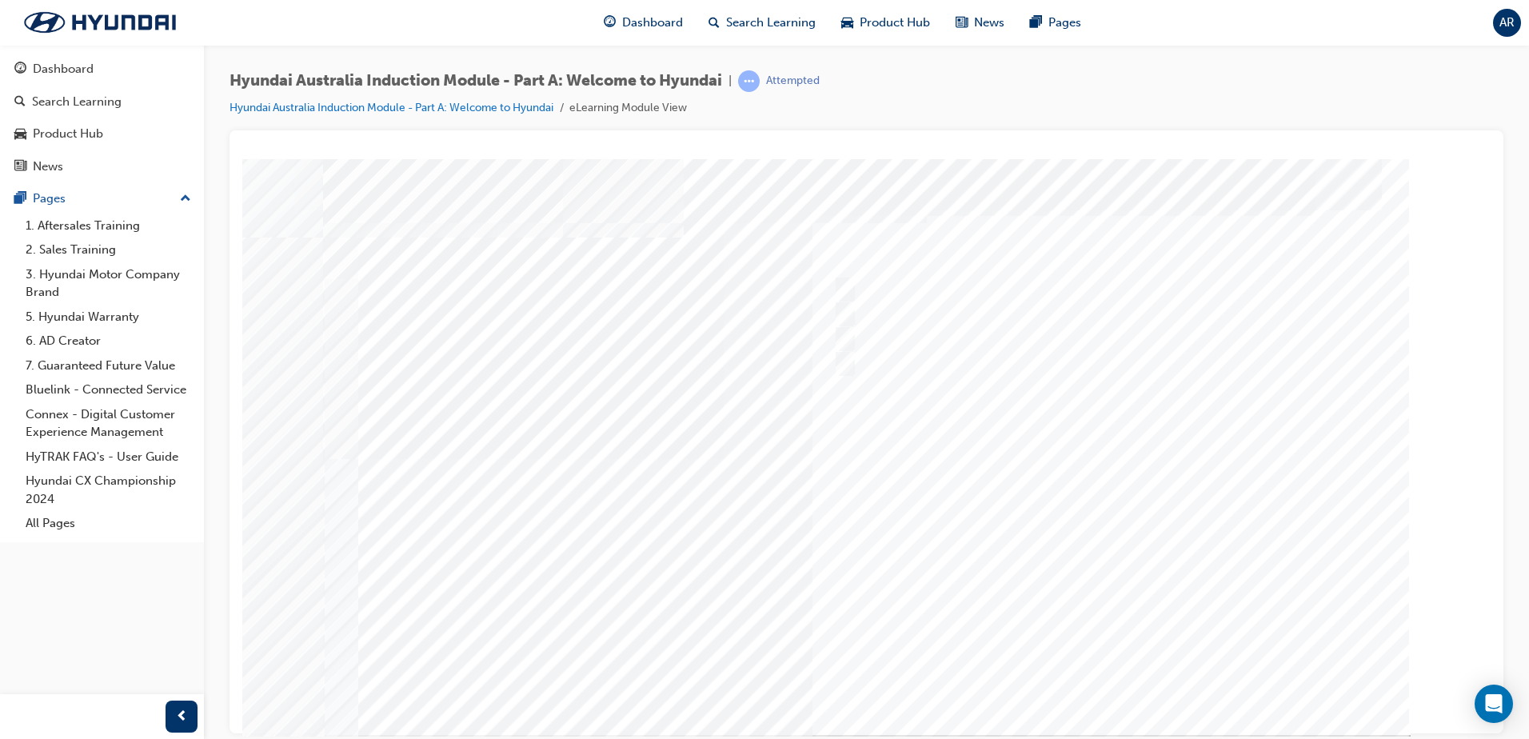
click at [1124, 671] on div at bounding box center [867, 446] width 1088 height 576
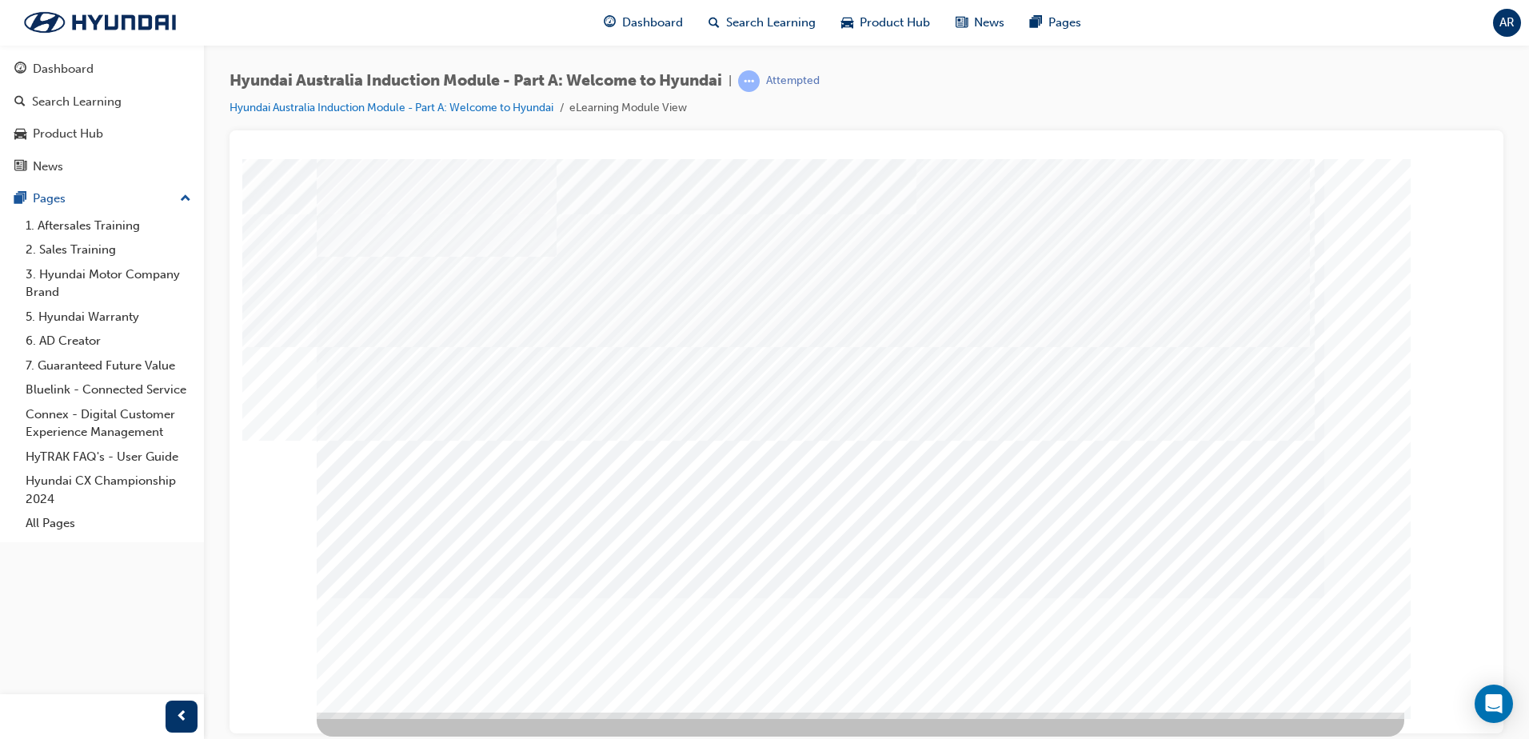
scroll to position [0, 0]
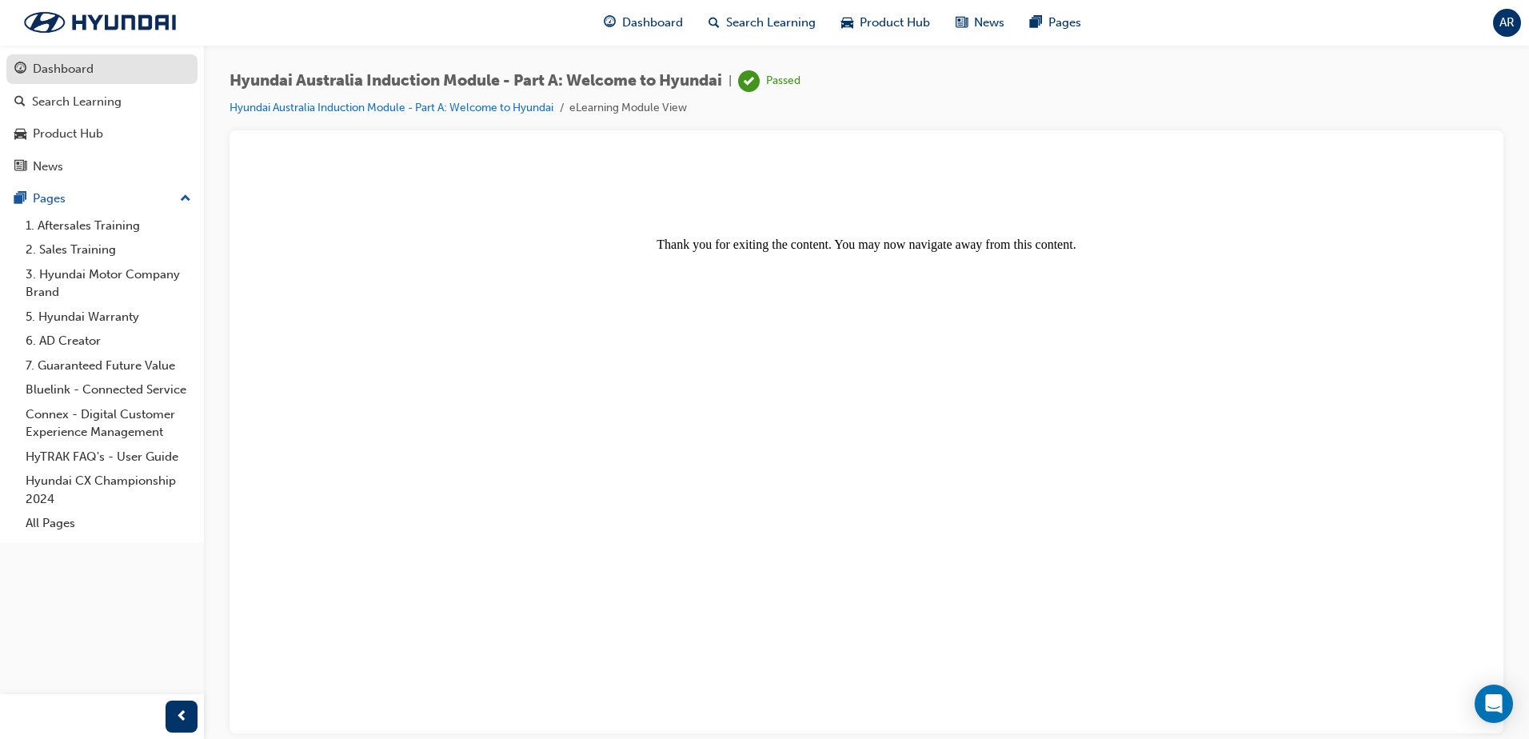
click at [73, 74] on div "Dashboard" at bounding box center [63, 69] width 61 height 18
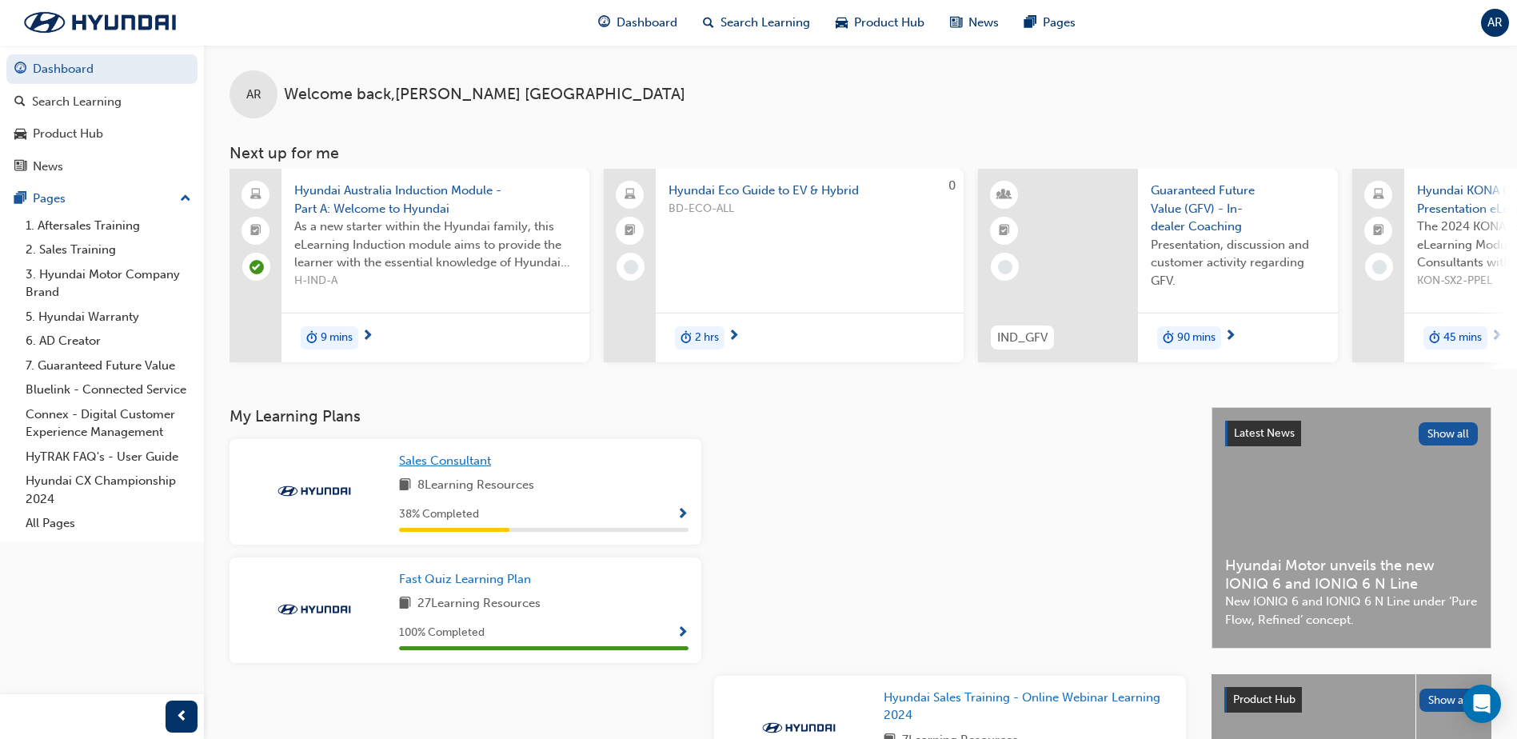
click at [496, 461] on link "Sales Consultant" at bounding box center [448, 461] width 98 height 18
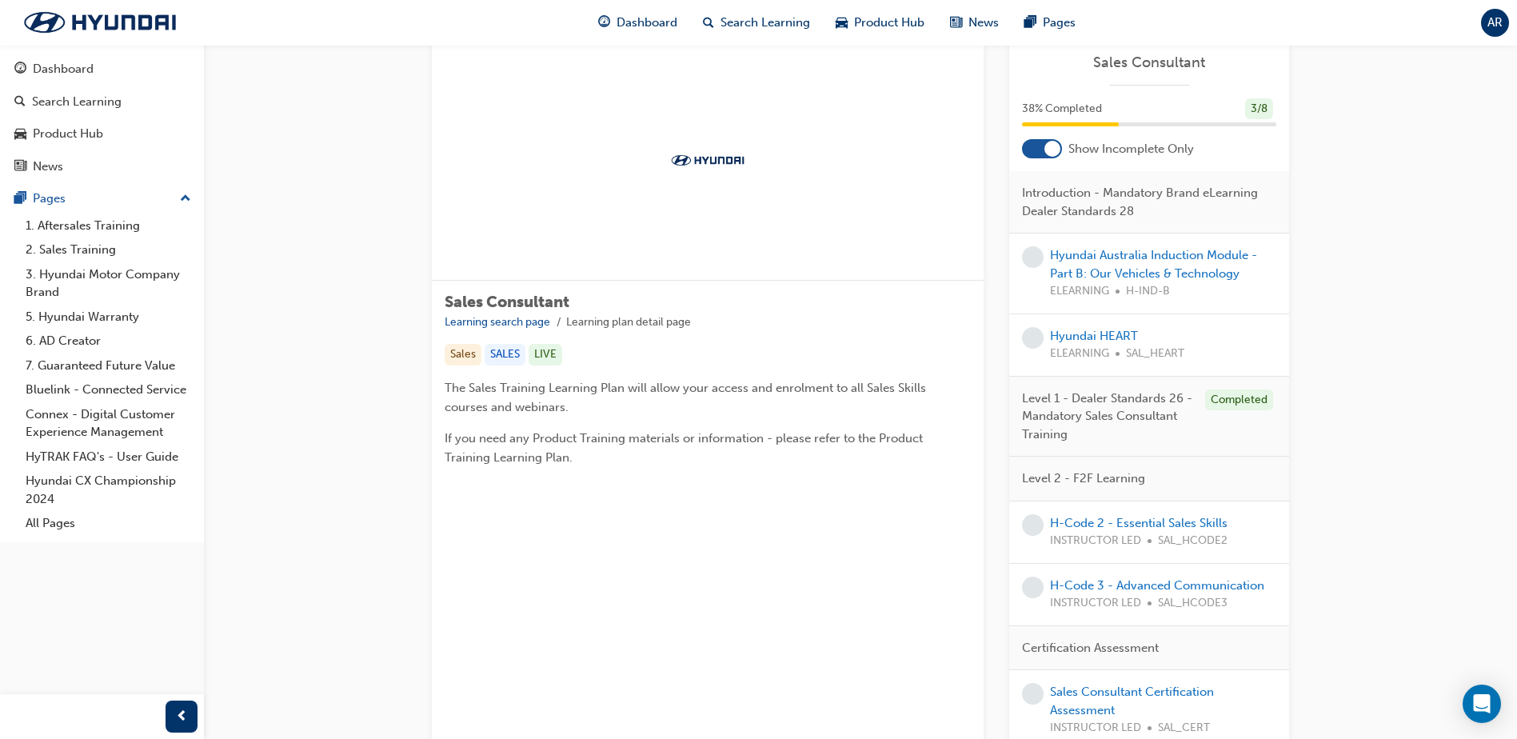
scroll to position [80, 0]
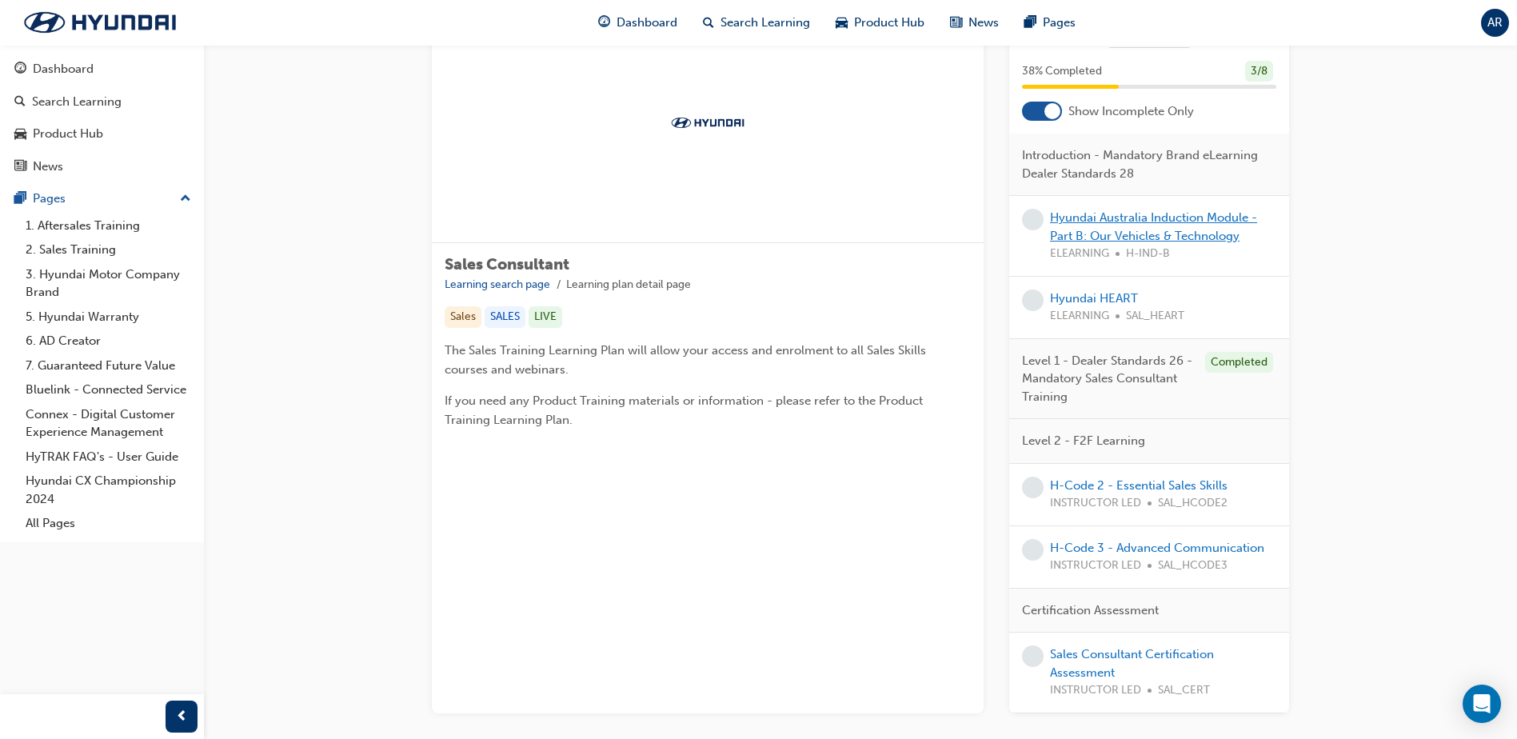
click at [1129, 243] on link "Hyundai Australia Induction Module - Part B: Our Vehicles & Technology" at bounding box center [1153, 226] width 207 height 33
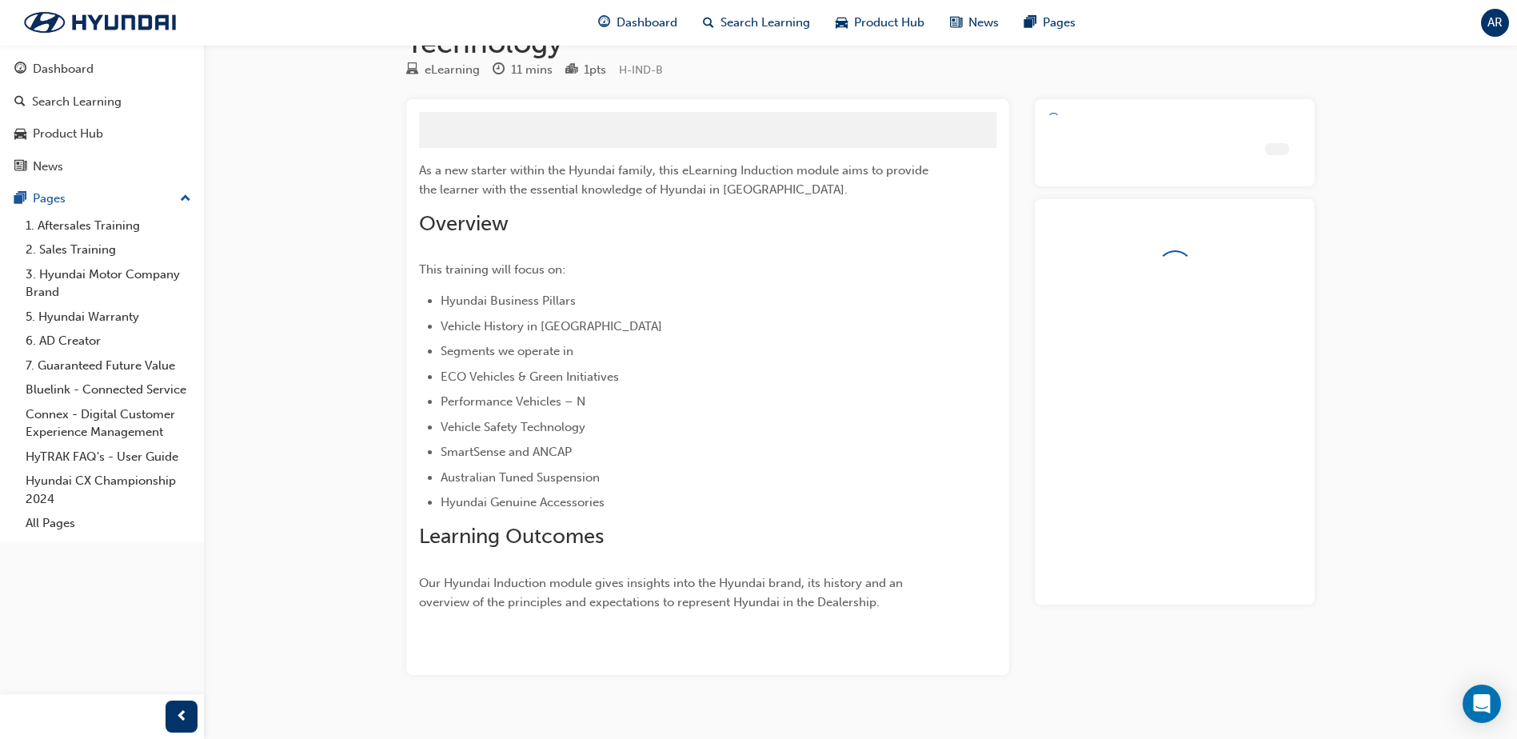
scroll to position [80, 0]
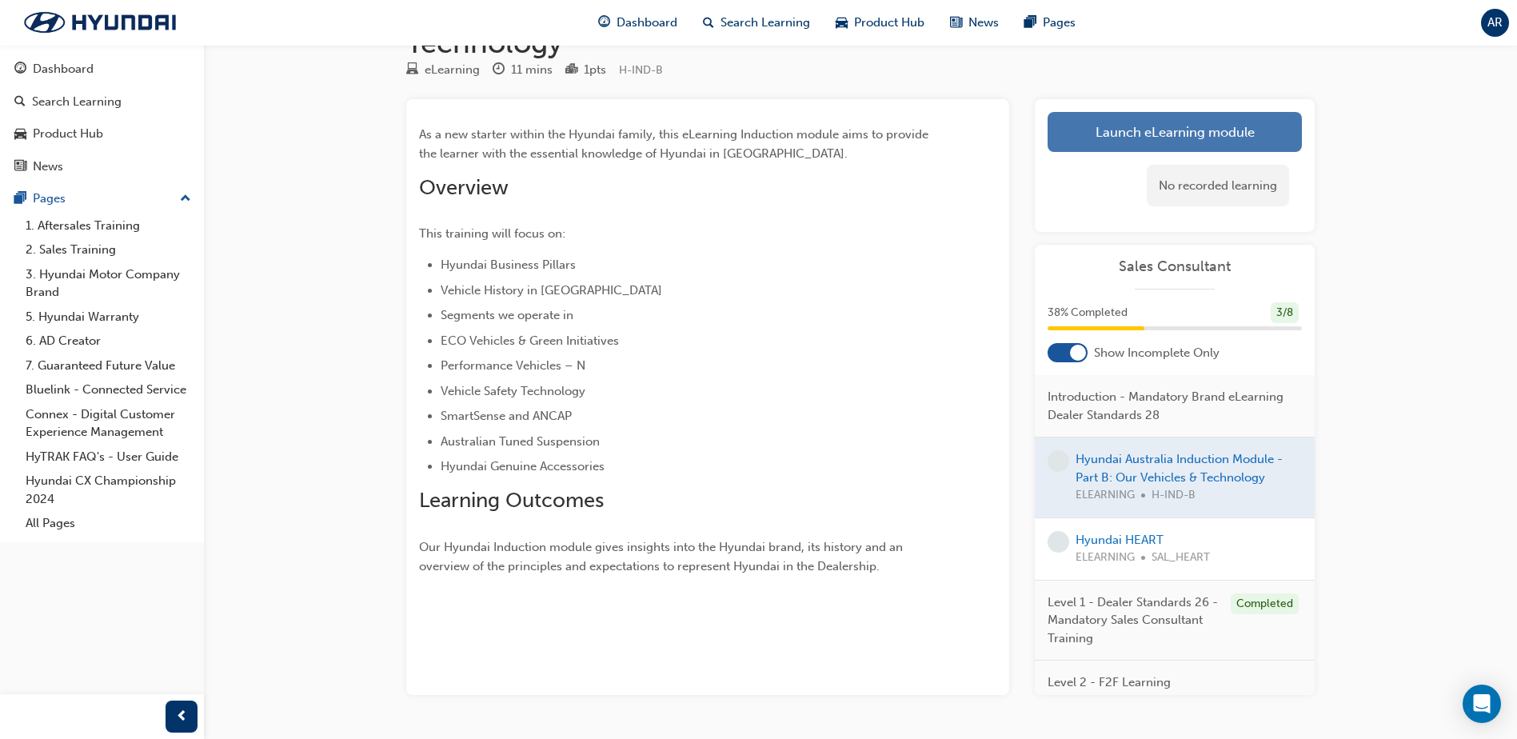
click at [1160, 134] on link "Launch eLearning module" at bounding box center [1175, 132] width 254 height 40
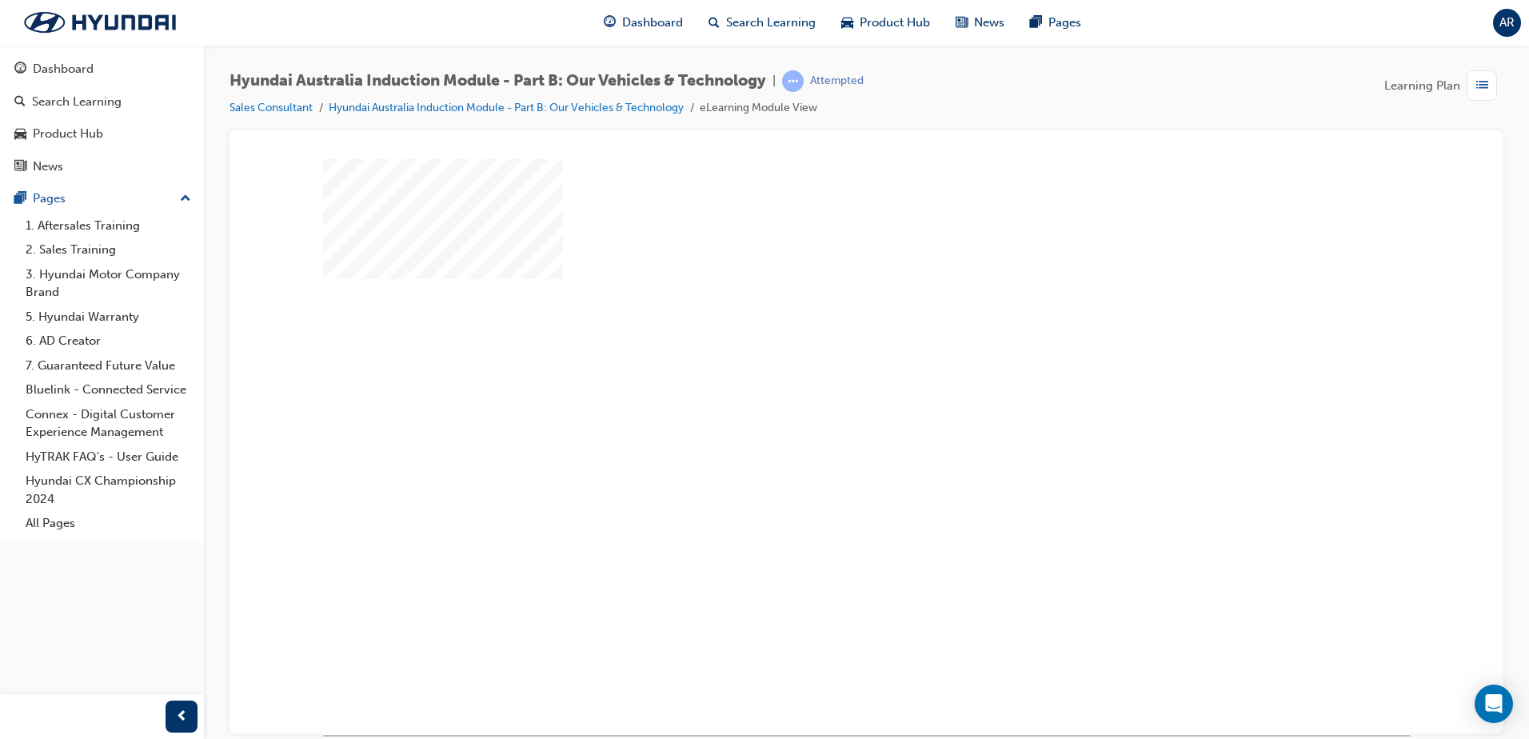
click at [821, 400] on div "play" at bounding box center [821, 400] width 0 height 0
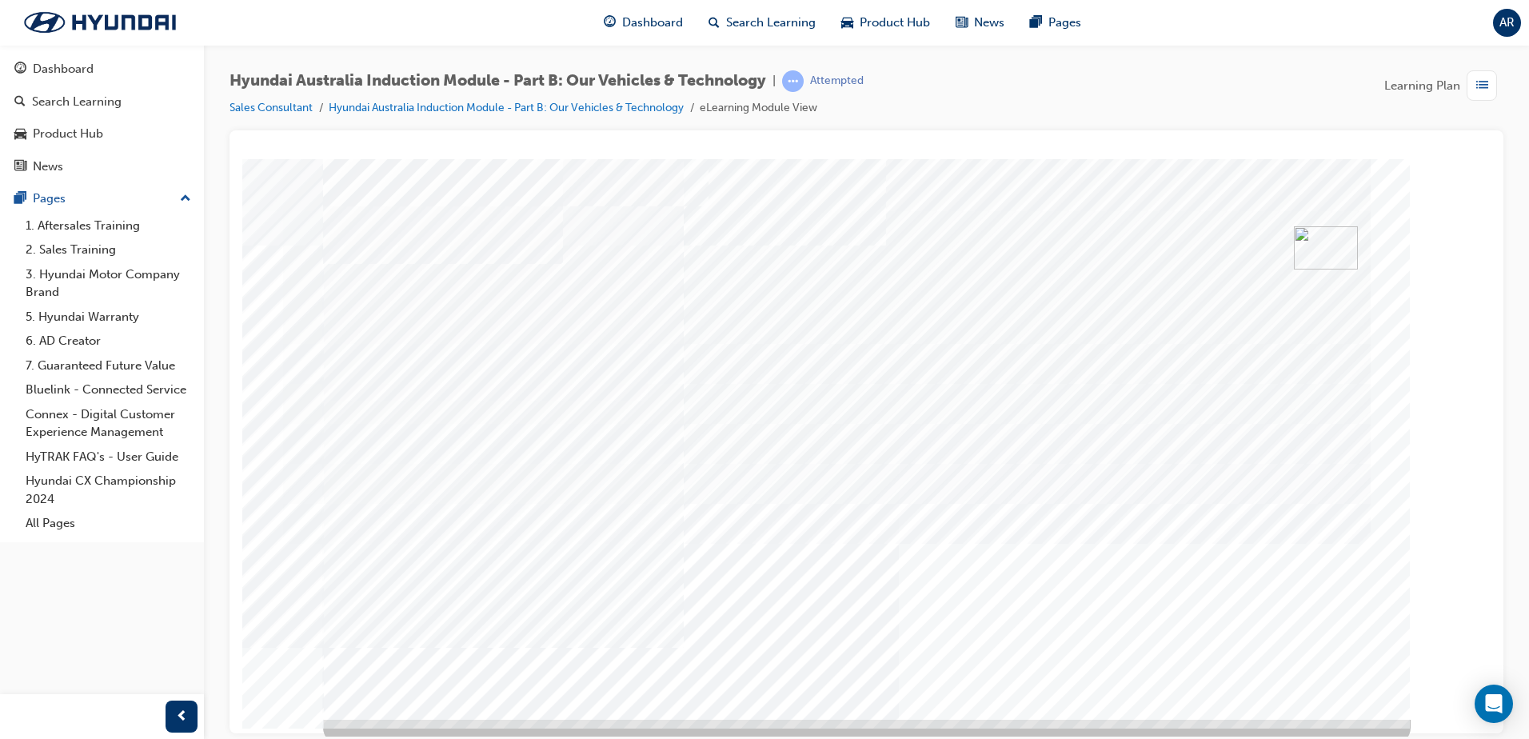
scroll to position [22, 0]
